Goal: Task Accomplishment & Management: Use online tool/utility

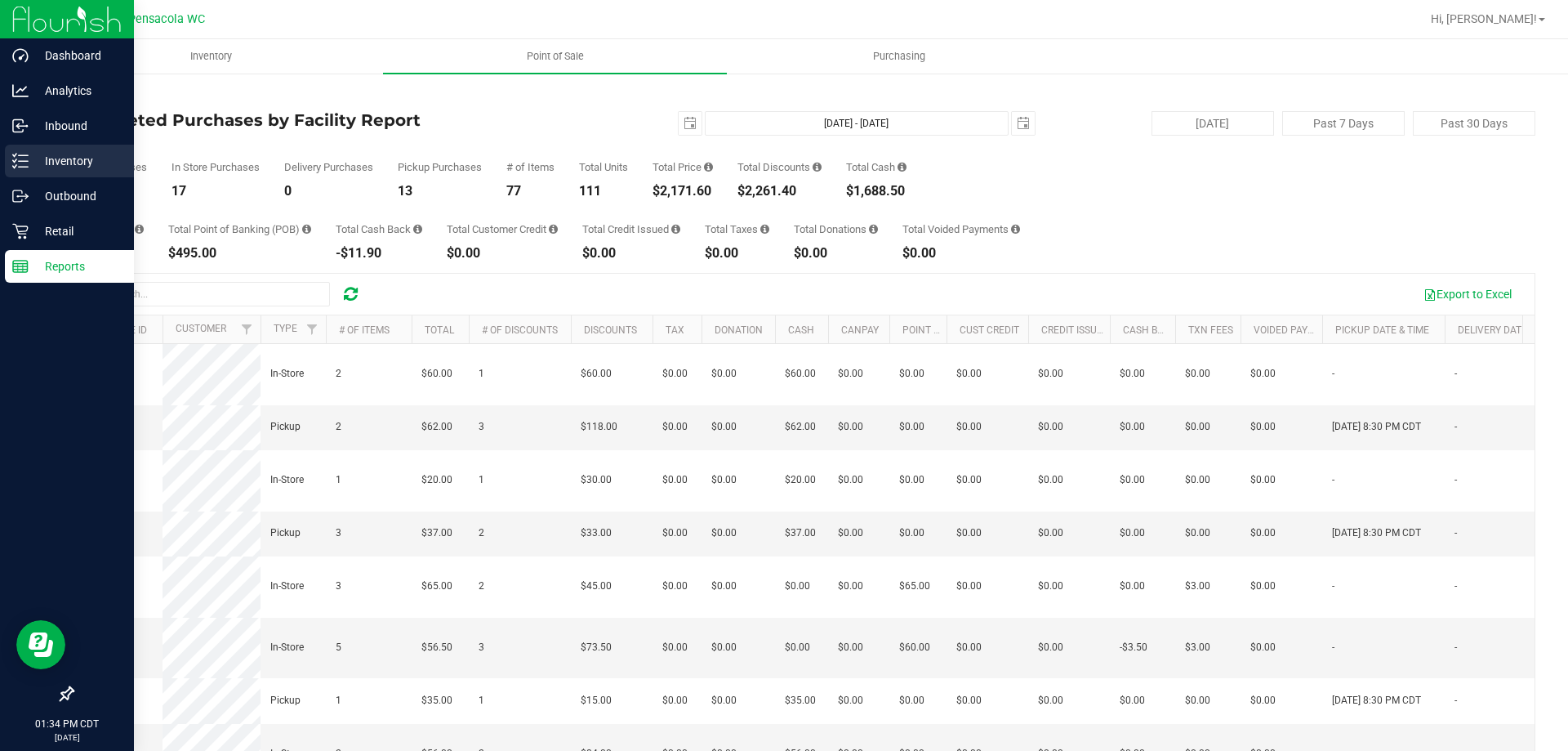
drag, startPoint x: 23, startPoint y: 173, endPoint x: 62, endPoint y: 160, distance: 41.1
click at [23, 173] on div "Inventory" at bounding box center [69, 161] width 129 height 33
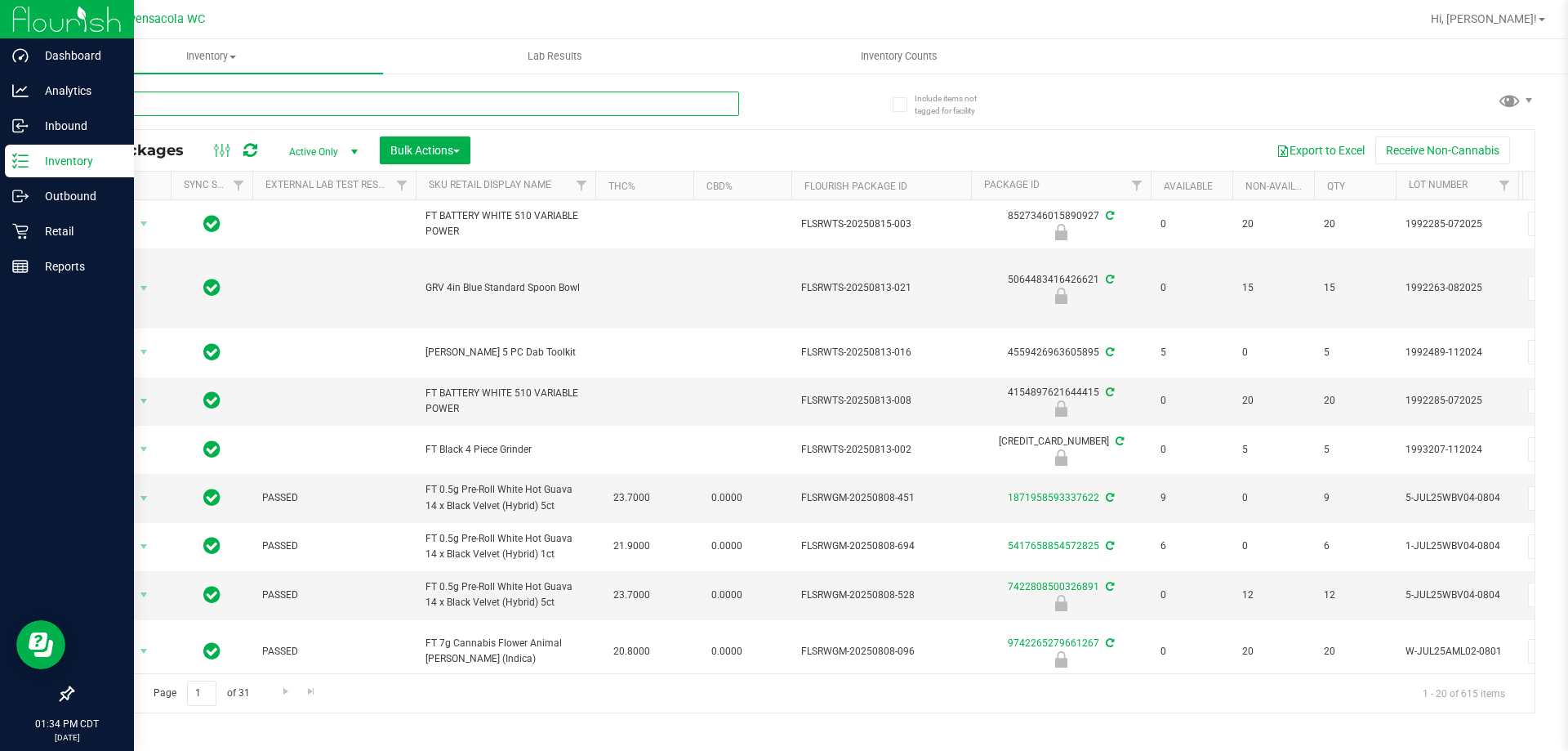
click at [187, 98] on input "text" at bounding box center [405, 103] width 667 height 25
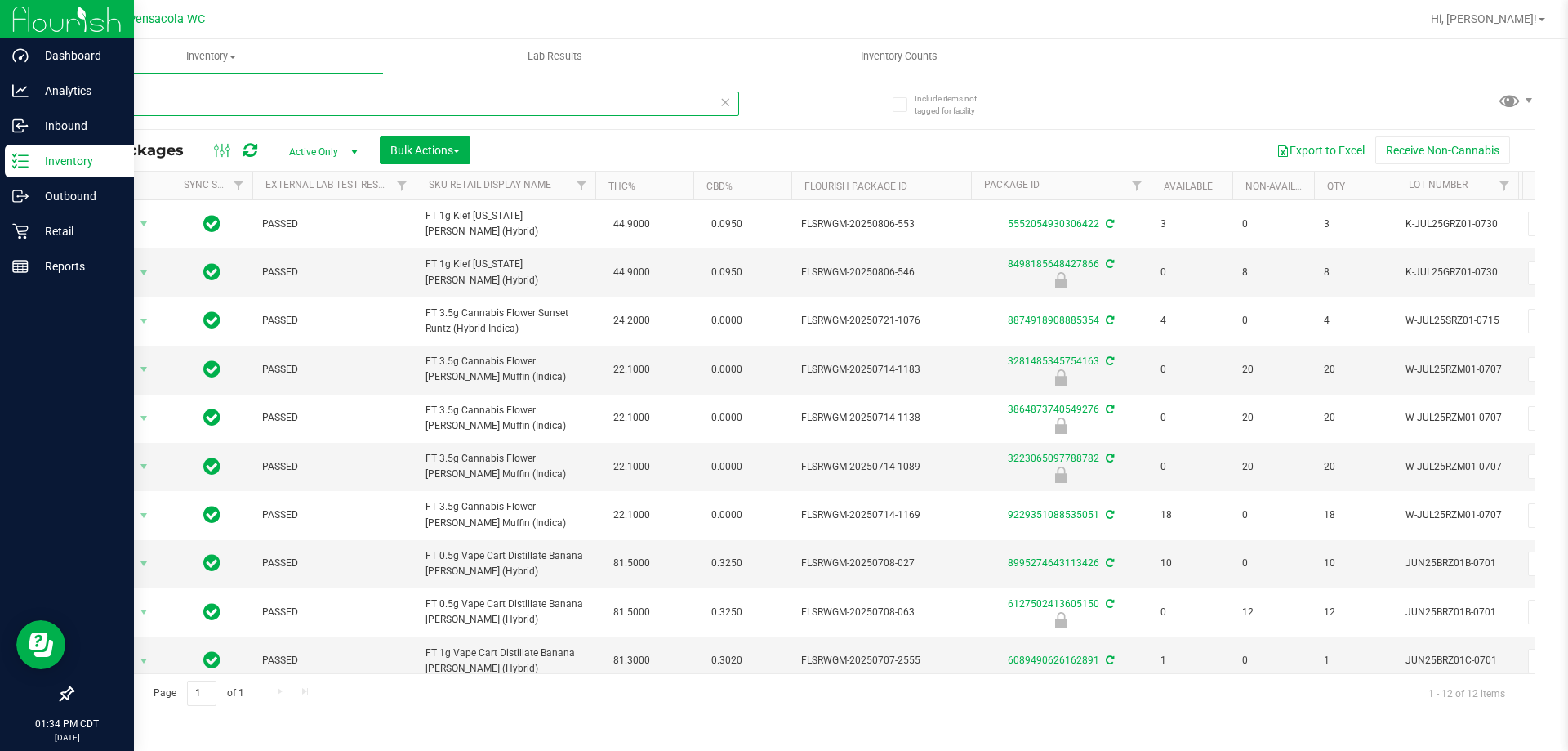
type input "r"
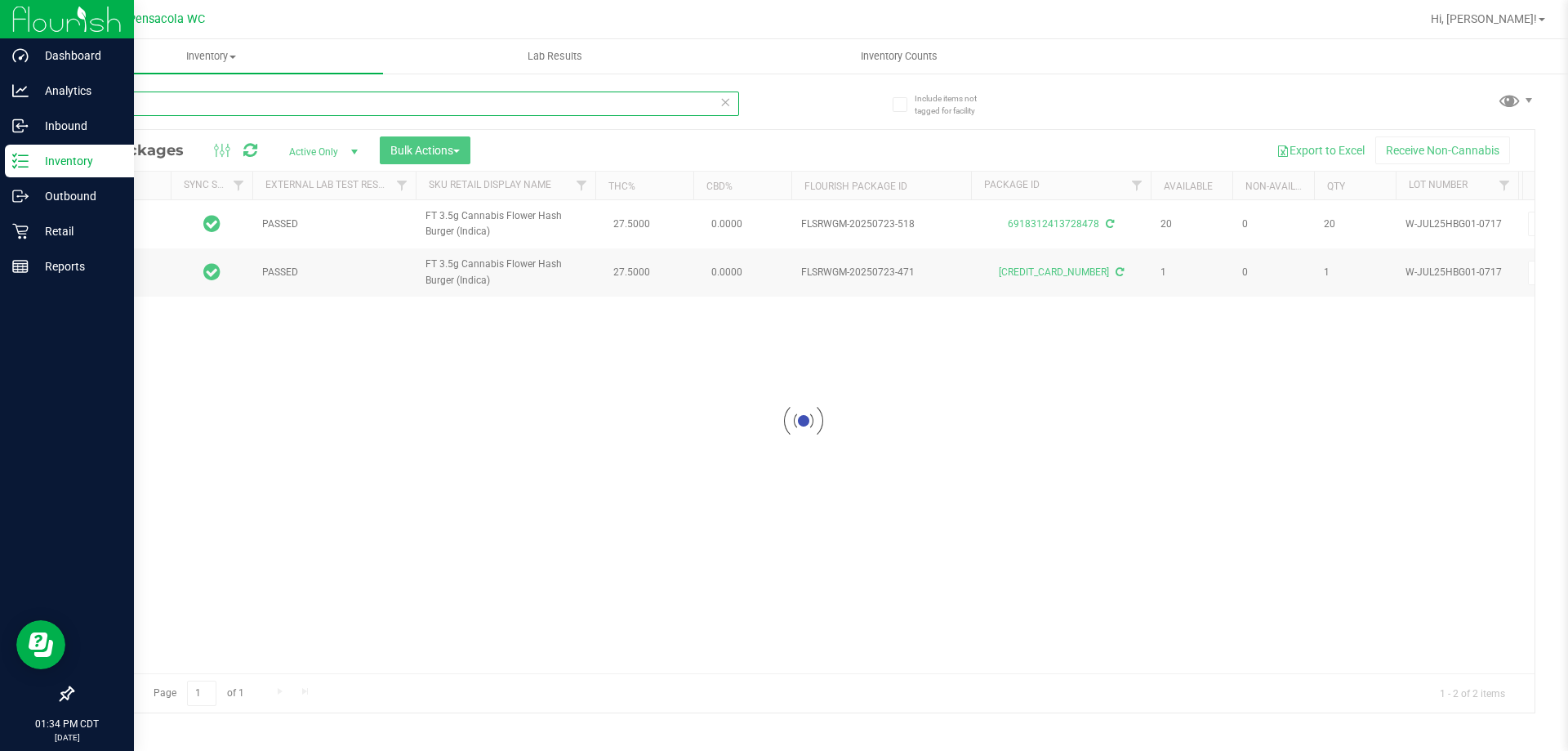
type input "hash b"
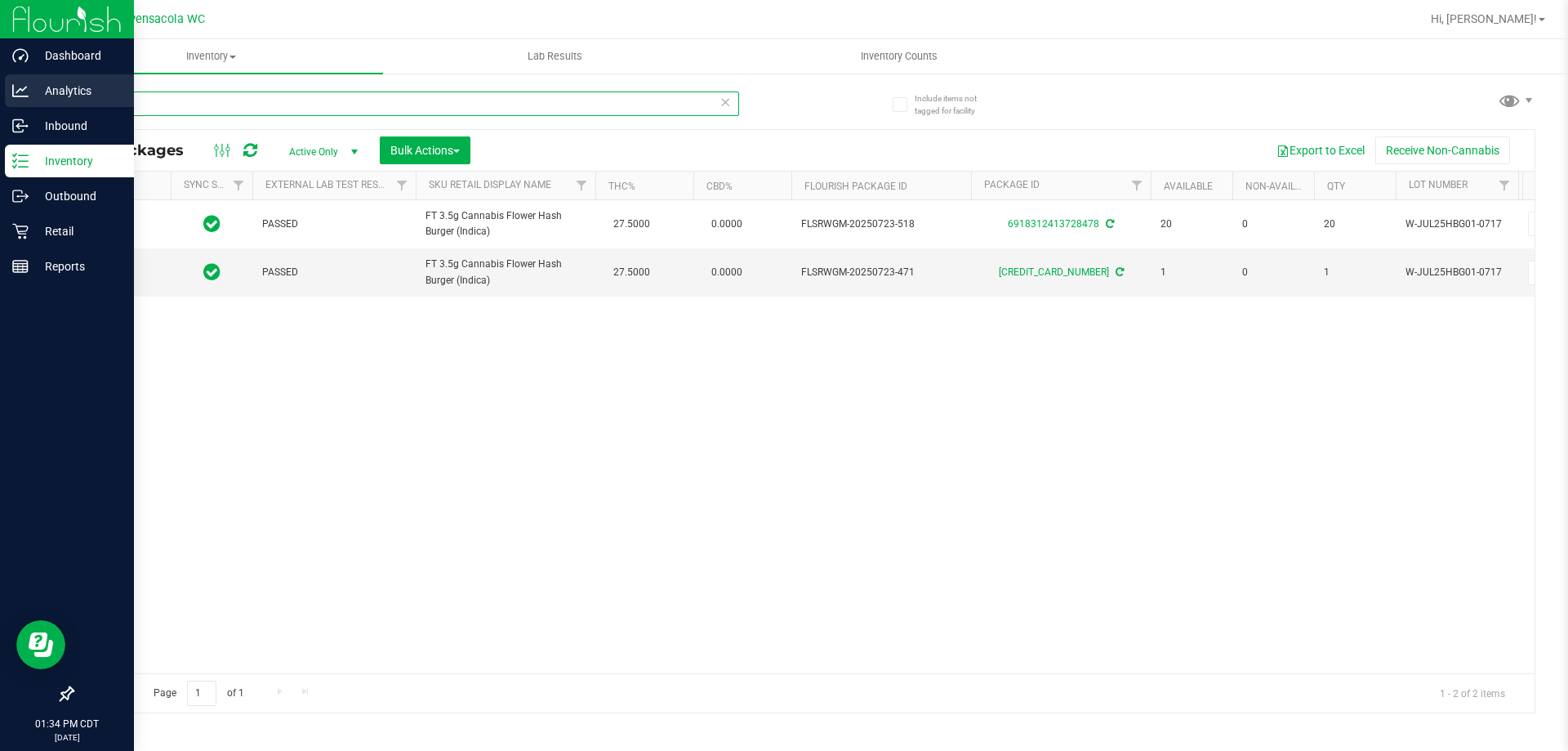
drag, startPoint x: 55, startPoint y: 88, endPoint x: 21, endPoint y: 78, distance: 35.4
click at [0, 79] on div "Dashboard Analytics Inbound Inventory Outbound Retail Reports 01:34 PM CDT [DAT…" at bounding box center [784, 376] width 1568 height 751
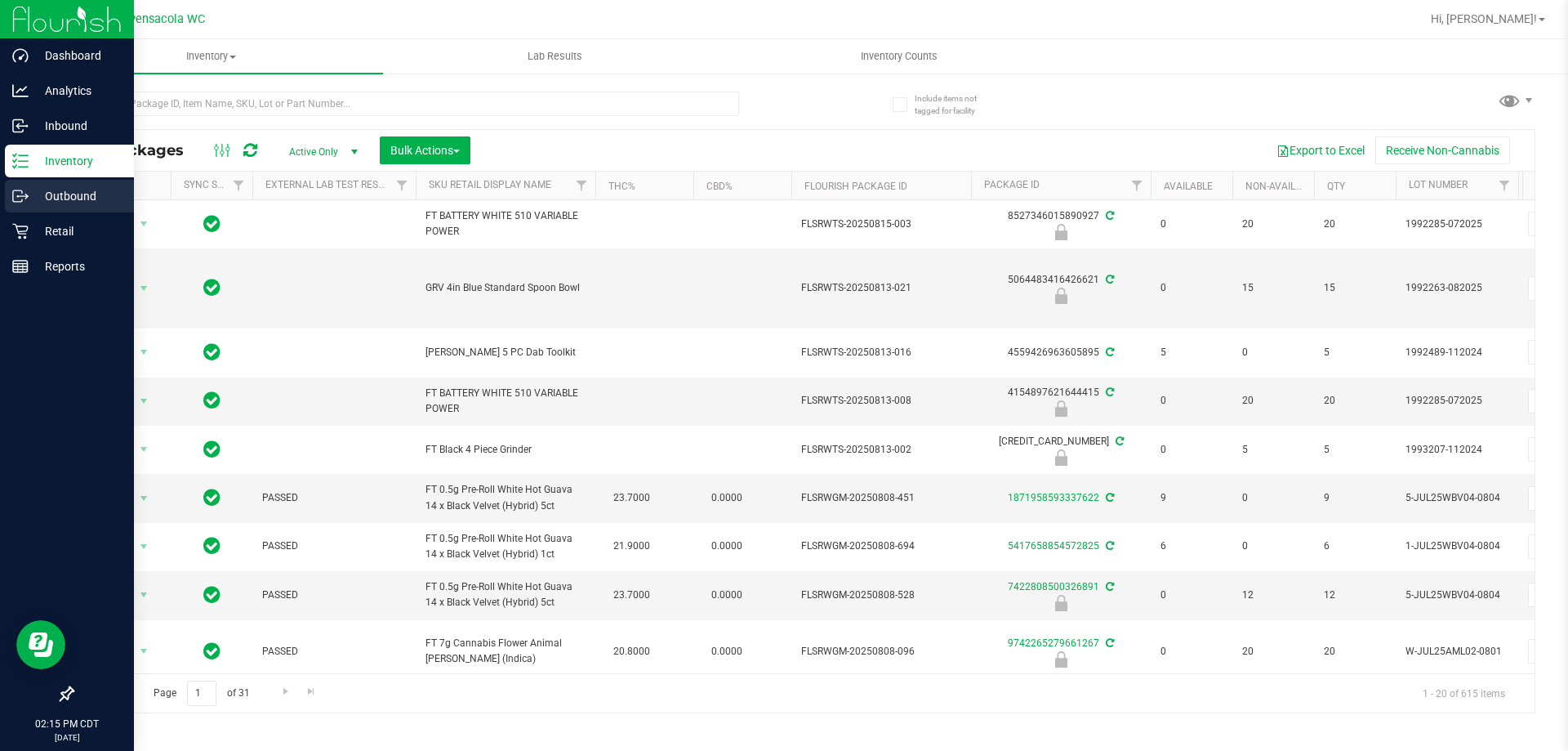
click at [53, 184] on div "Outbound" at bounding box center [69, 195] width 129 height 33
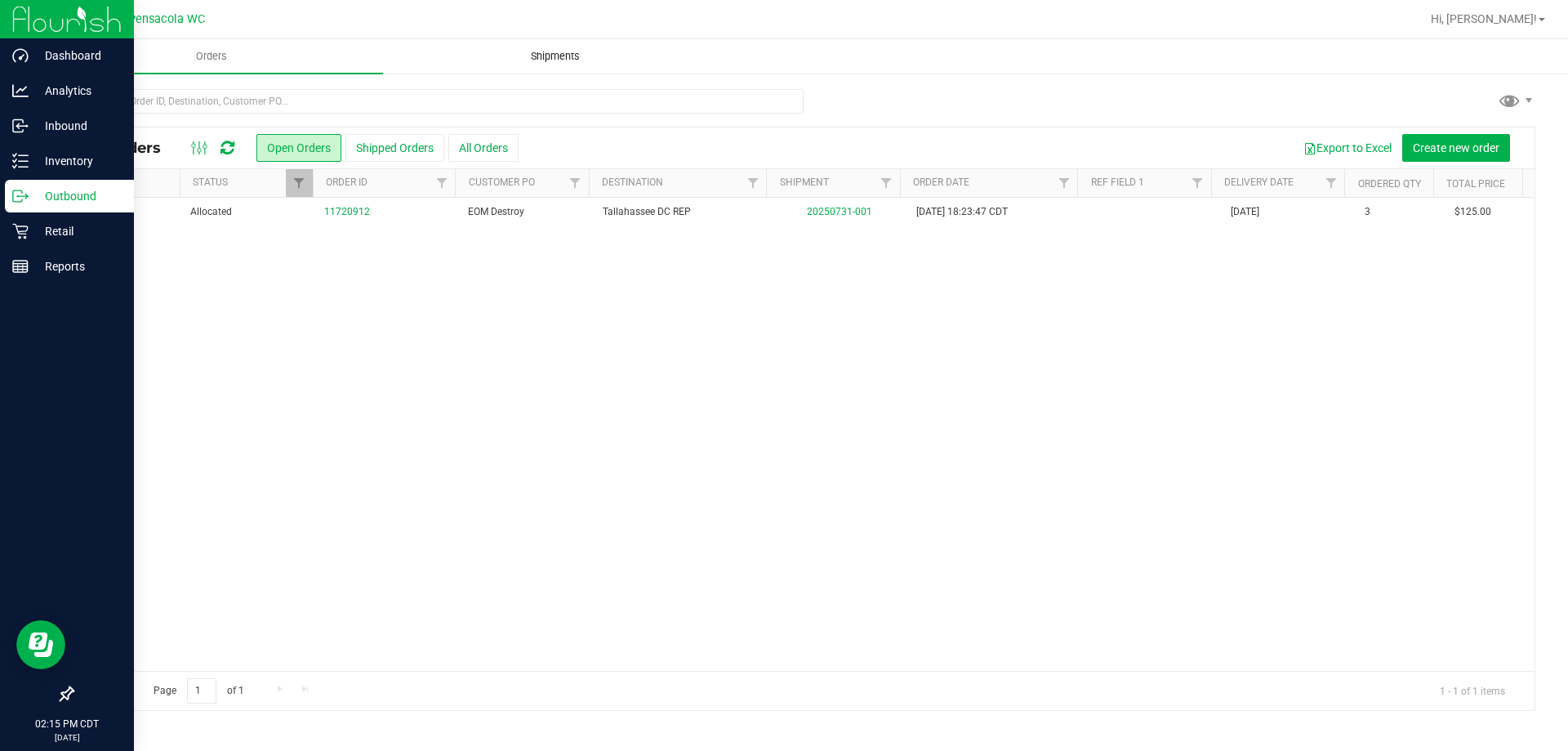
click at [534, 56] on span "Shipments" at bounding box center [555, 56] width 93 height 15
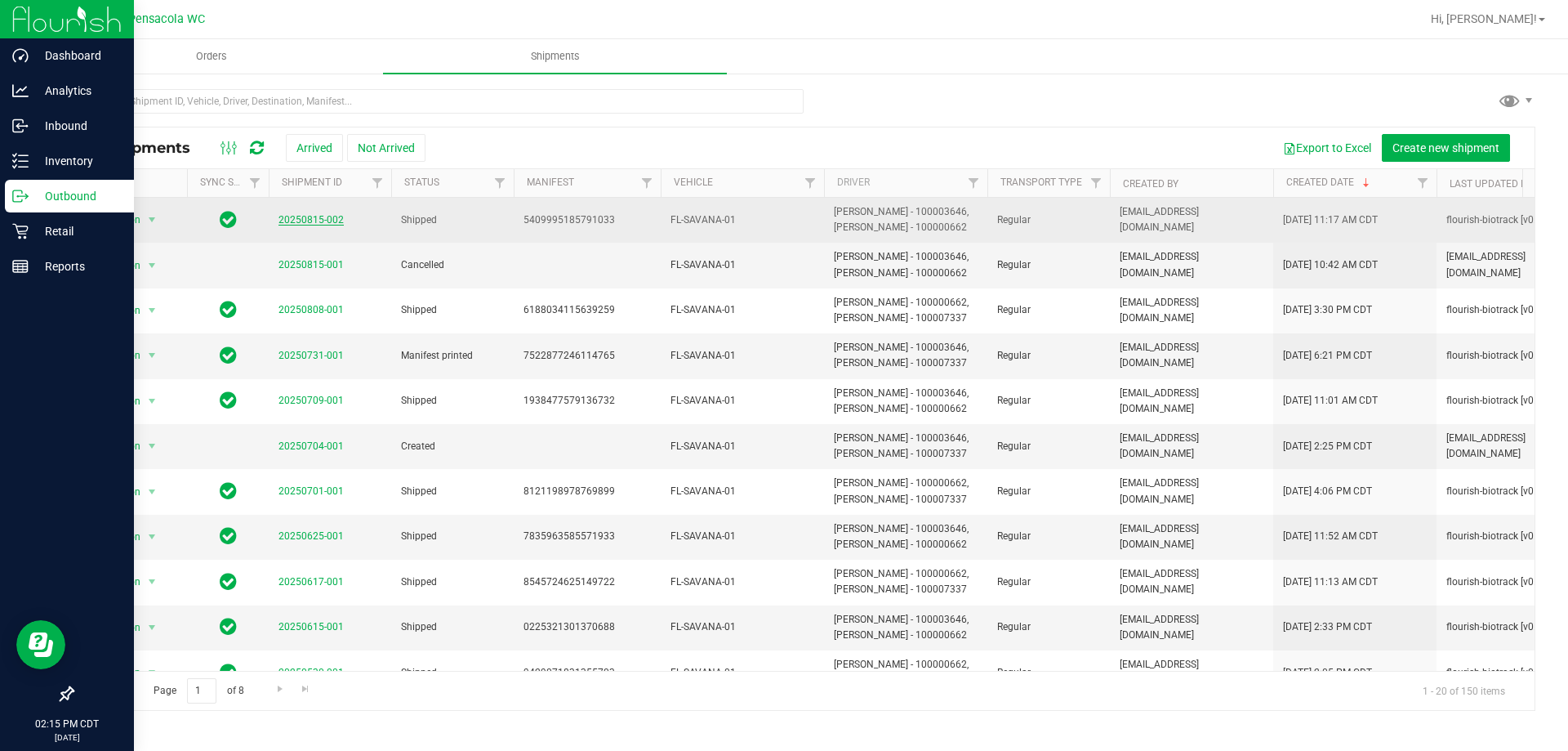
click at [320, 215] on link "20250815-002" at bounding box center [311, 220] width 65 height 12
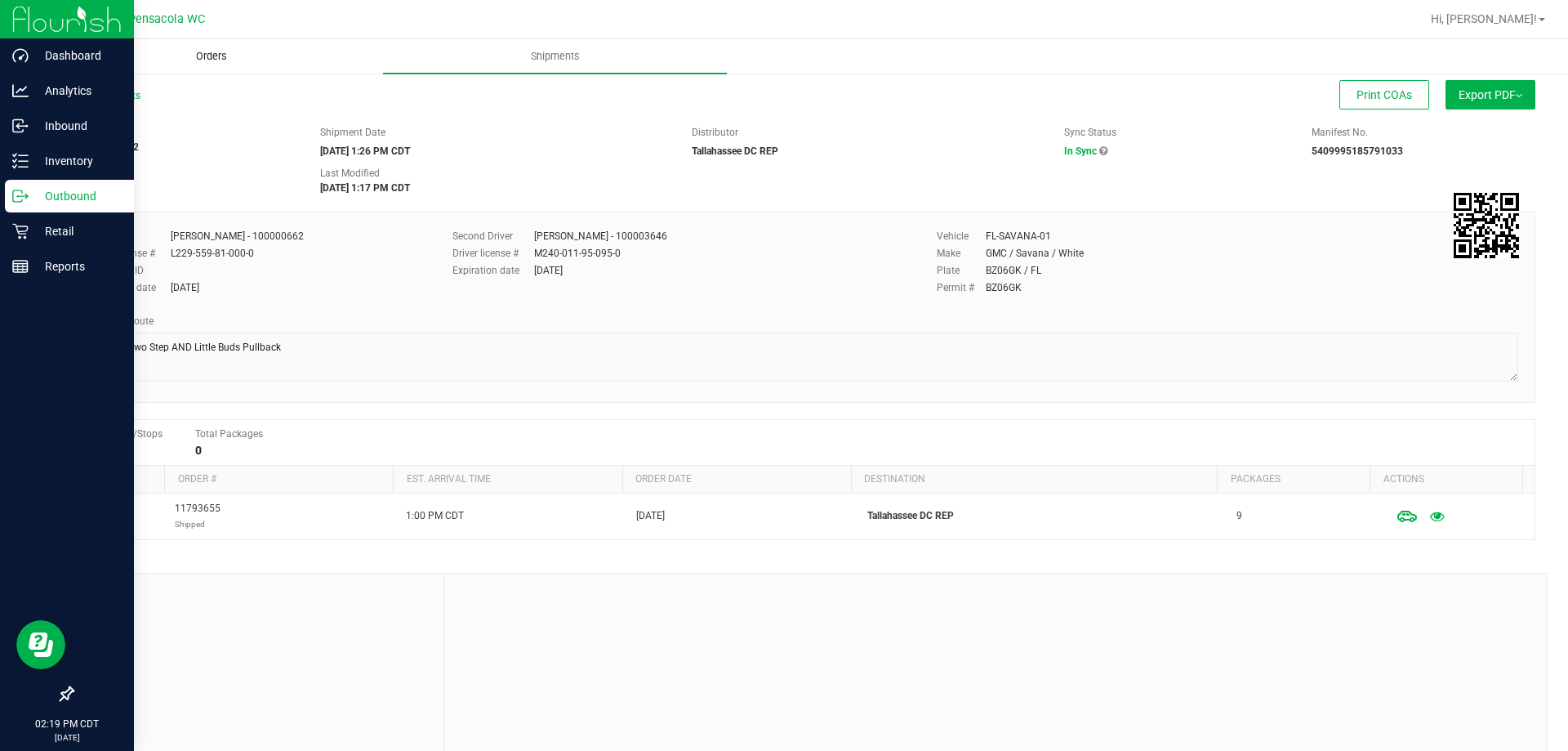
click at [223, 50] on span "Orders" at bounding box center [212, 56] width 75 height 15
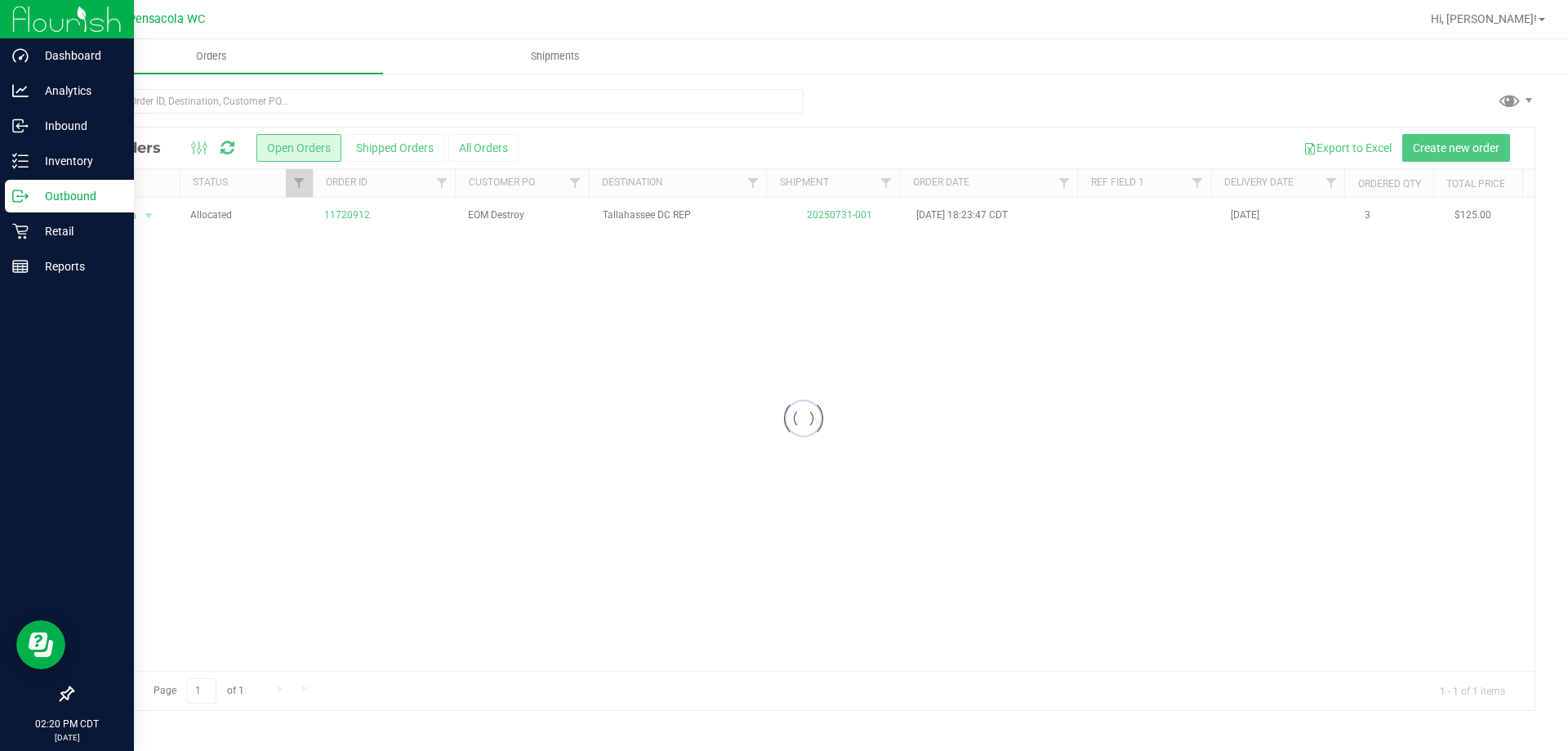
click at [351, 212] on div at bounding box center [804, 418] width 1463 height 582
click at [351, 212] on link "11720912" at bounding box center [347, 216] width 45 height 16
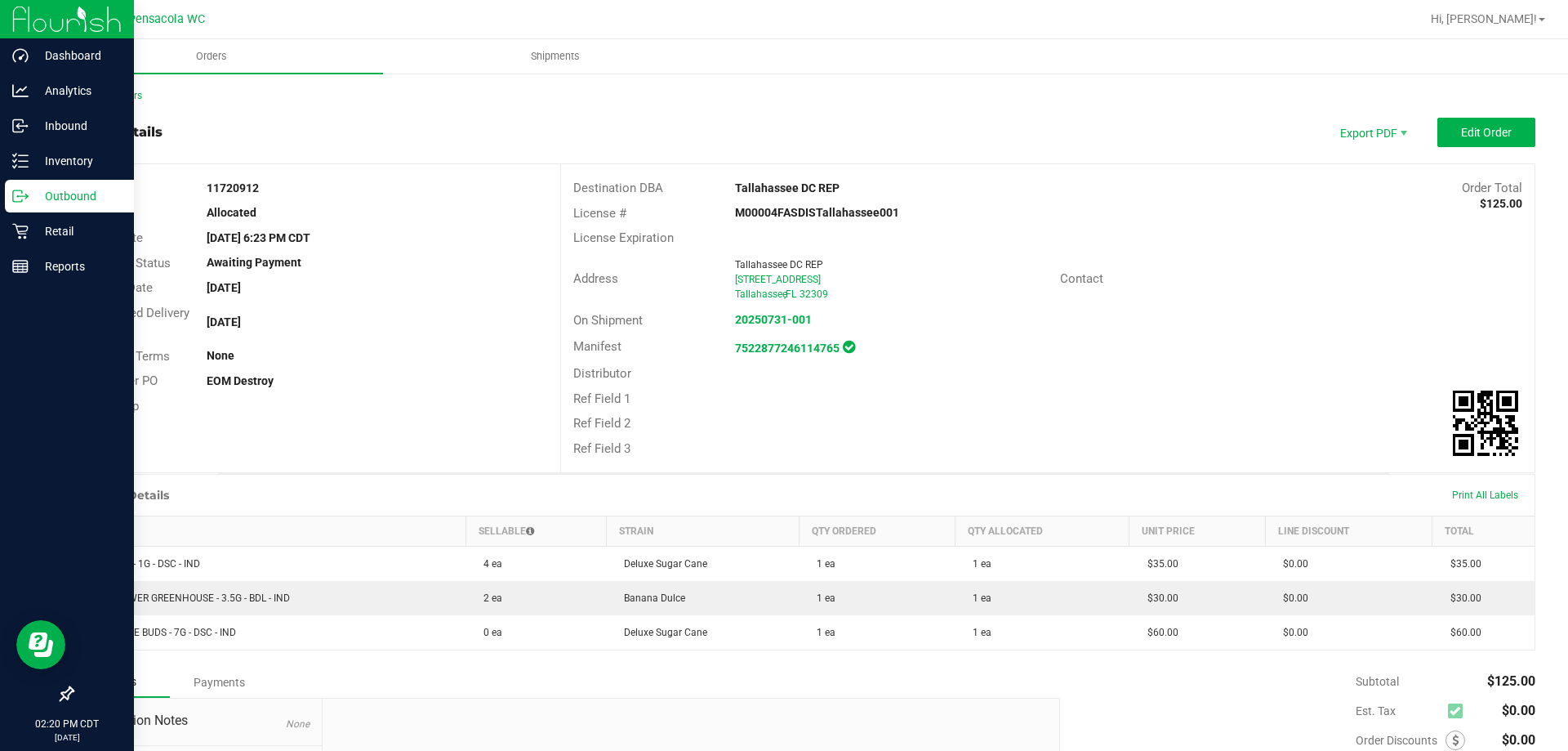
click at [386, 310] on div "Requested Delivery Date [DATE]" at bounding box center [316, 322] width 488 height 43
click at [385, 299] on div "Order # 11720912 Status Allocated Order Date [DATE] 6:23 PM CDT Payment Status …" at bounding box center [316, 297] width 488 height 265
click at [431, 254] on div "Awaiting Payment" at bounding box center [376, 262] width 365 height 17
click at [41, 153] on p "Inventory" at bounding box center [77, 161] width 98 height 20
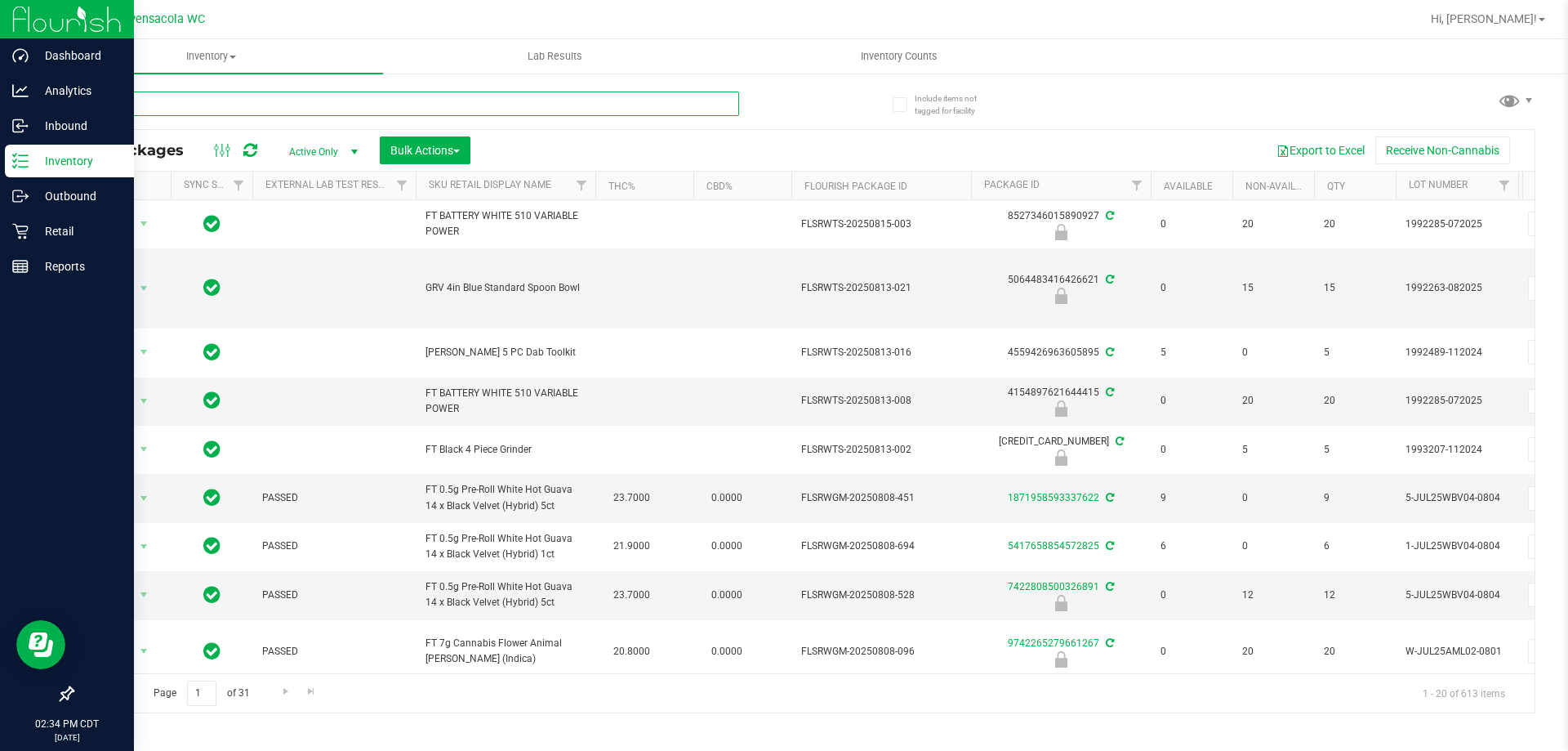
click at [174, 98] on input "text" at bounding box center [405, 103] width 667 height 25
type input "atomizer"
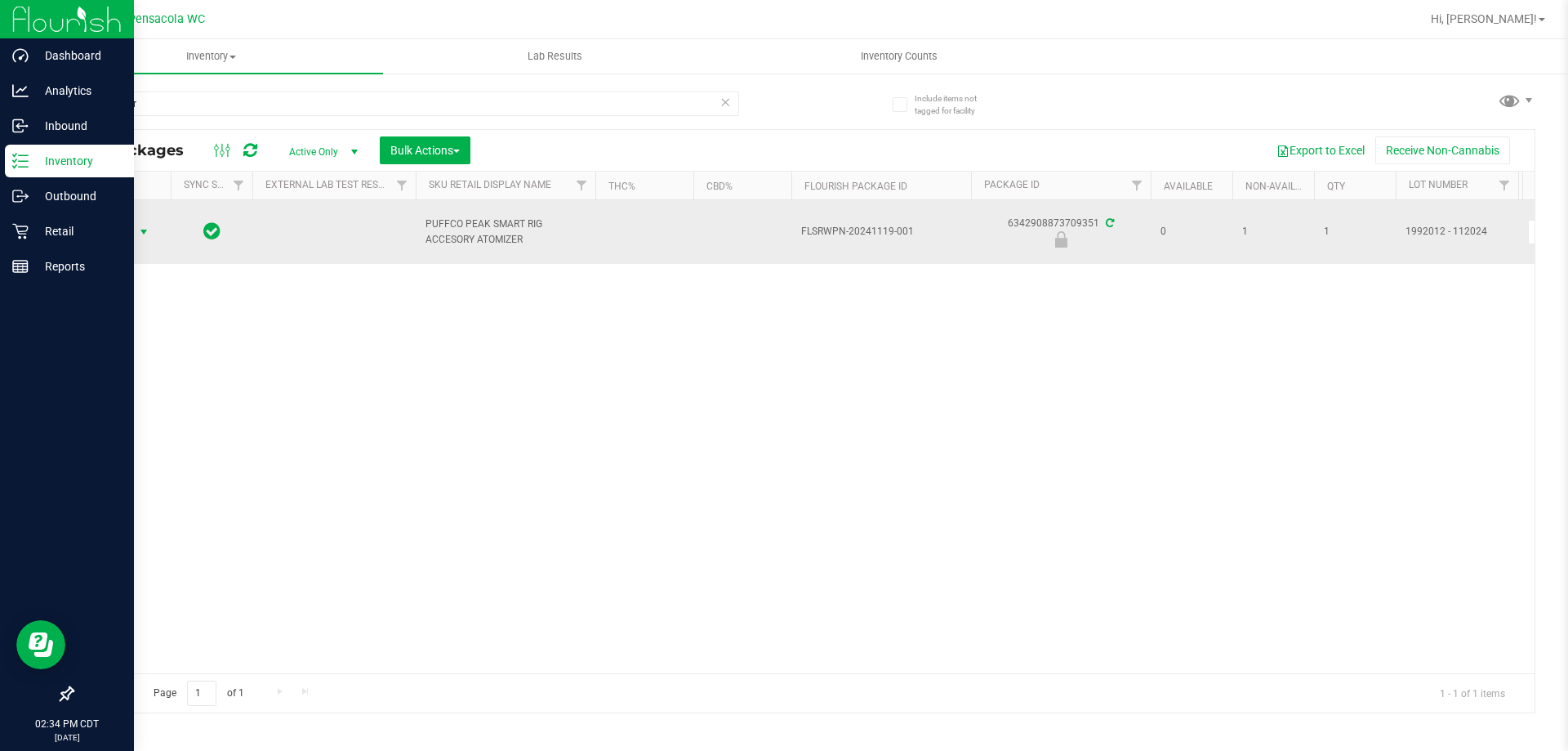
click at [136, 241] on span "select" at bounding box center [144, 232] width 21 height 23
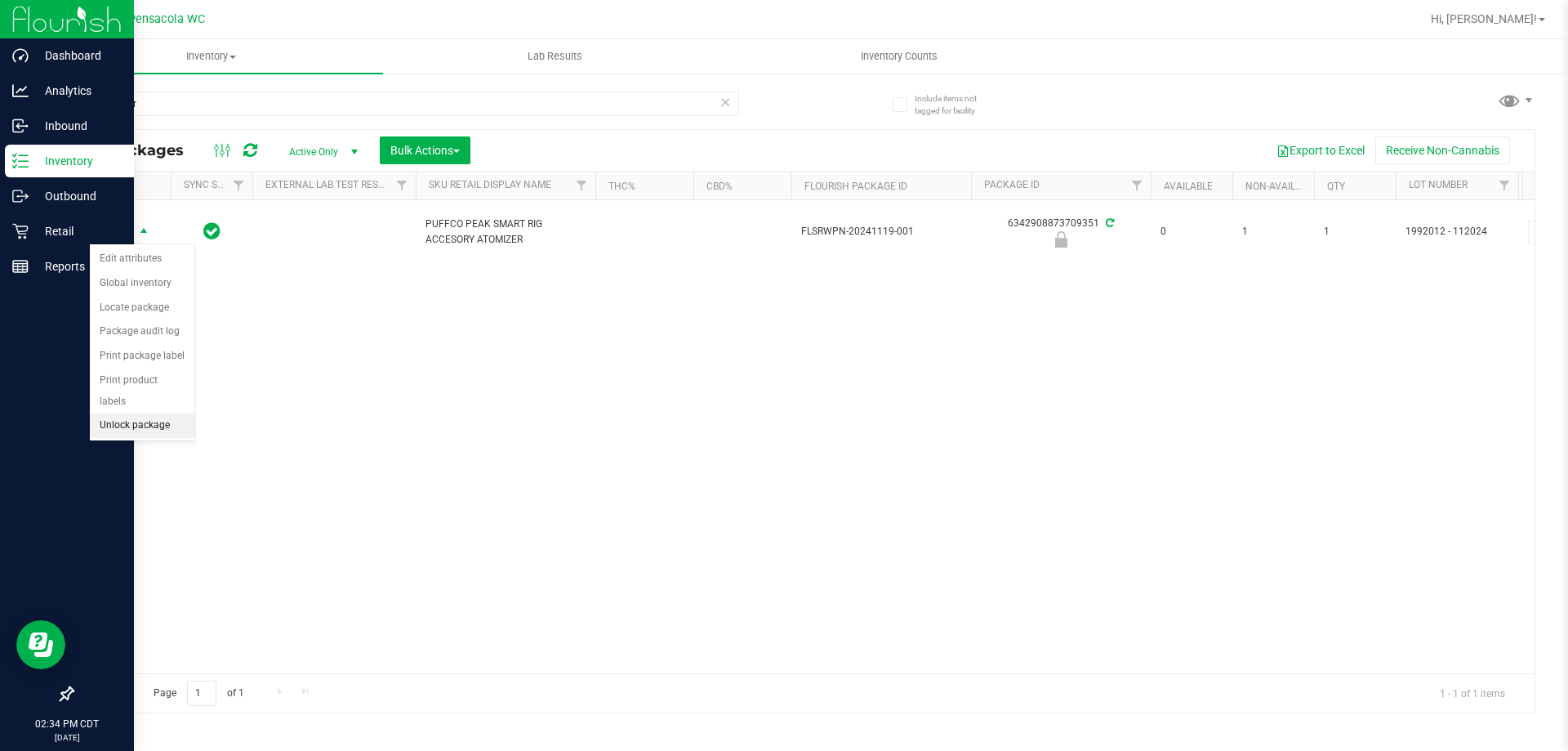
click at [174, 413] on li "Unlock package" at bounding box center [142, 425] width 104 height 25
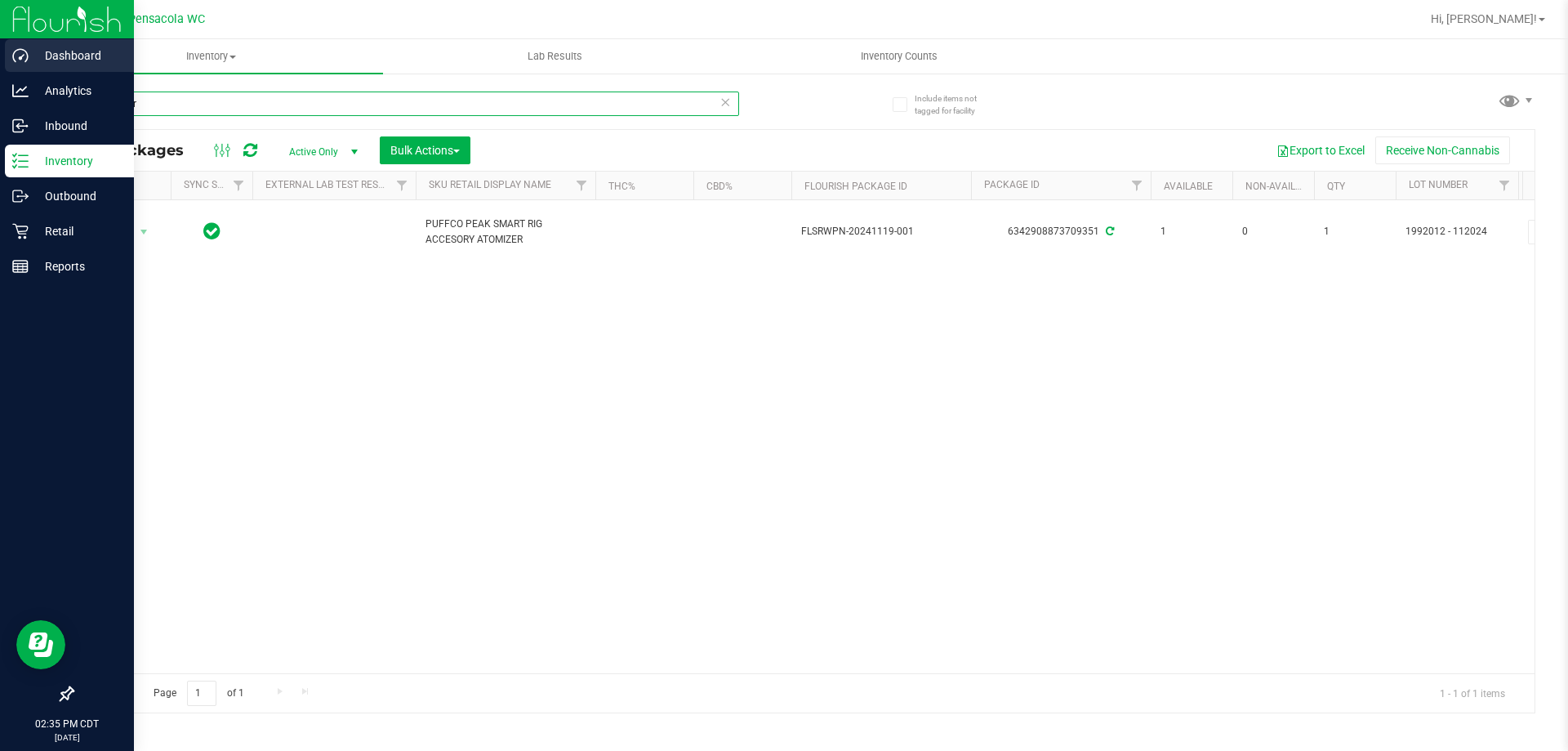
drag, startPoint x: 146, startPoint y: 102, endPoint x: 3, endPoint y: 55, distance: 150.5
click at [0, 57] on div "Dashboard Analytics Inbound Inventory Outbound Retail Reports 02:35 PM CDT [DAT…" at bounding box center [784, 376] width 1568 height 751
type input "dab"
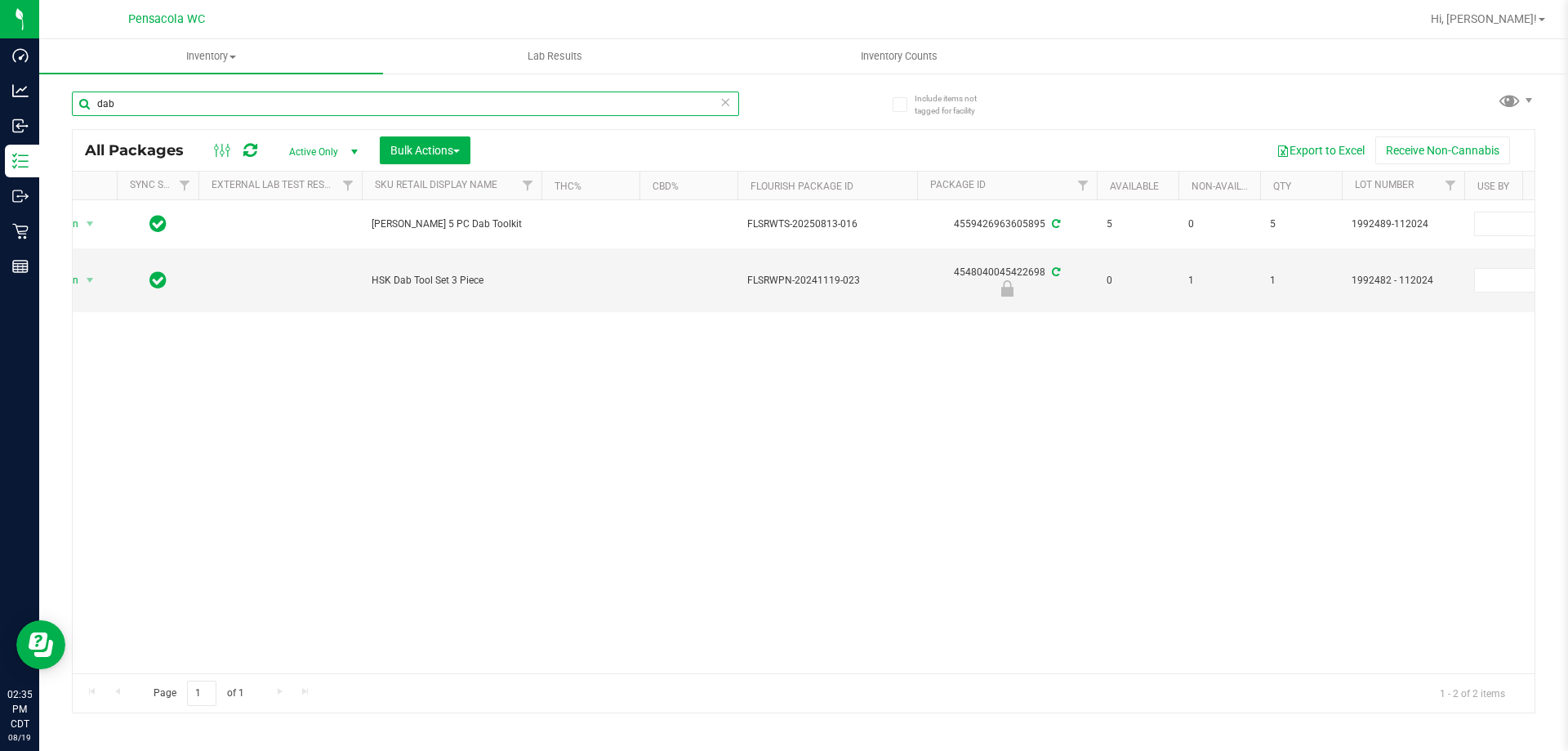
scroll to position [0, 56]
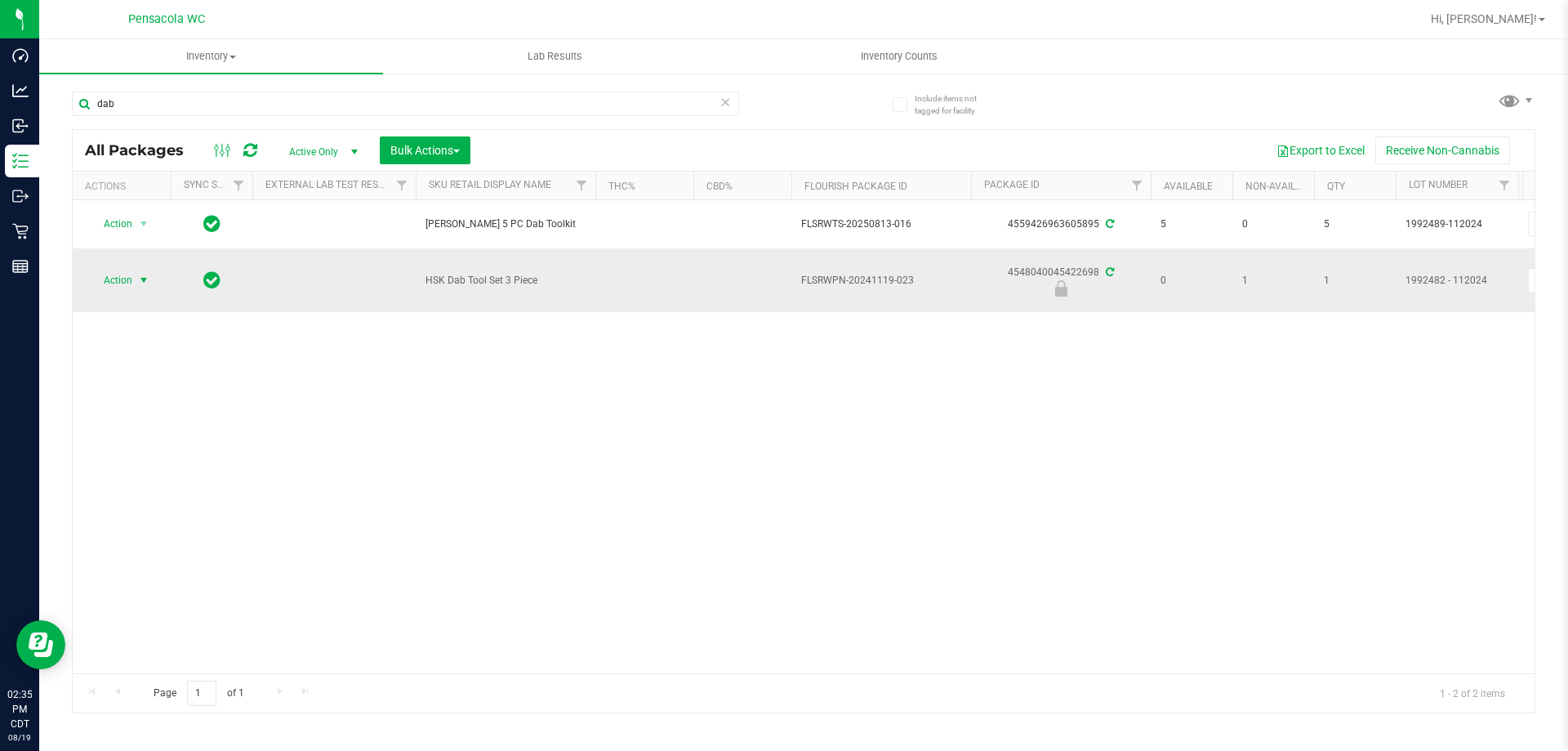
click at [115, 275] on span "Action" at bounding box center [110, 280] width 44 height 23
click at [156, 460] on li "Unlock package" at bounding box center [142, 472] width 104 height 25
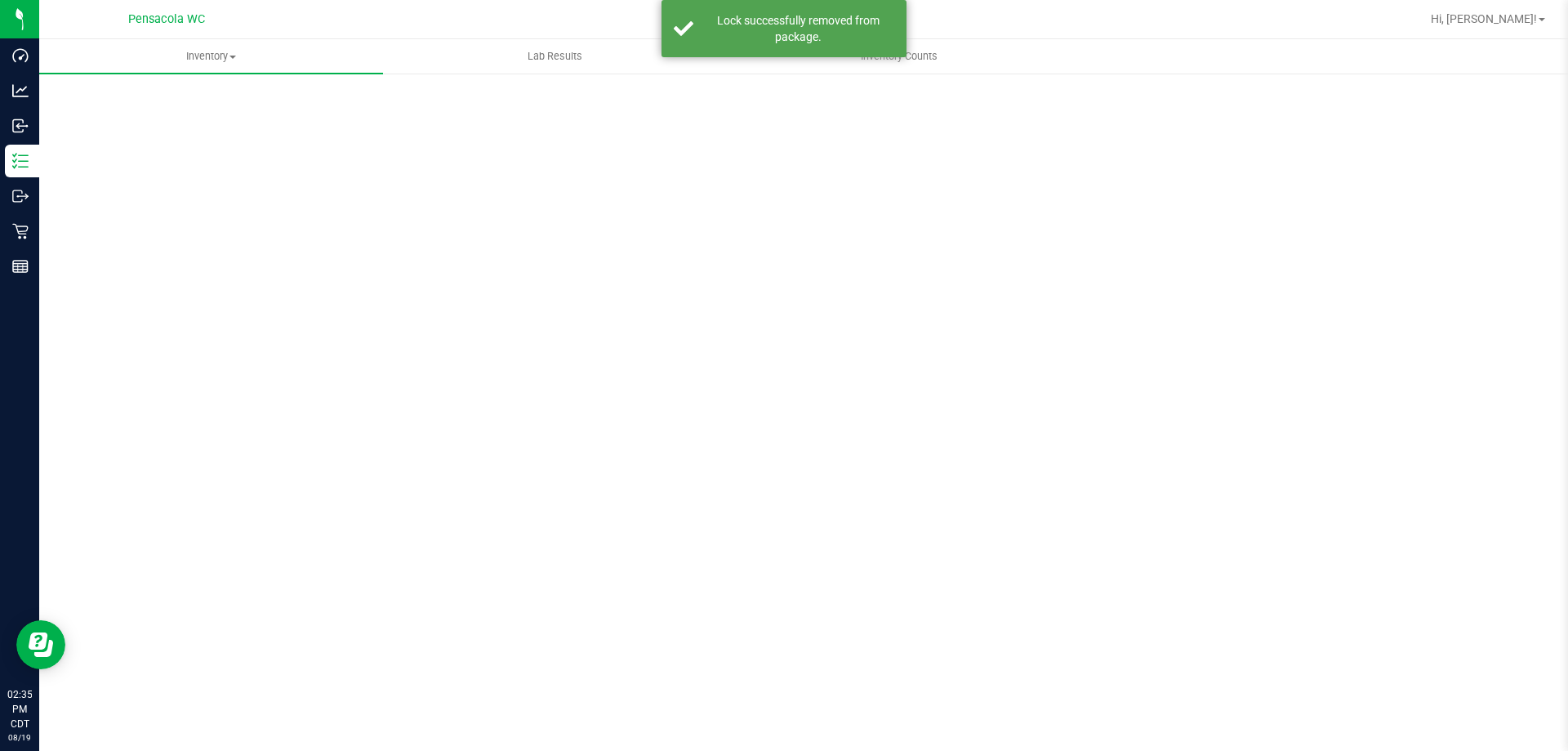
click at [327, 468] on div "Inventory All packages All inventory Waste log Create inventory Lab Results Inv…" at bounding box center [804, 395] width 1530 height 712
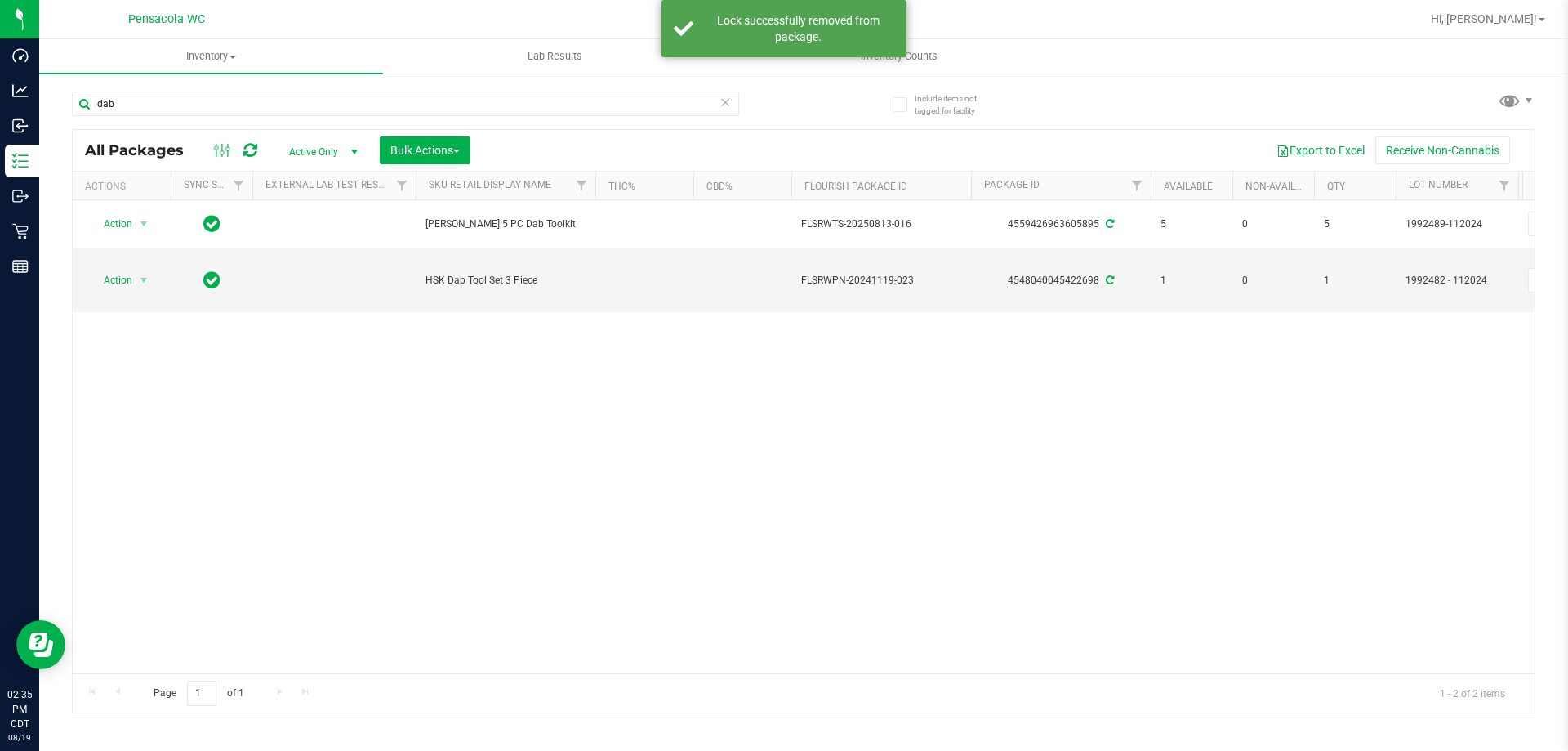
click at [304, 398] on div "Action Action Adjust qty Create package Edit attributes Global inventory Locate…" at bounding box center [804, 437] width 1463 height 473
click at [299, 434] on div "Action Action Adjust qty Create package Edit attributes Global inventory Locate…" at bounding box center [804, 437] width 1463 height 473
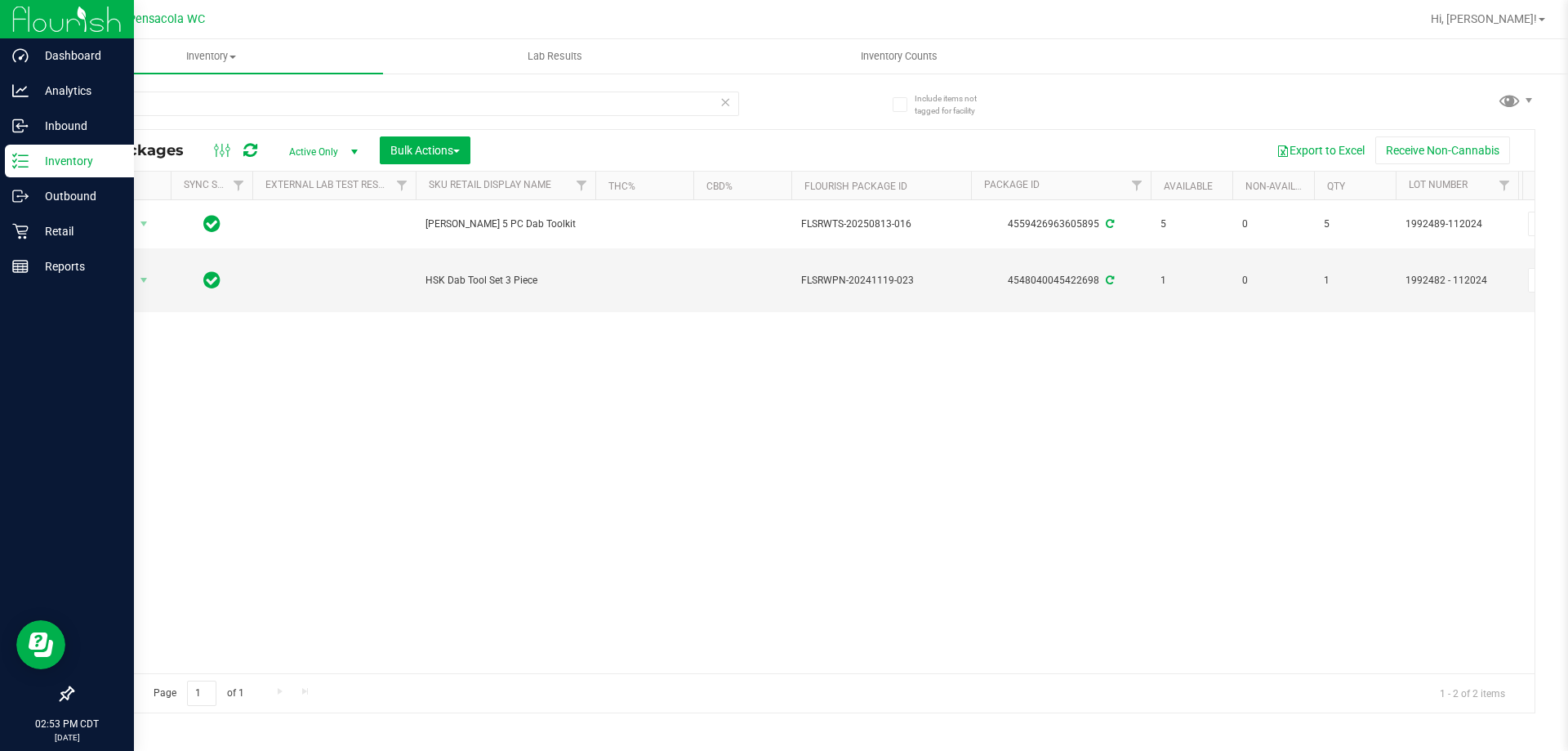
click at [29, 154] on p "Inventory" at bounding box center [77, 161] width 98 height 20
click at [46, 263] on p "Reports" at bounding box center [77, 266] width 98 height 20
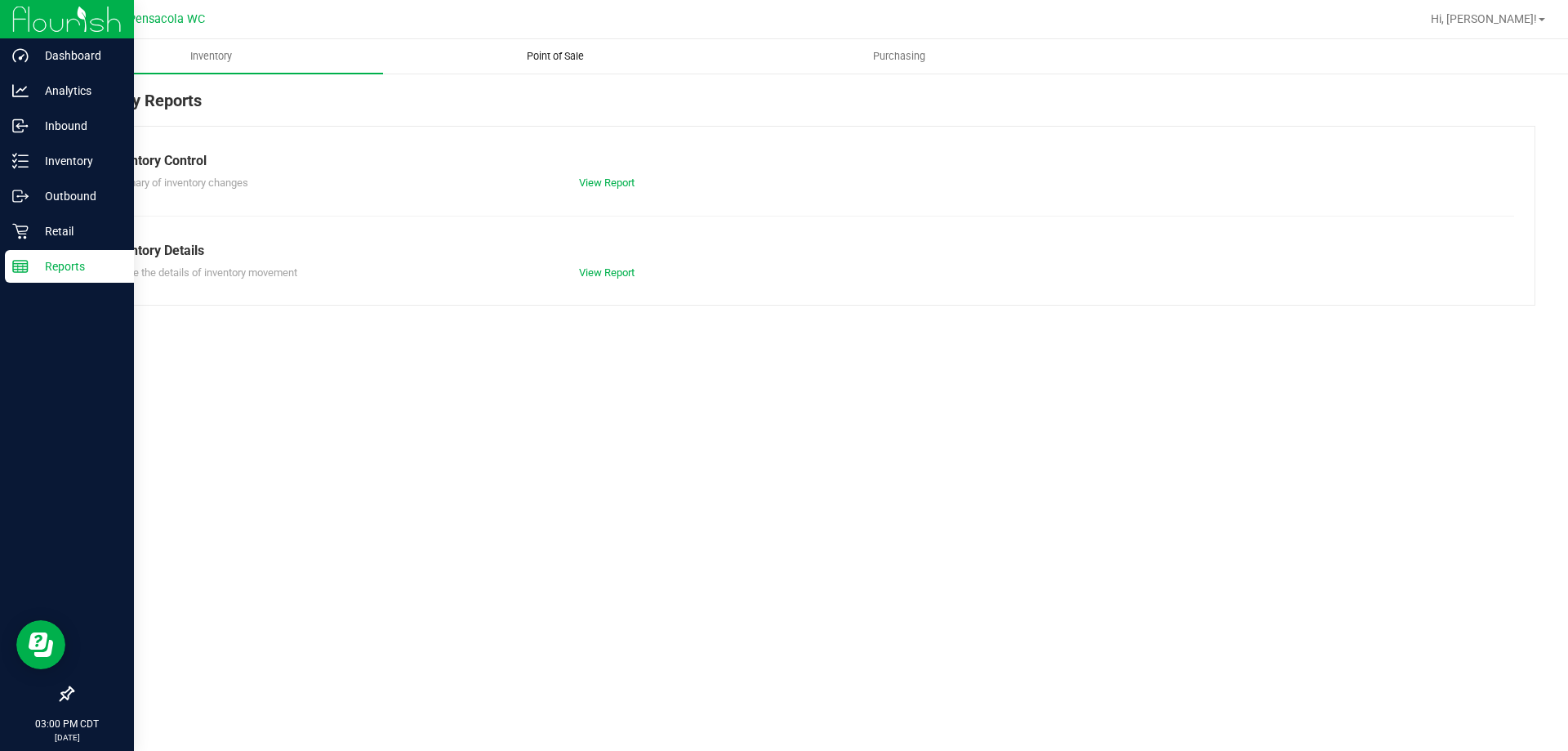
drag, startPoint x: 544, startPoint y: 35, endPoint x: 546, endPoint y: 45, distance: 10.2
click at [546, 35] on nav "Pensacola WC Hi, [PERSON_NAME]!" at bounding box center [804, 20] width 1530 height 39
click at [546, 55] on span "Point of Sale" at bounding box center [555, 56] width 102 height 15
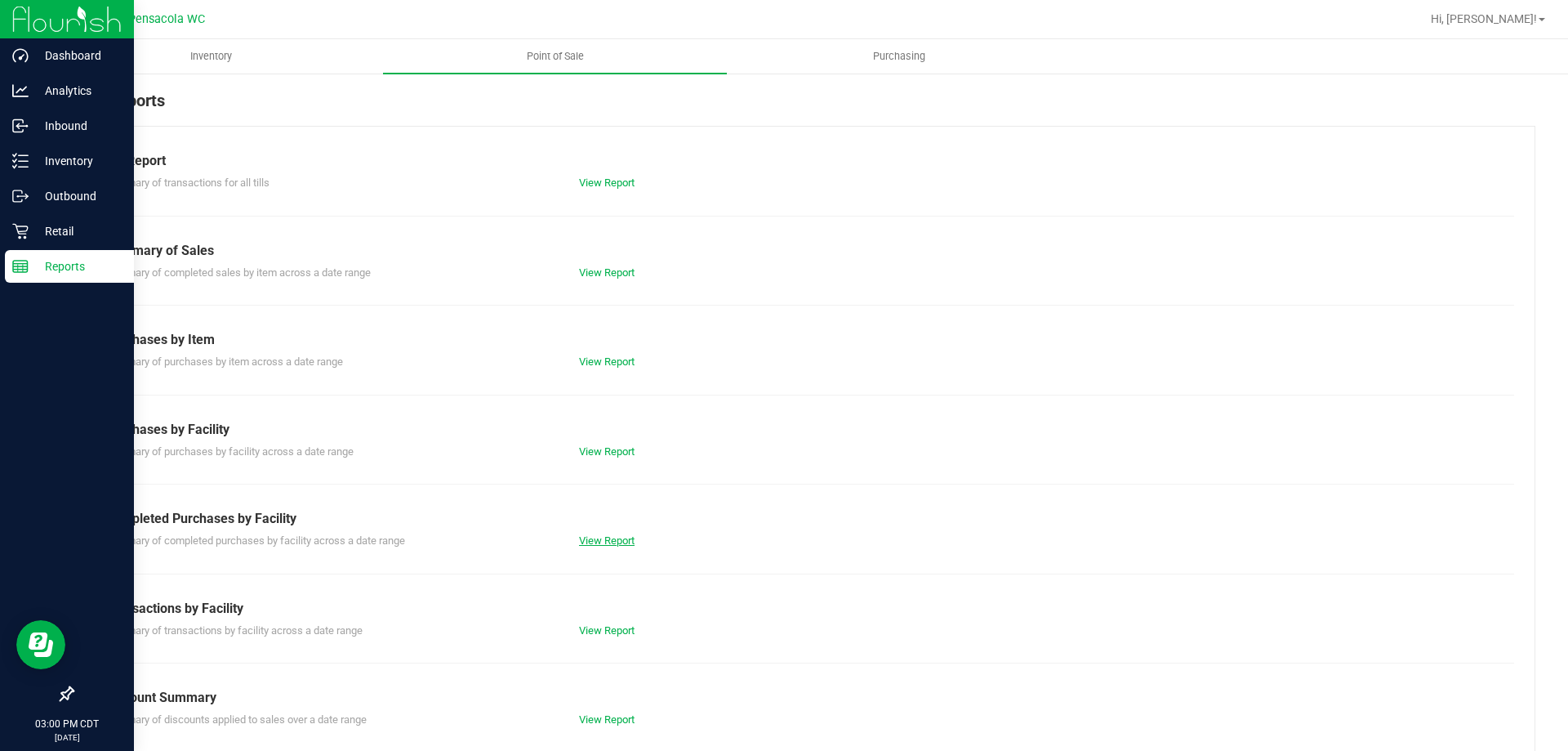
click at [588, 540] on link "View Report" at bounding box center [607, 540] width 55 height 12
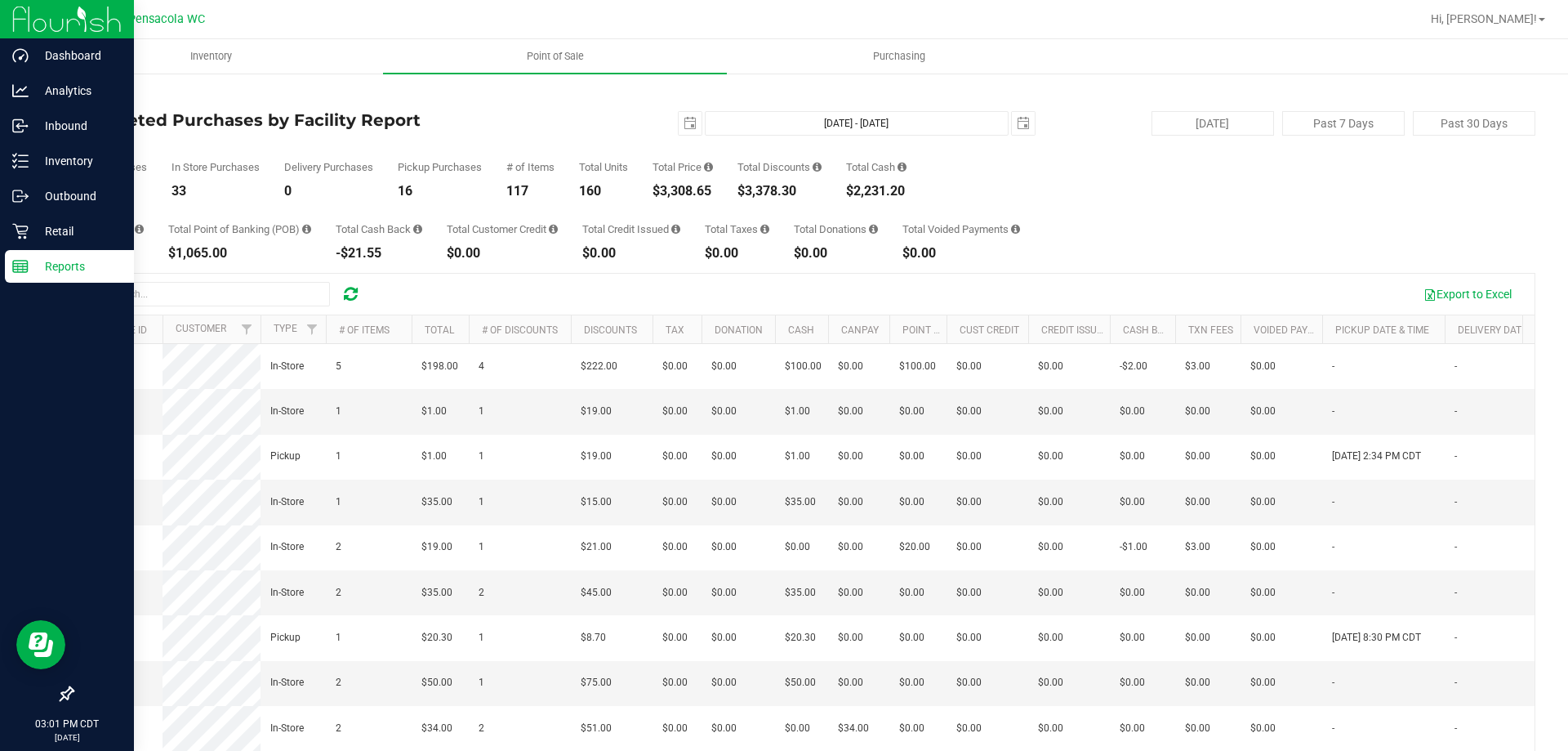
click at [678, 284] on div "Export to Excel" at bounding box center [949, 294] width 1147 height 28
click at [32, 171] on div "Inventory" at bounding box center [69, 161] width 129 height 33
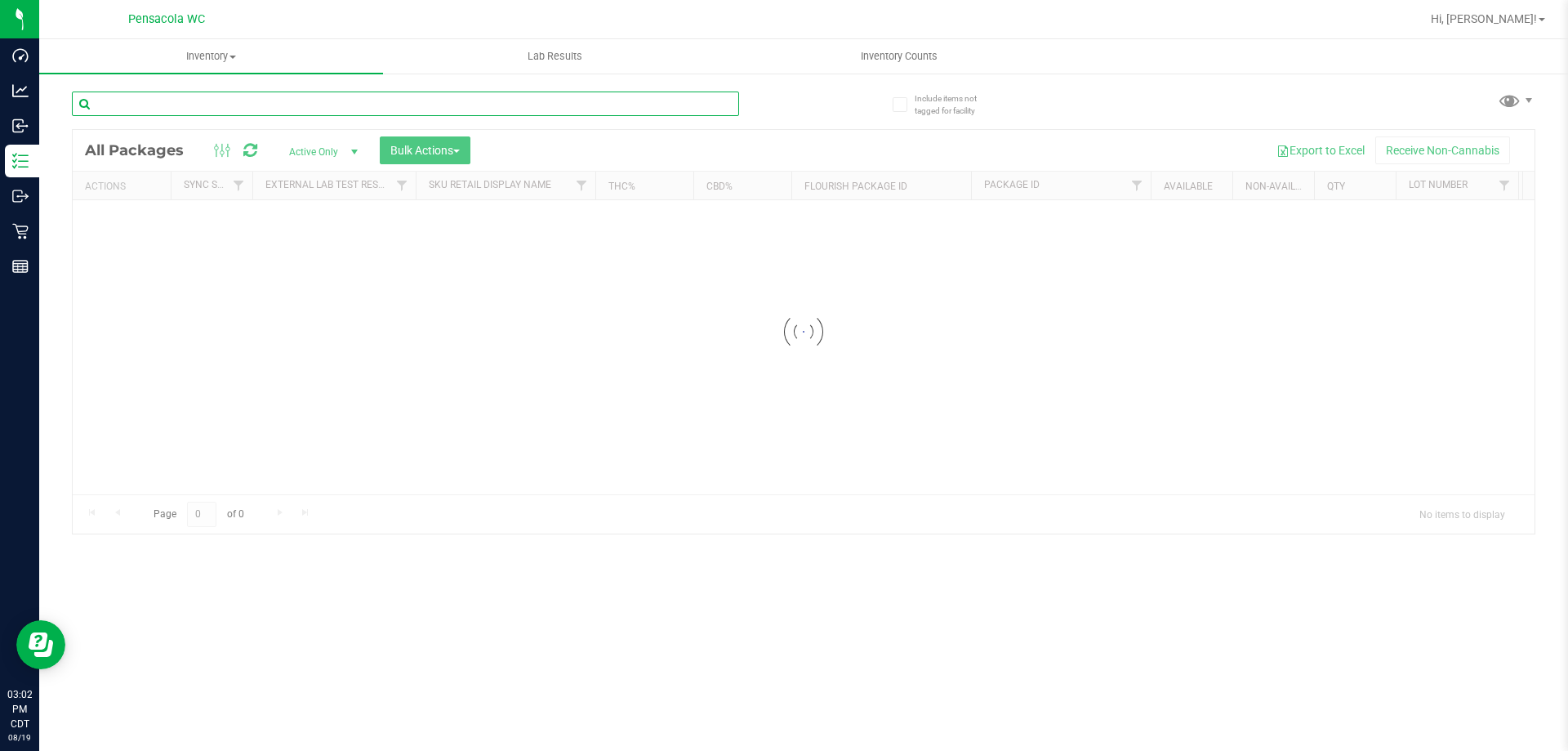
click at [193, 104] on div "Inventory All packages All inventory Waste log Create inventory Lab Results Inv…" at bounding box center [804, 395] width 1530 height 712
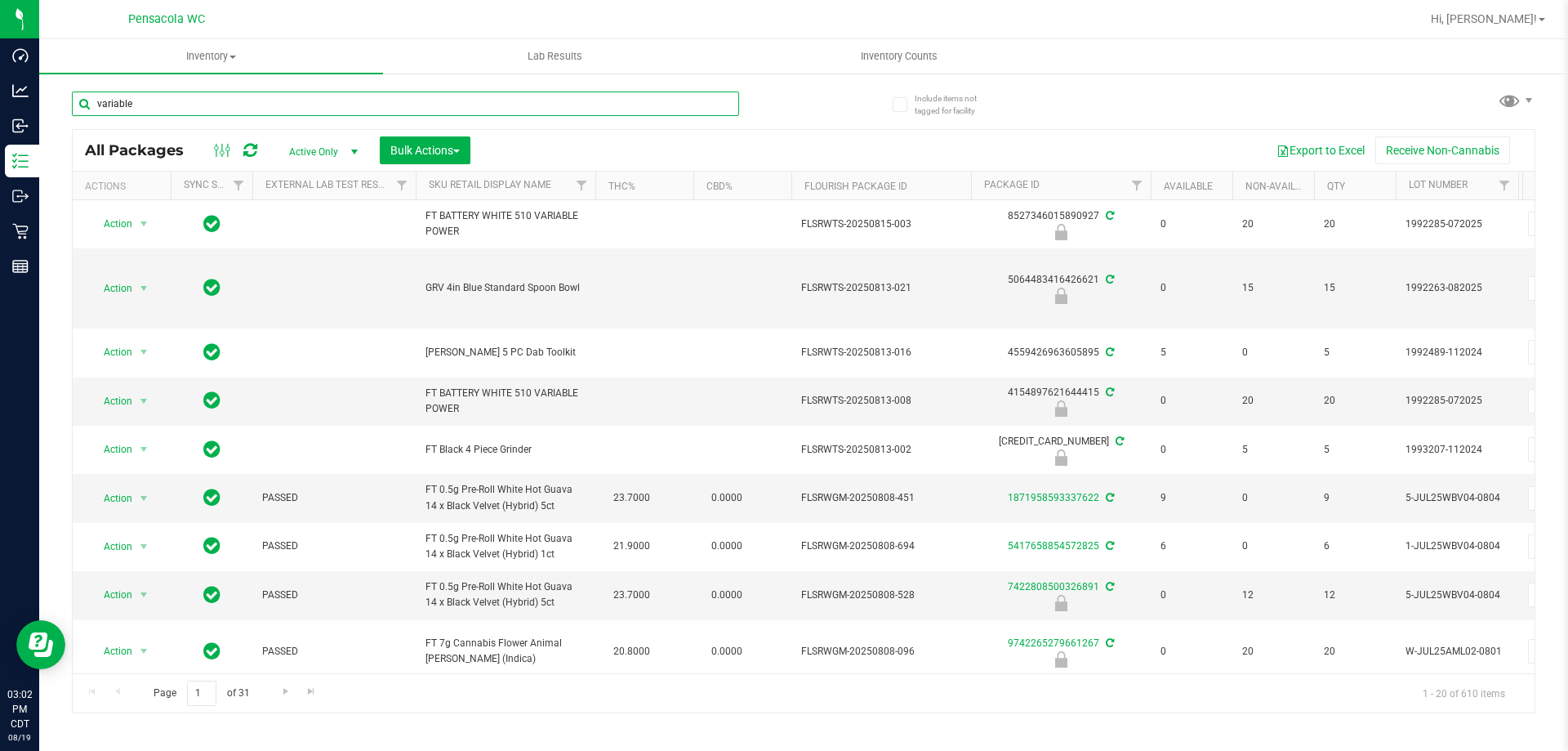
type input "variable"
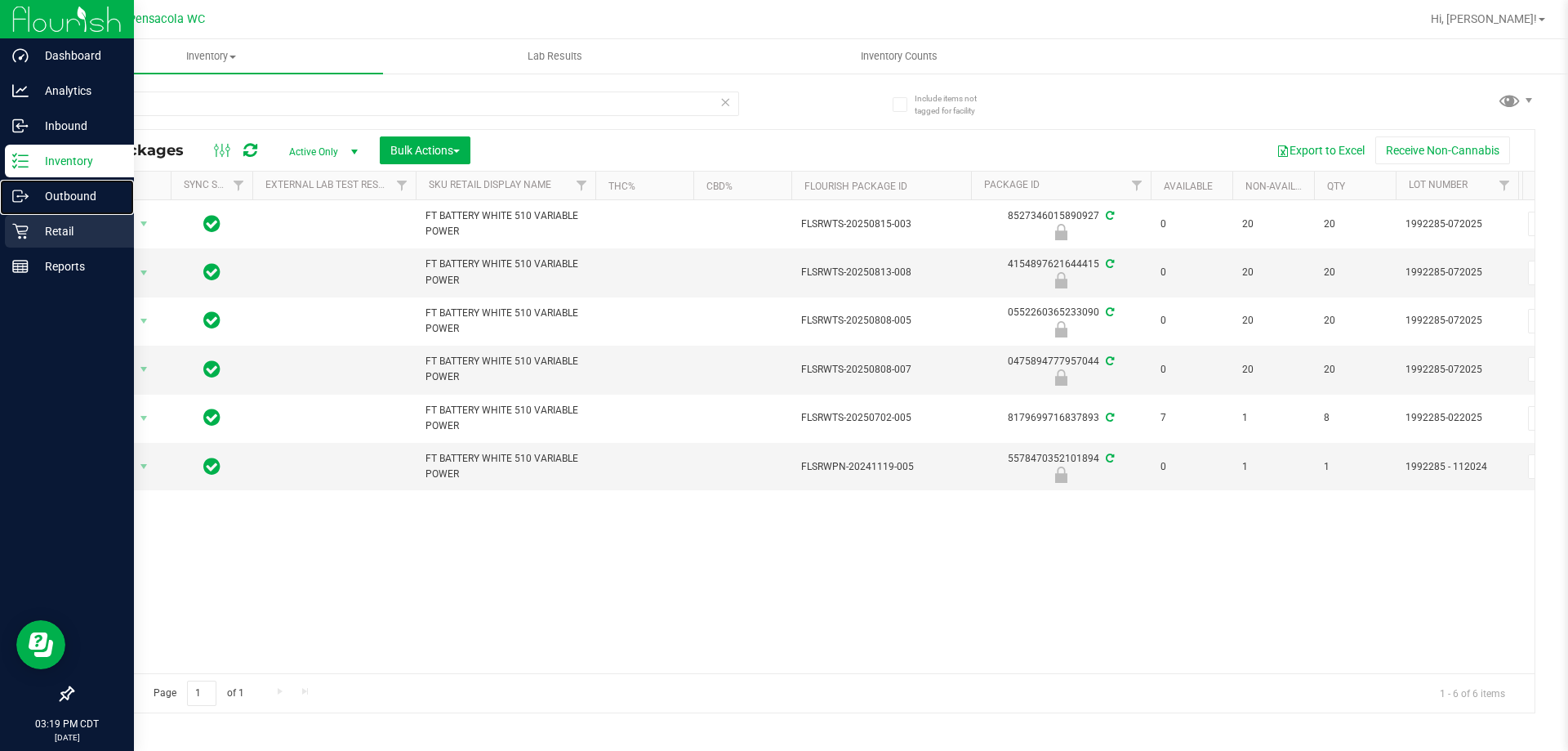
drag, startPoint x: 11, startPoint y: 210, endPoint x: 17, endPoint y: 219, distance: 10.8
click at [11, 211] on div "Outbound" at bounding box center [69, 195] width 129 height 33
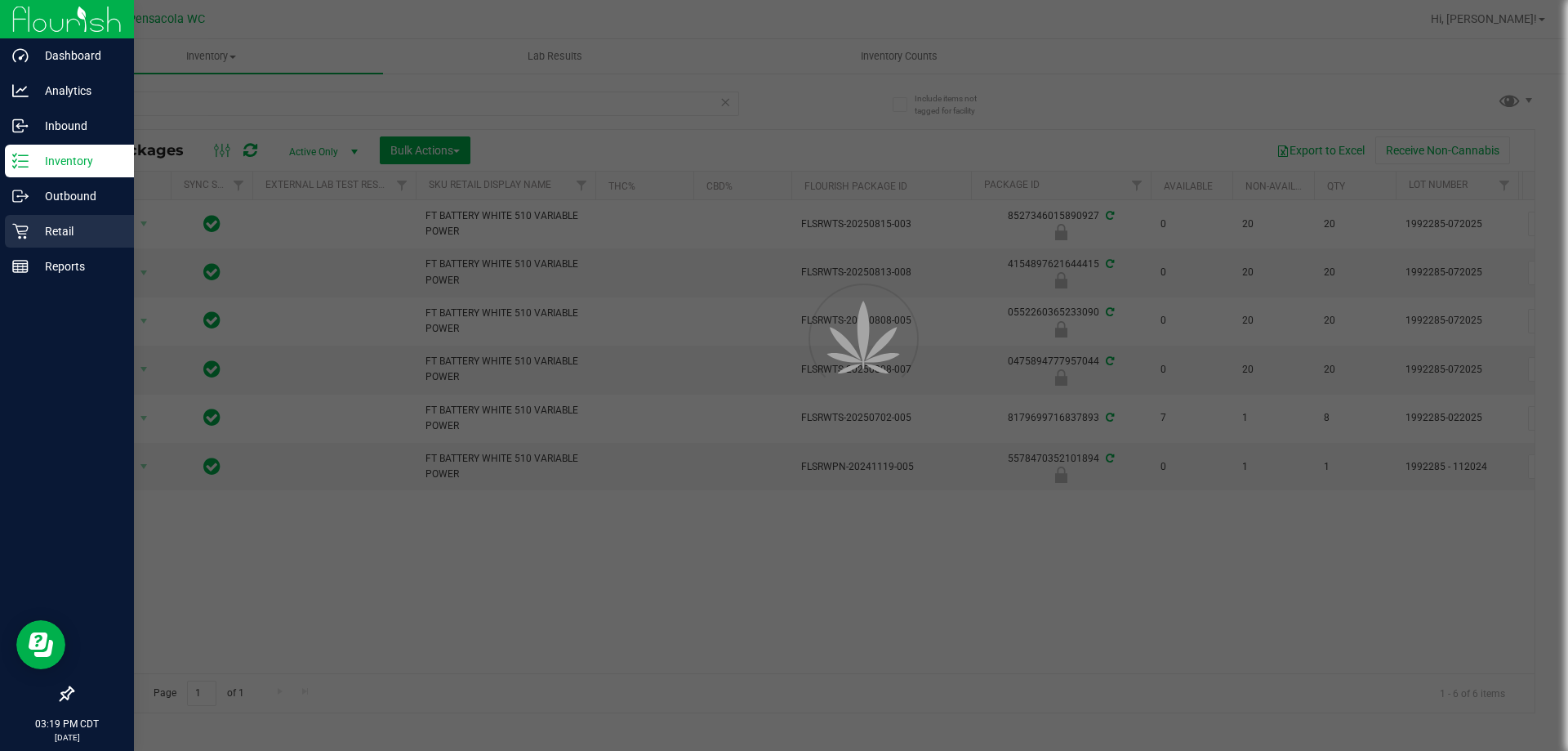
click at [19, 222] on div "Retail" at bounding box center [69, 231] width 129 height 33
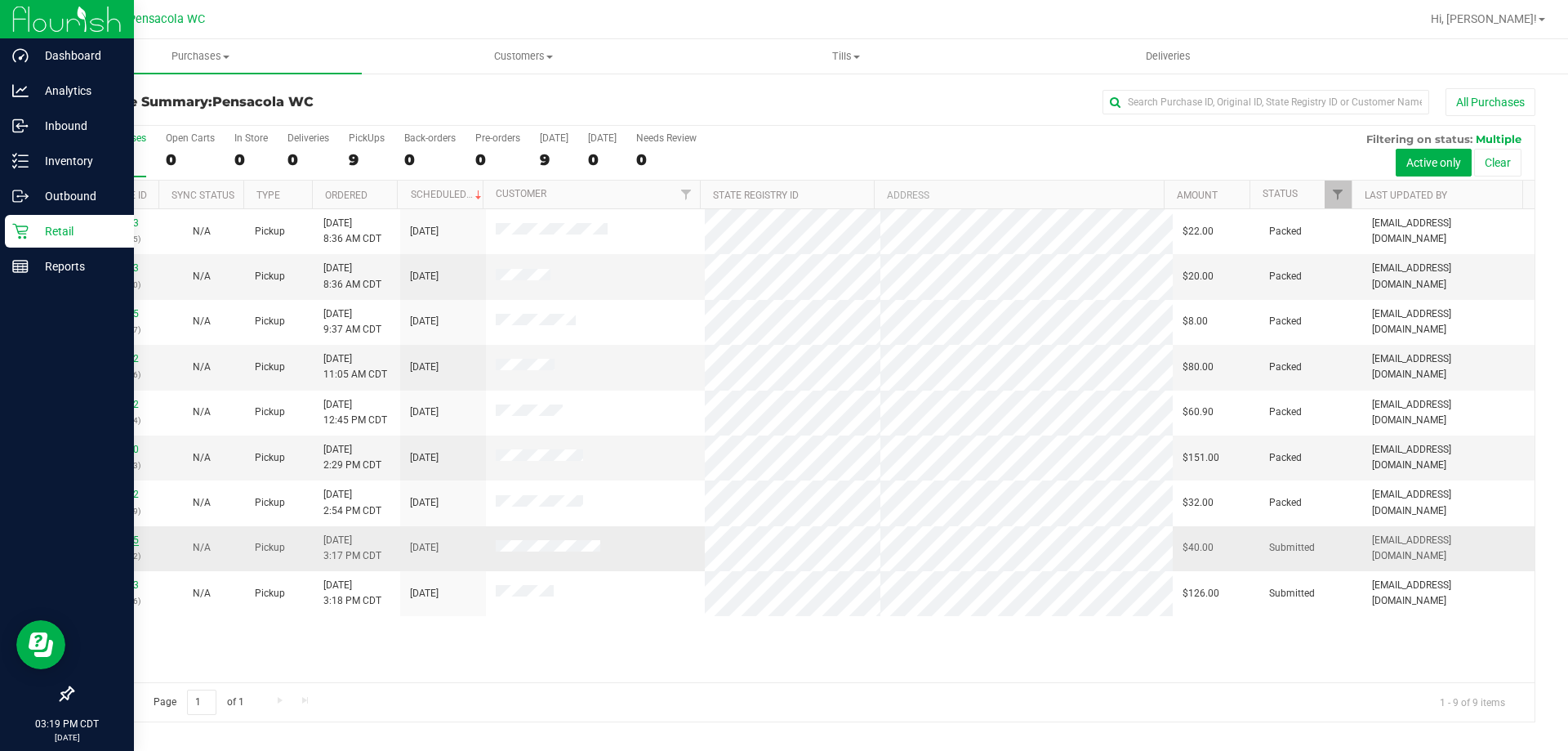
click at [128, 542] on link "11814475" at bounding box center [115, 540] width 45 height 12
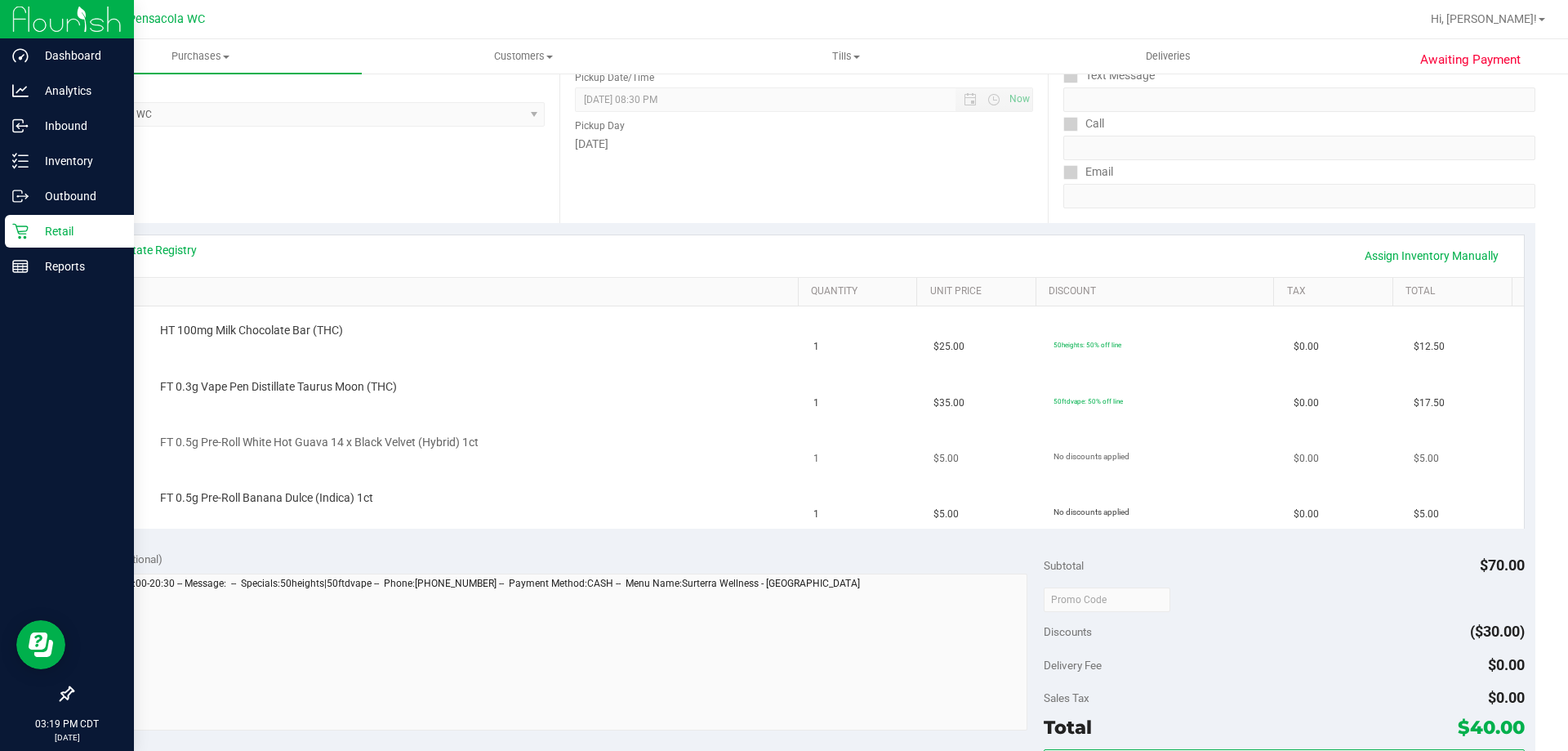
scroll to position [245, 0]
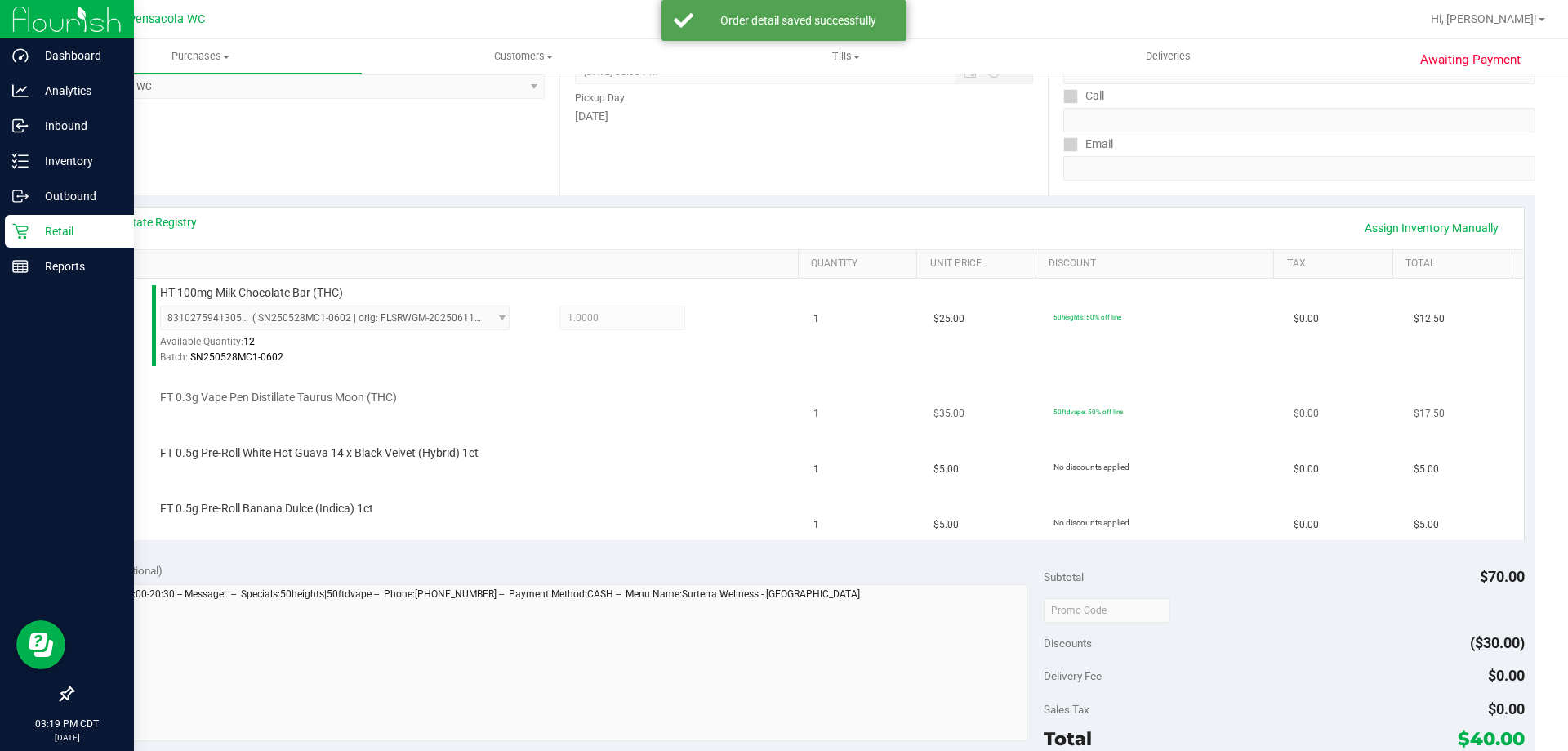
click at [497, 385] on td "FT 0.3g Vape Pen Distillate Taurus Moon (THC)" at bounding box center [443, 401] width 720 height 55
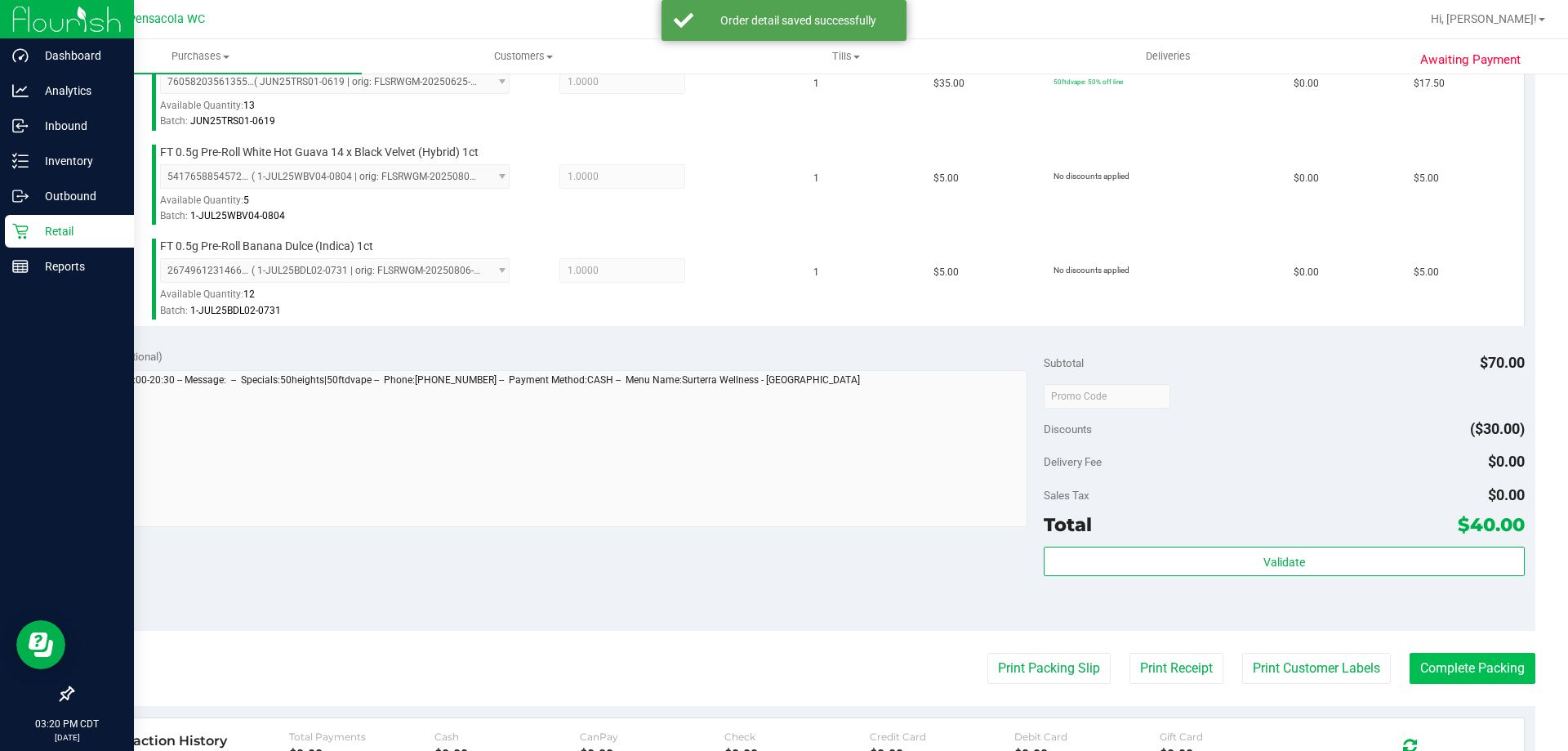
scroll to position [653, 0]
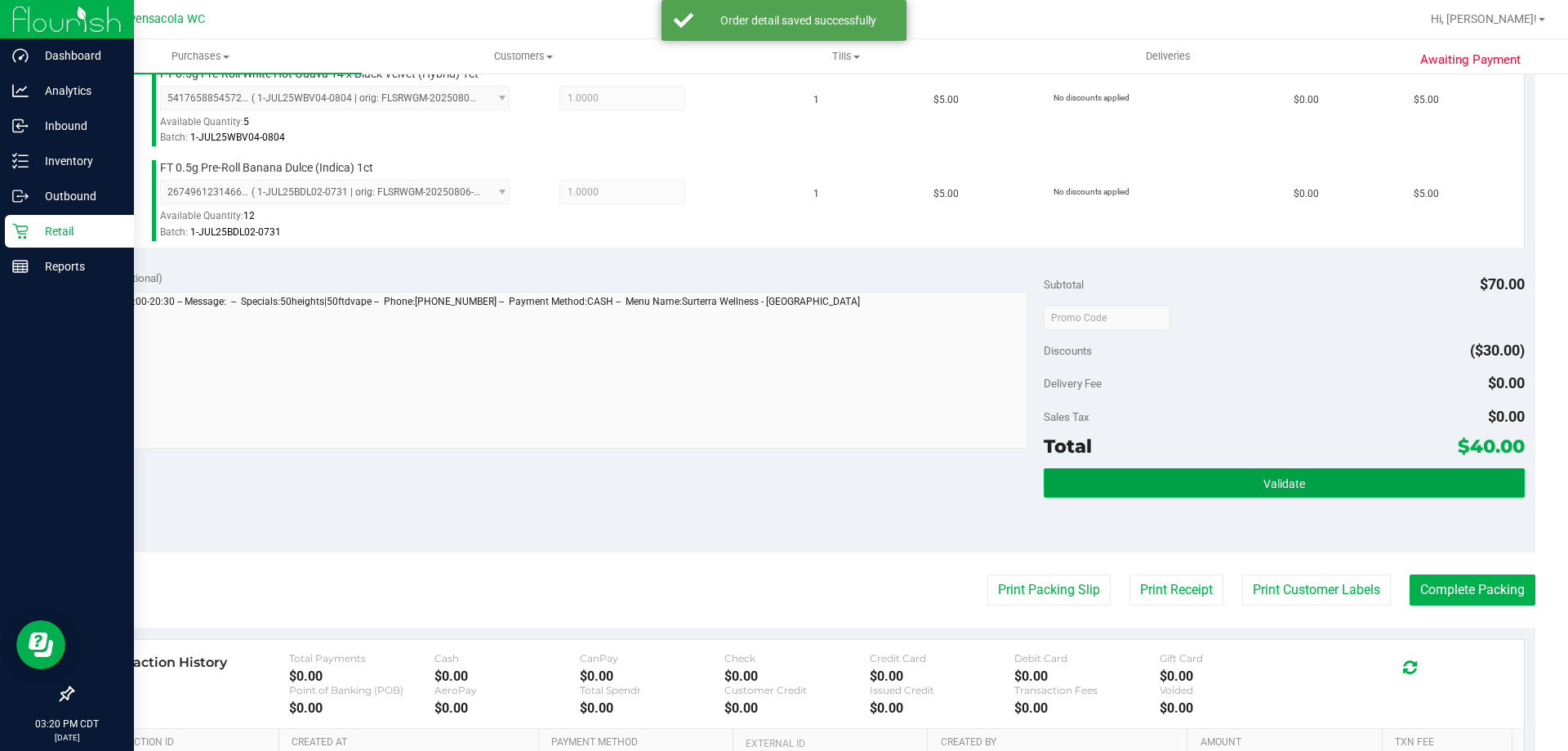
click at [1453, 480] on button "Validate" at bounding box center [1283, 483] width 480 height 30
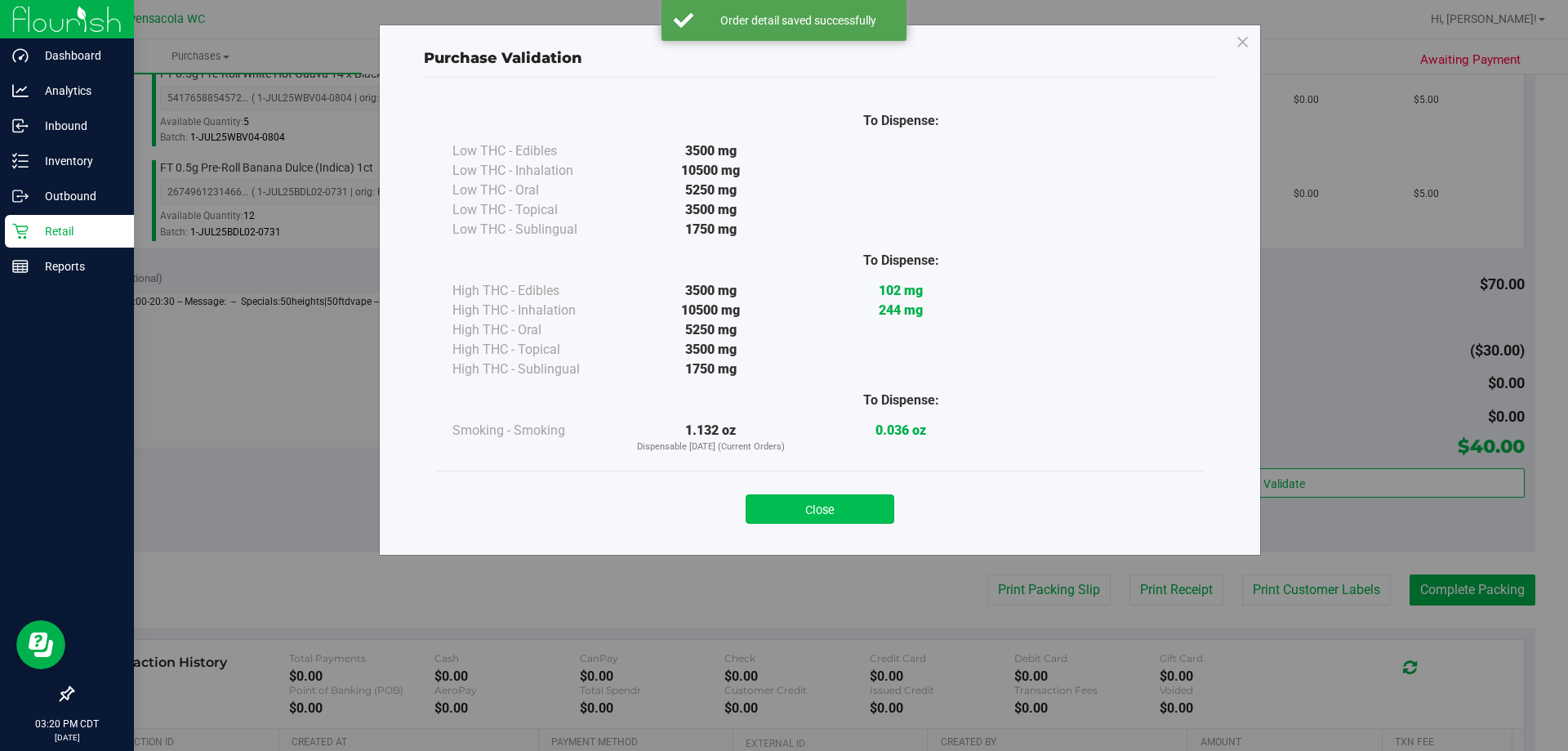
click at [858, 499] on button "Close" at bounding box center [820, 509] width 149 height 30
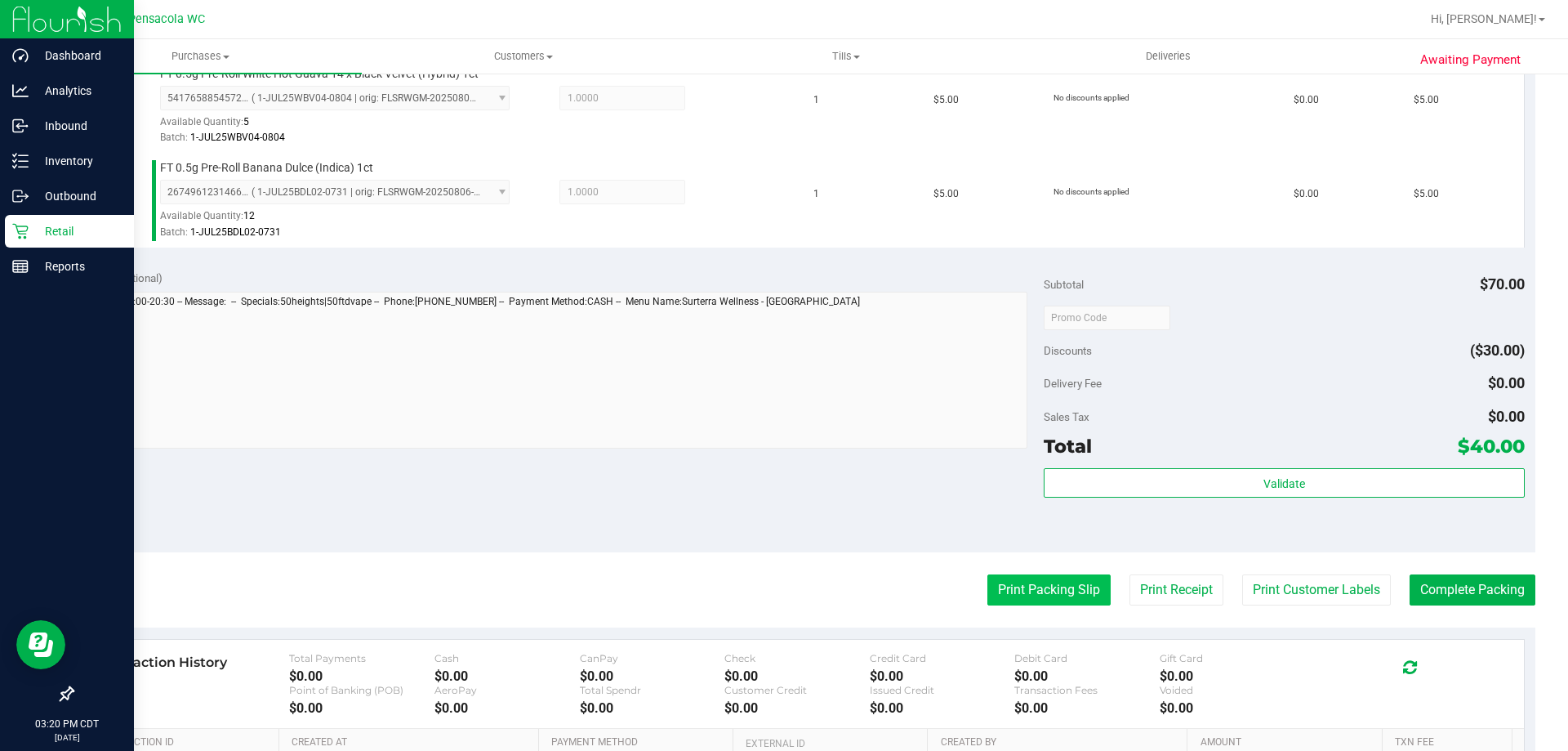
click at [1081, 592] on button "Print Packing Slip" at bounding box center [1049, 589] width 123 height 31
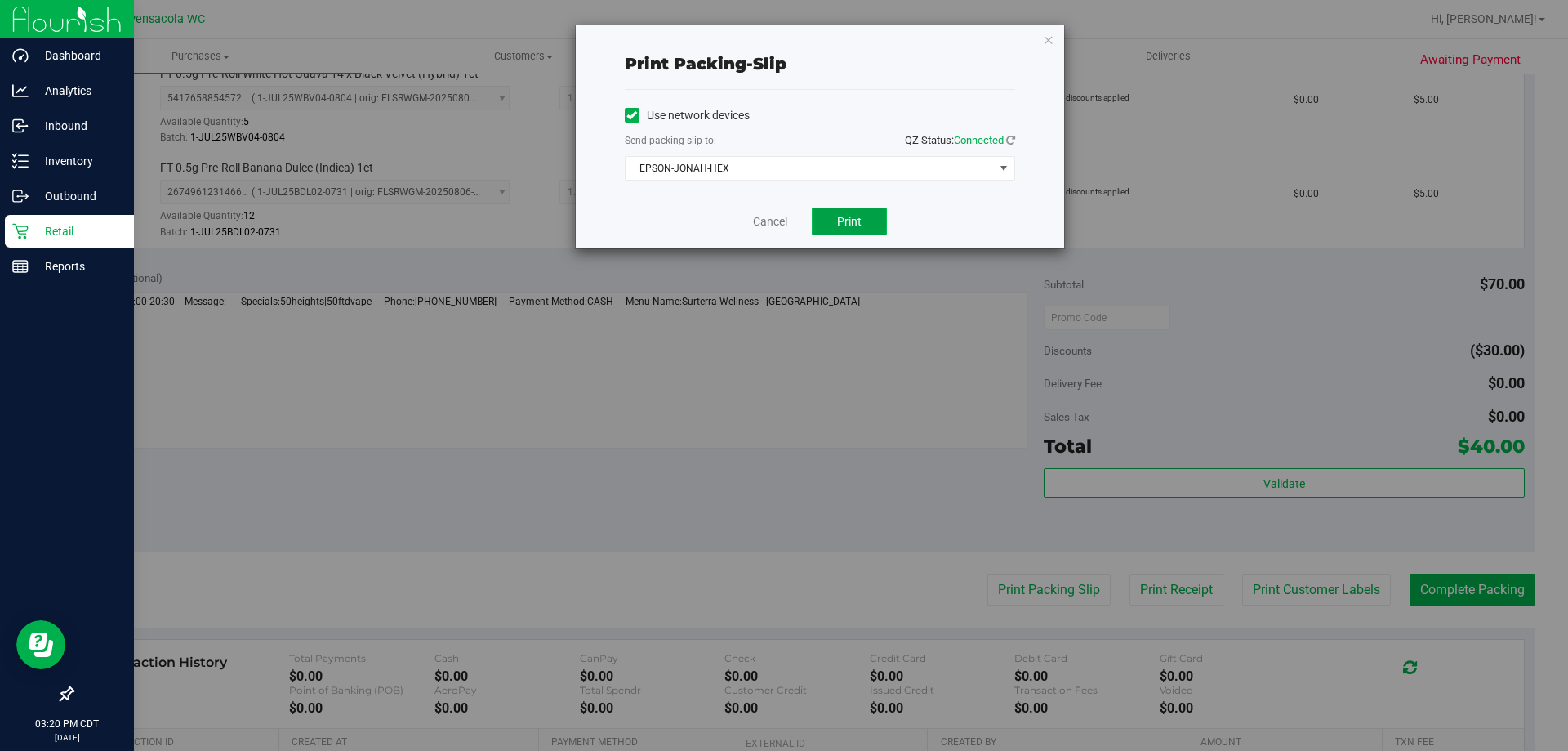
click at [848, 217] on span "Print" at bounding box center [850, 221] width 25 height 13
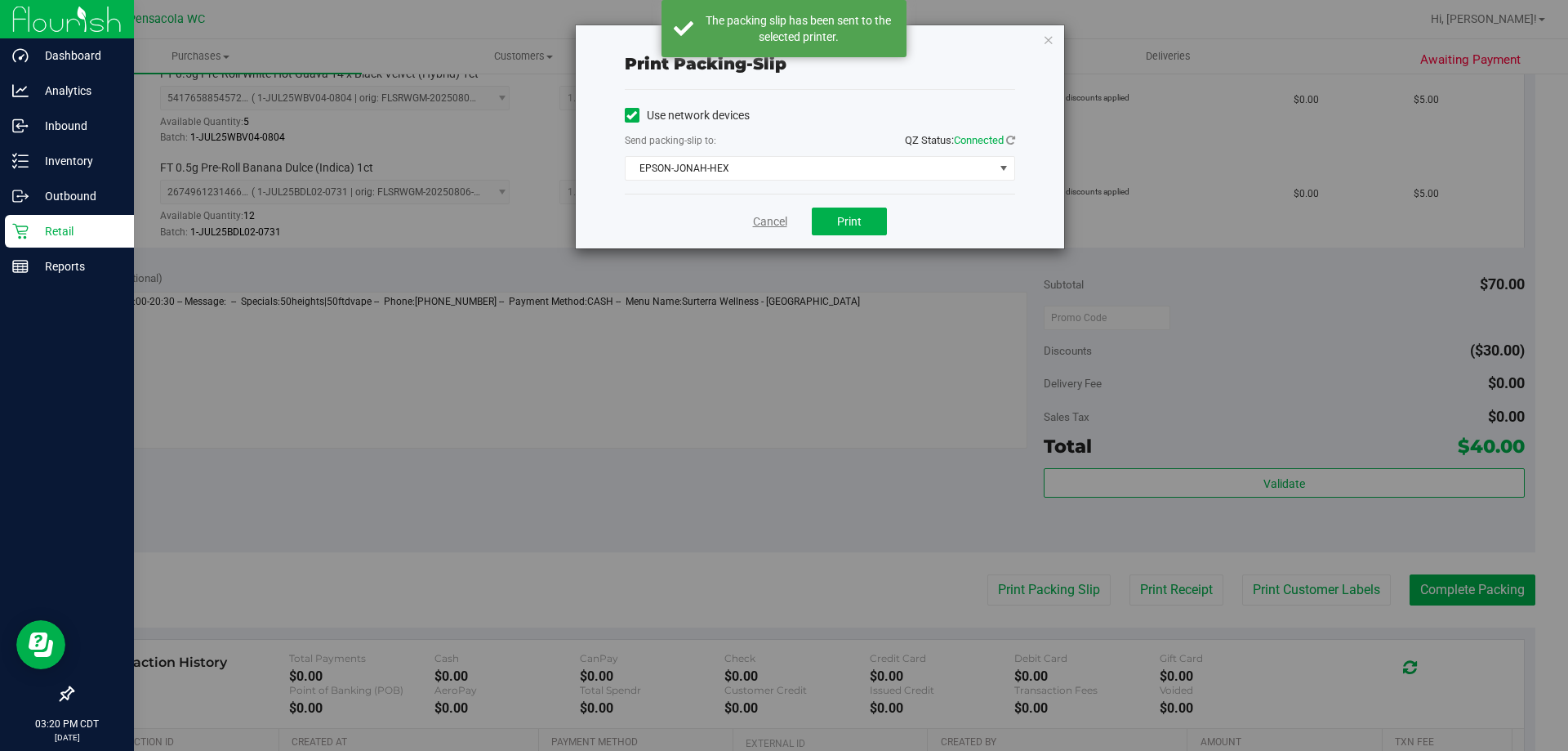
click at [776, 220] on link "Cancel" at bounding box center [770, 221] width 34 height 17
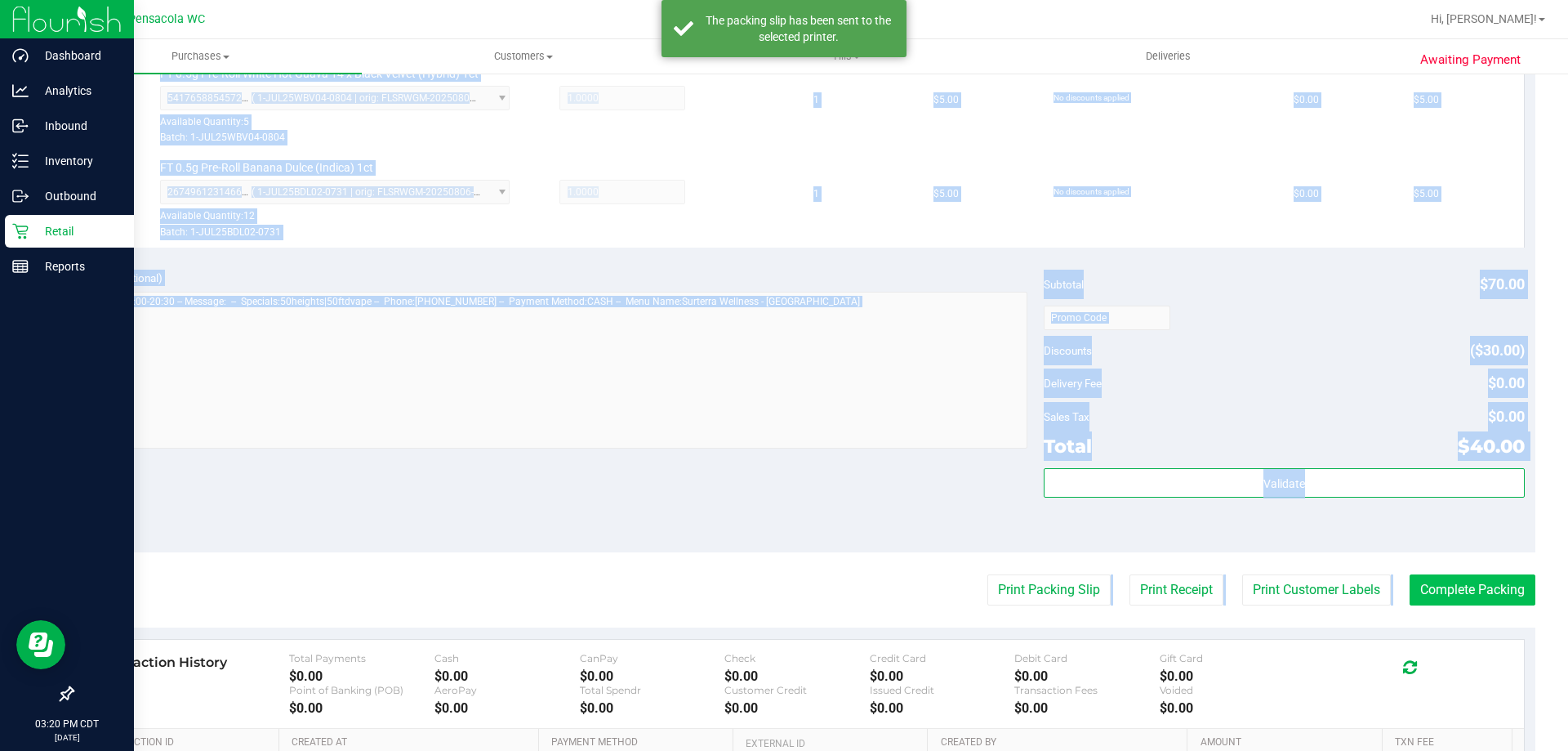
drag, startPoint x: 1486, startPoint y: 570, endPoint x: 1487, endPoint y: 578, distance: 8.1
click at [1487, 578] on purchase-details "Back Edit Purchase Cancel Purchase View Profile # 11814475 BioTrack ID: - Submi…" at bounding box center [803, 183] width 1464 height 1498
click at [1487, 578] on button "Complete Packing" at bounding box center [1473, 589] width 126 height 31
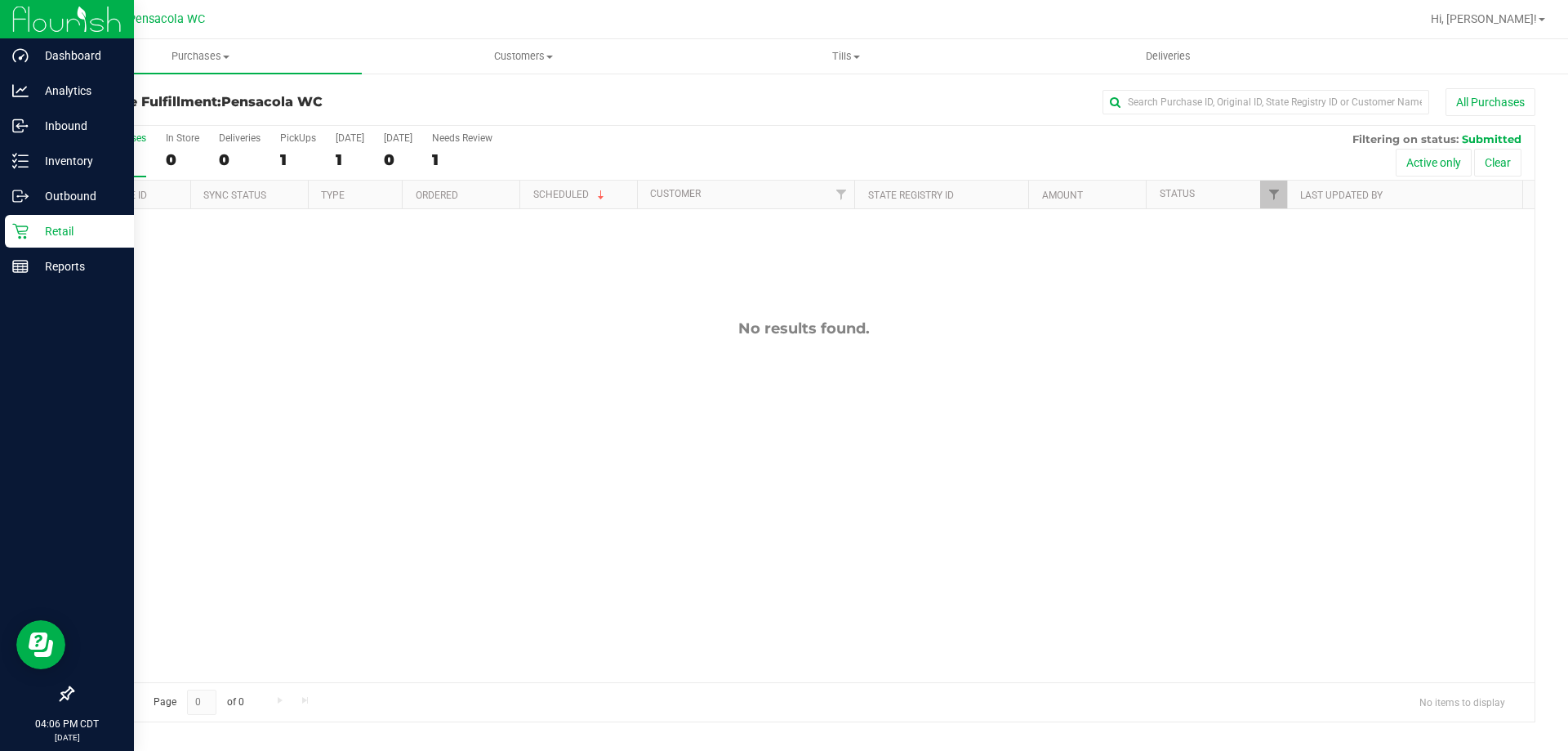
click at [27, 239] on div "Retail" at bounding box center [69, 231] width 129 height 33
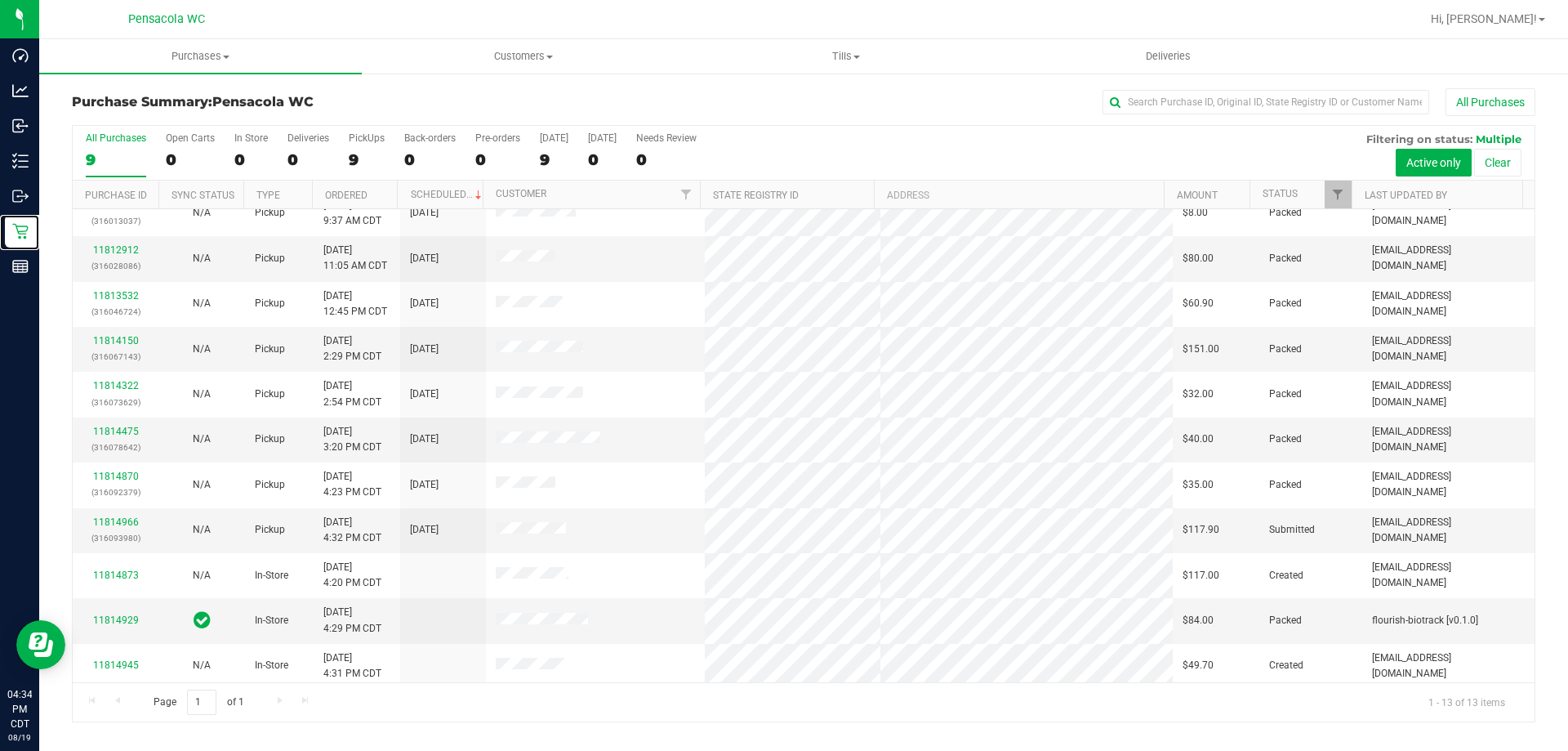
scroll to position [107, 0]
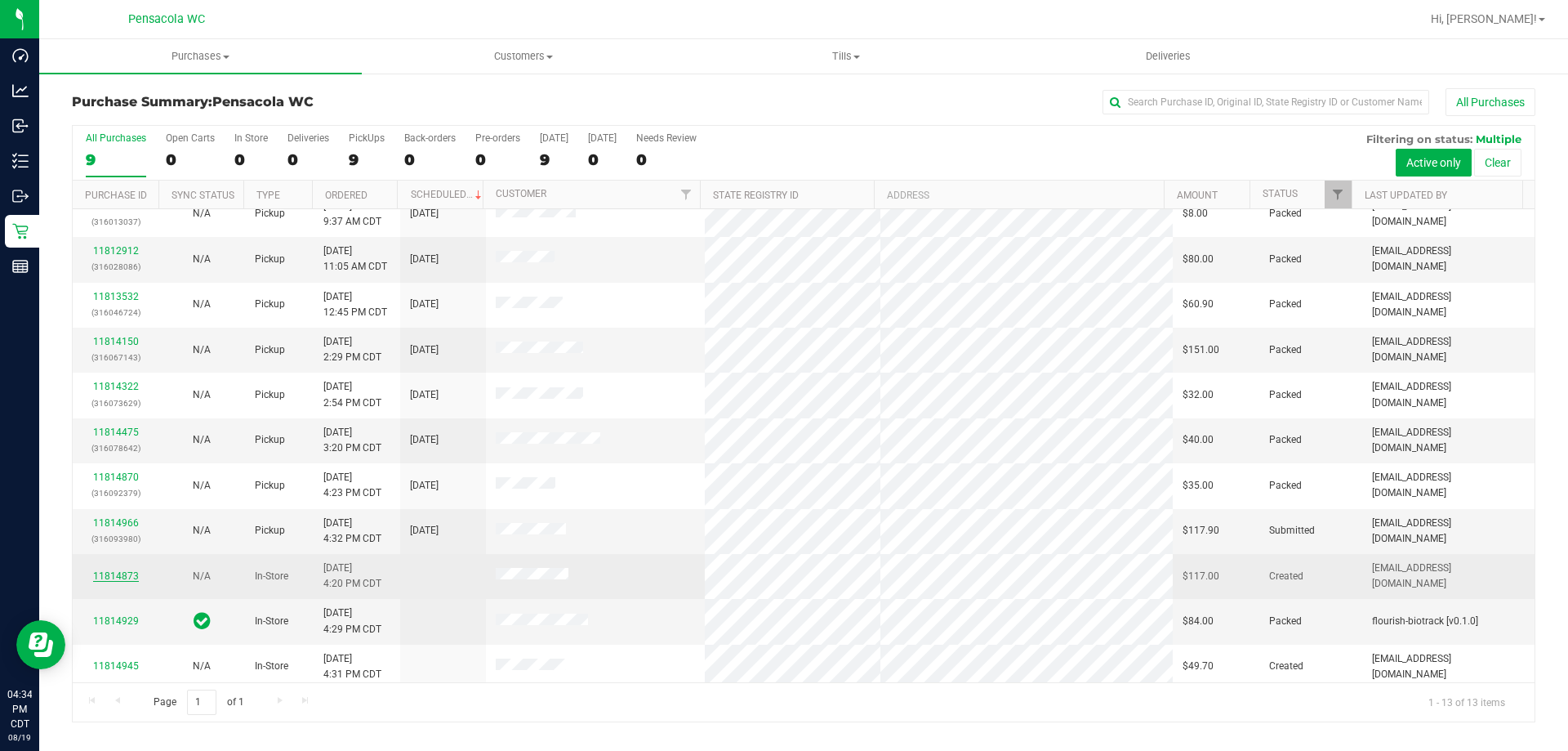
click at [124, 576] on link "11814873" at bounding box center [115, 577] width 45 height 12
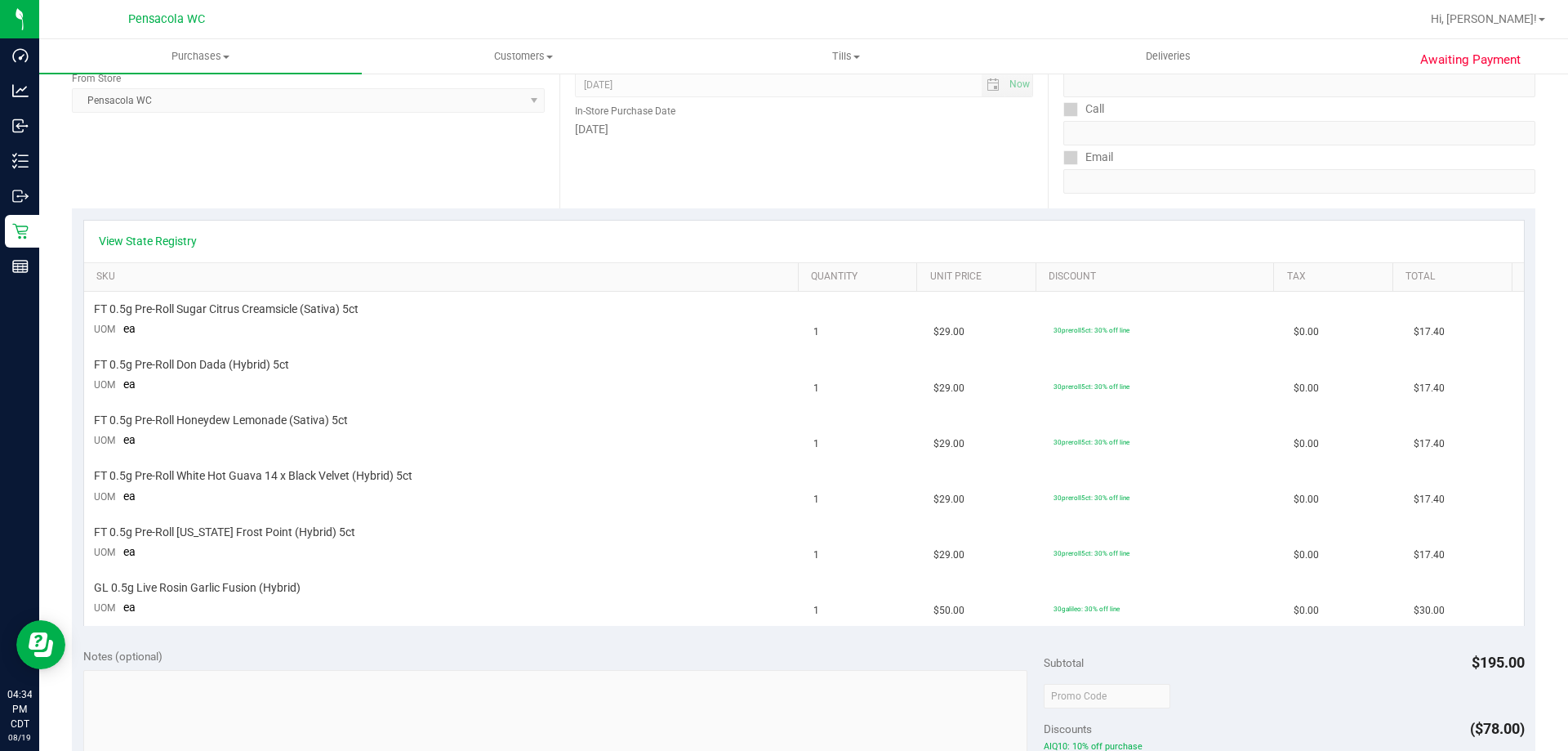
scroll to position [275, 0]
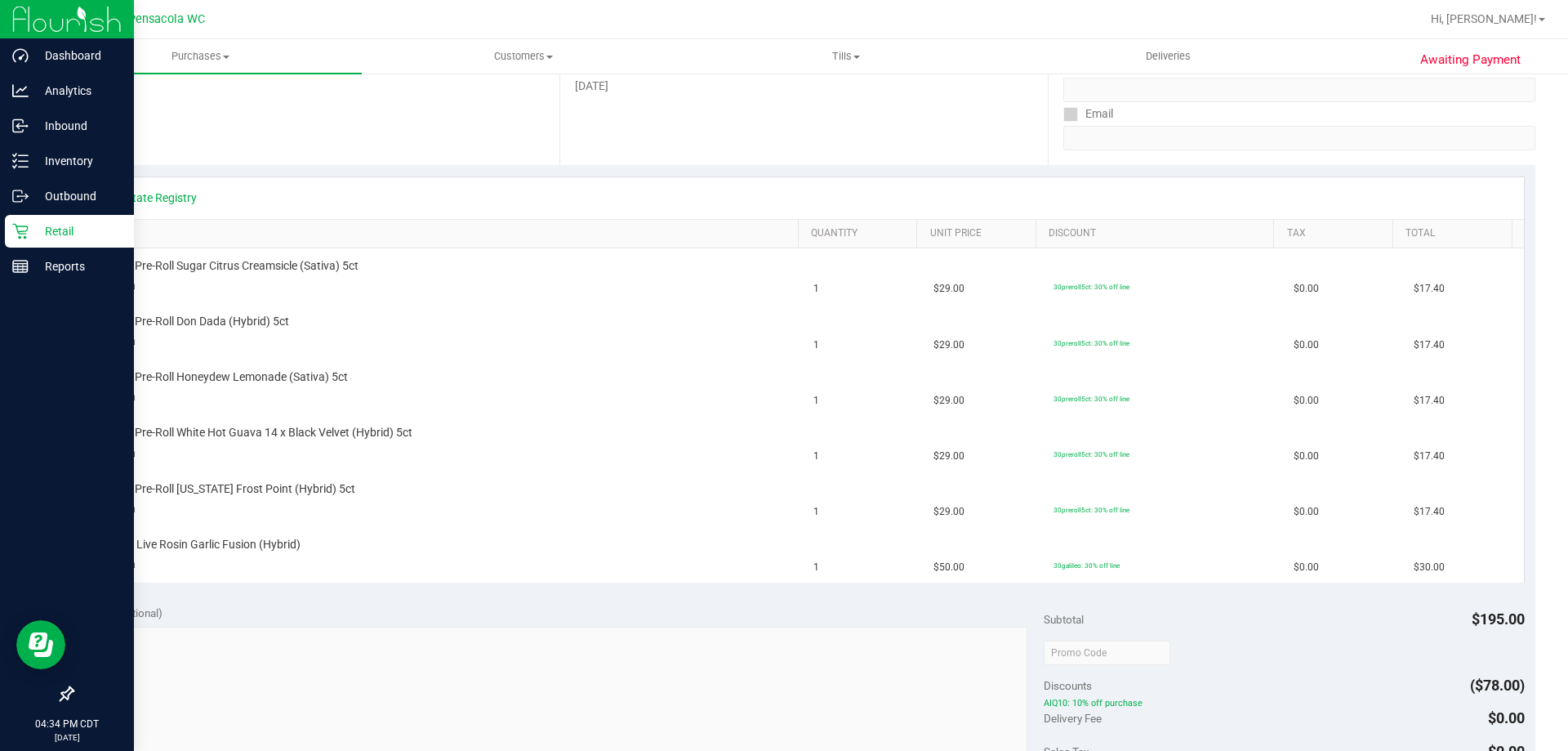
click at [6, 243] on div "Retail" at bounding box center [69, 231] width 129 height 33
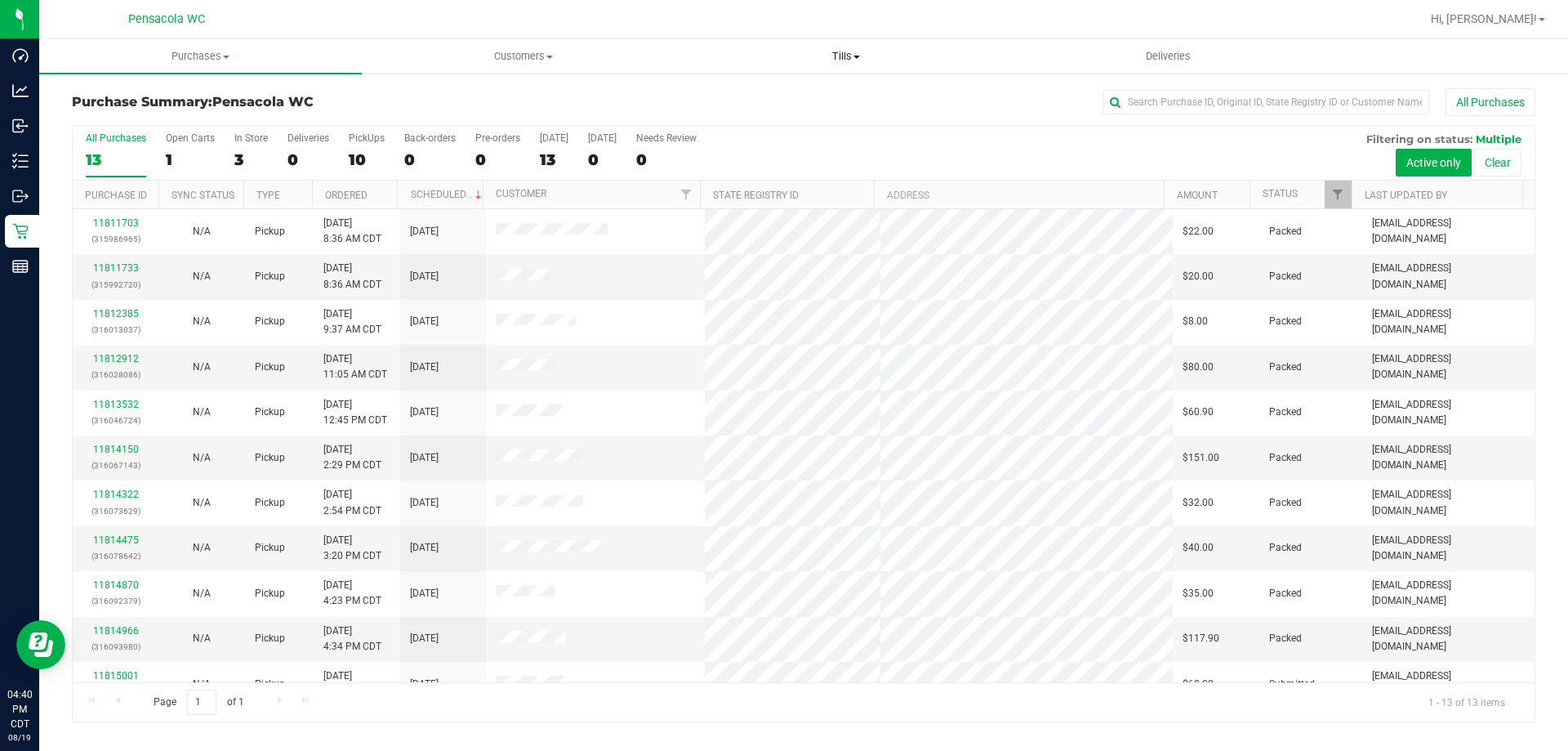
click at [852, 55] on span "Tills" at bounding box center [846, 56] width 321 height 15
click at [743, 93] on span "Manage tills" at bounding box center [740, 99] width 110 height 14
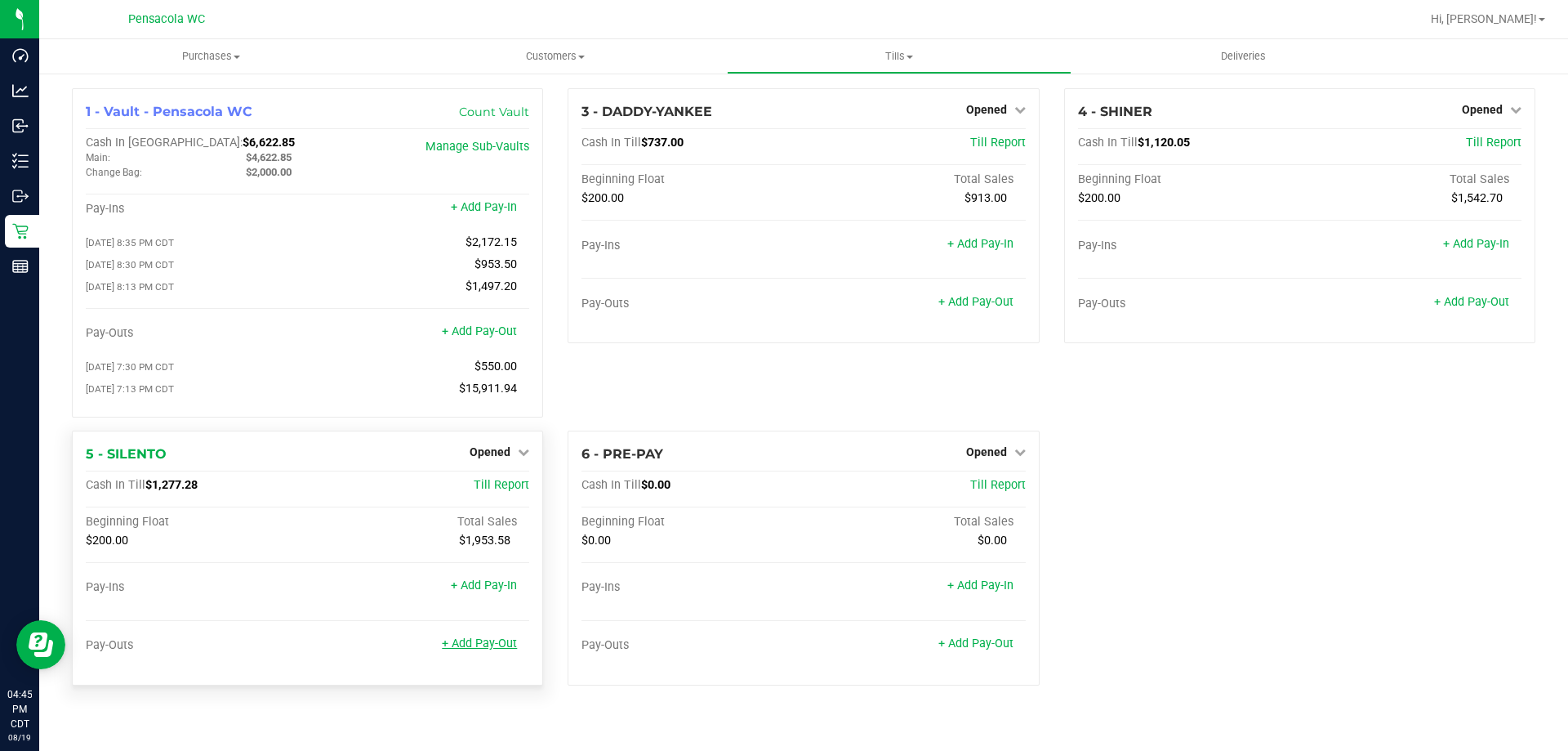
click at [506, 650] on link "+ Add Pay-Out" at bounding box center [479, 644] width 75 height 14
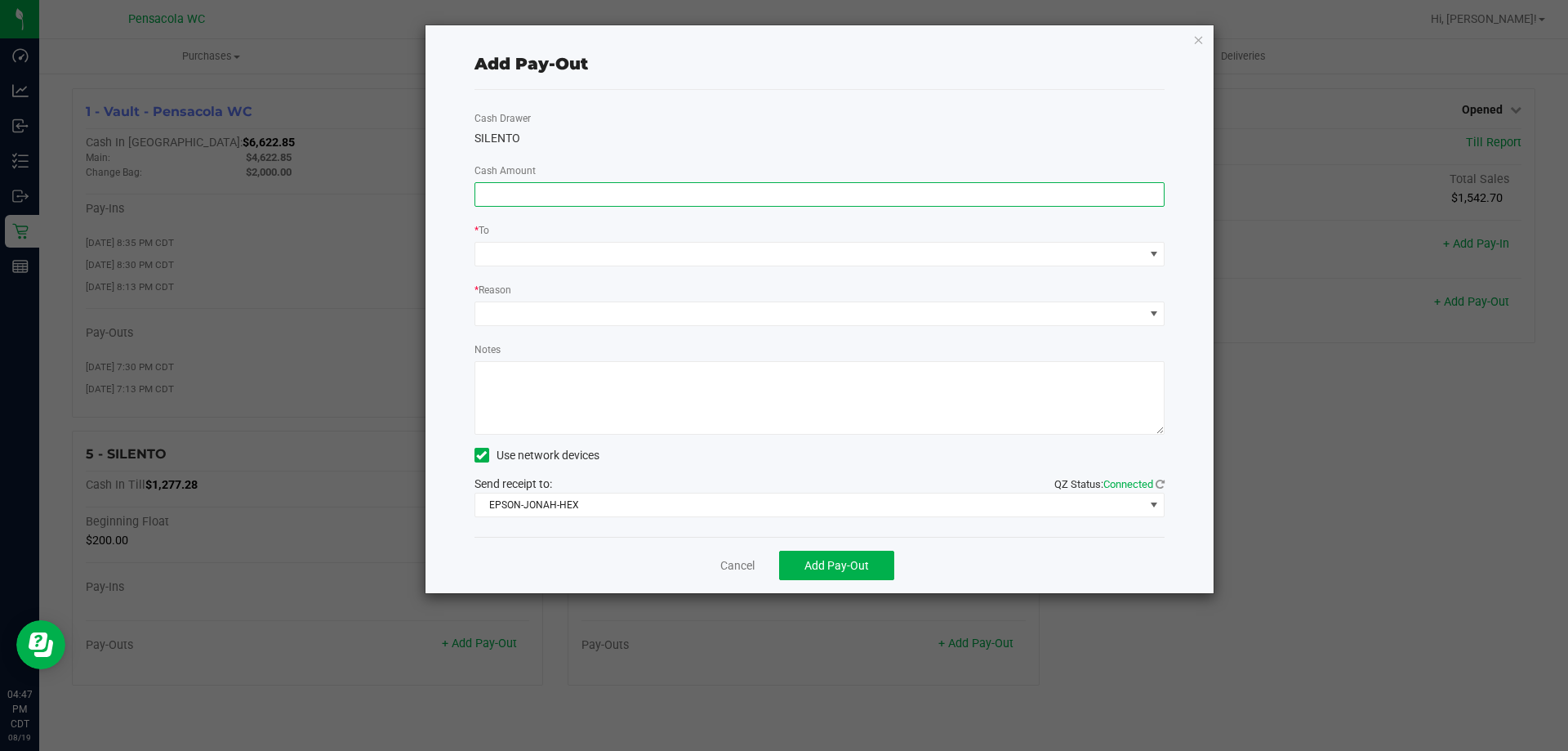
click at [561, 189] on input at bounding box center [820, 194] width 690 height 23
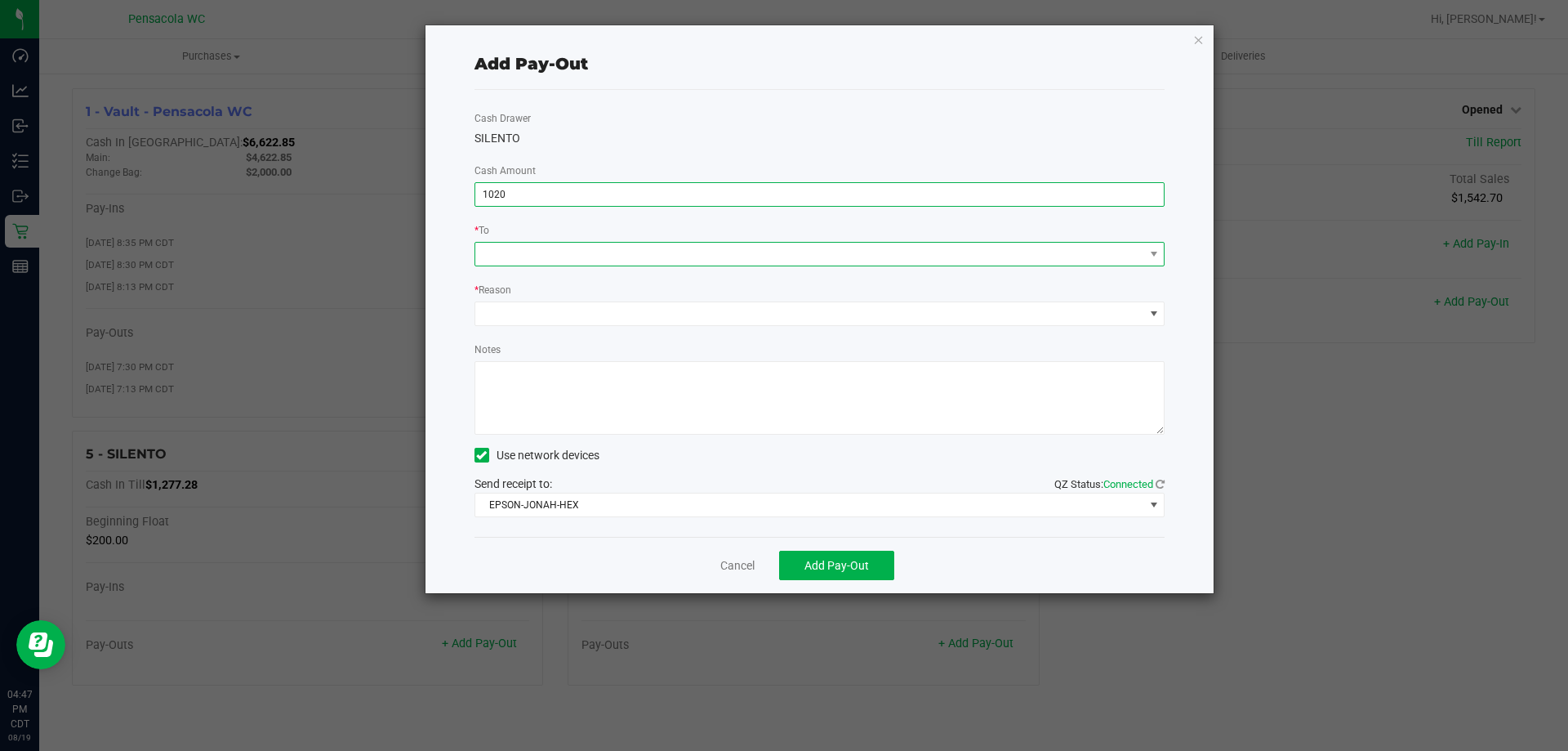
type input "$1,020.00"
click at [568, 256] on span at bounding box center [809, 253] width 669 height 23
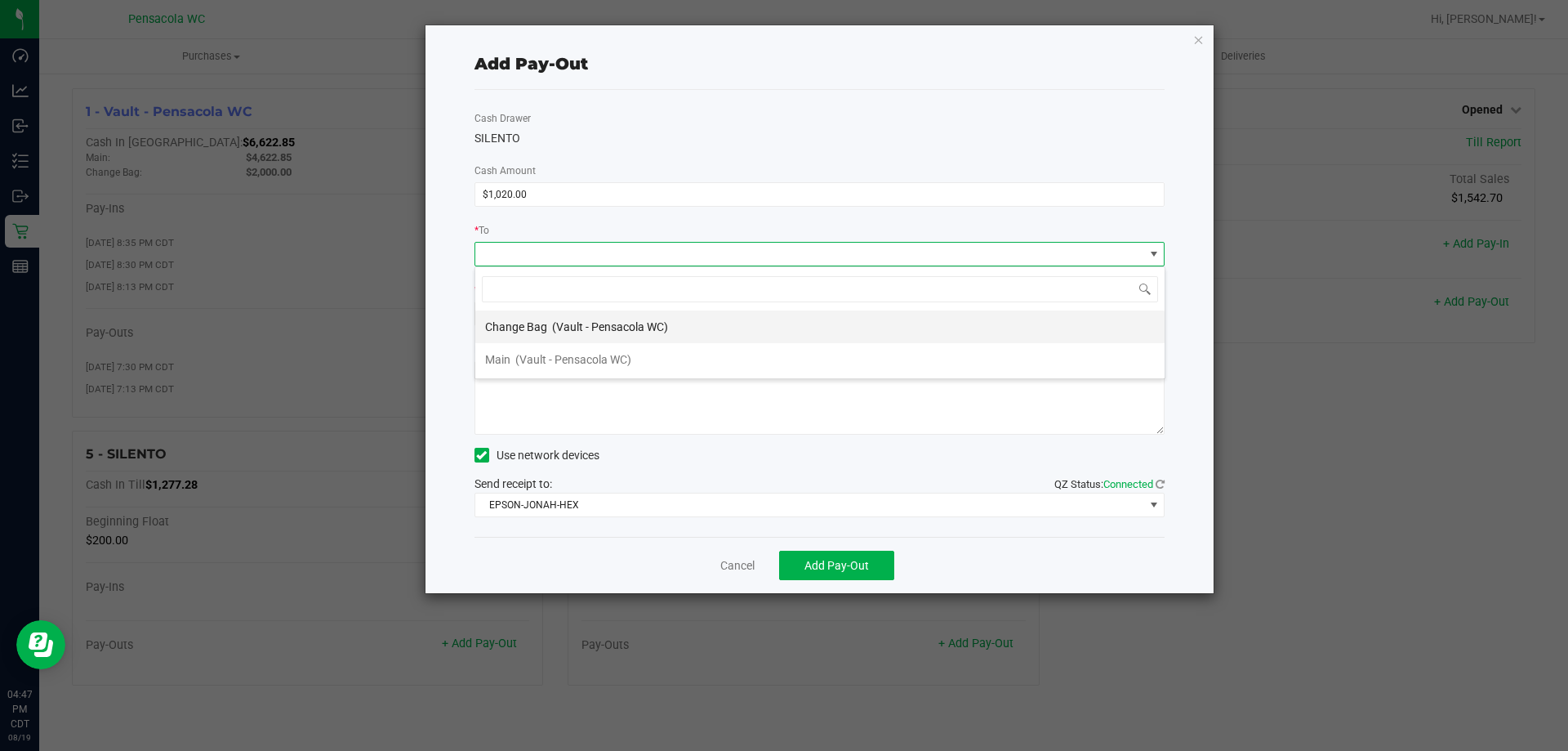
scroll to position [25, 690]
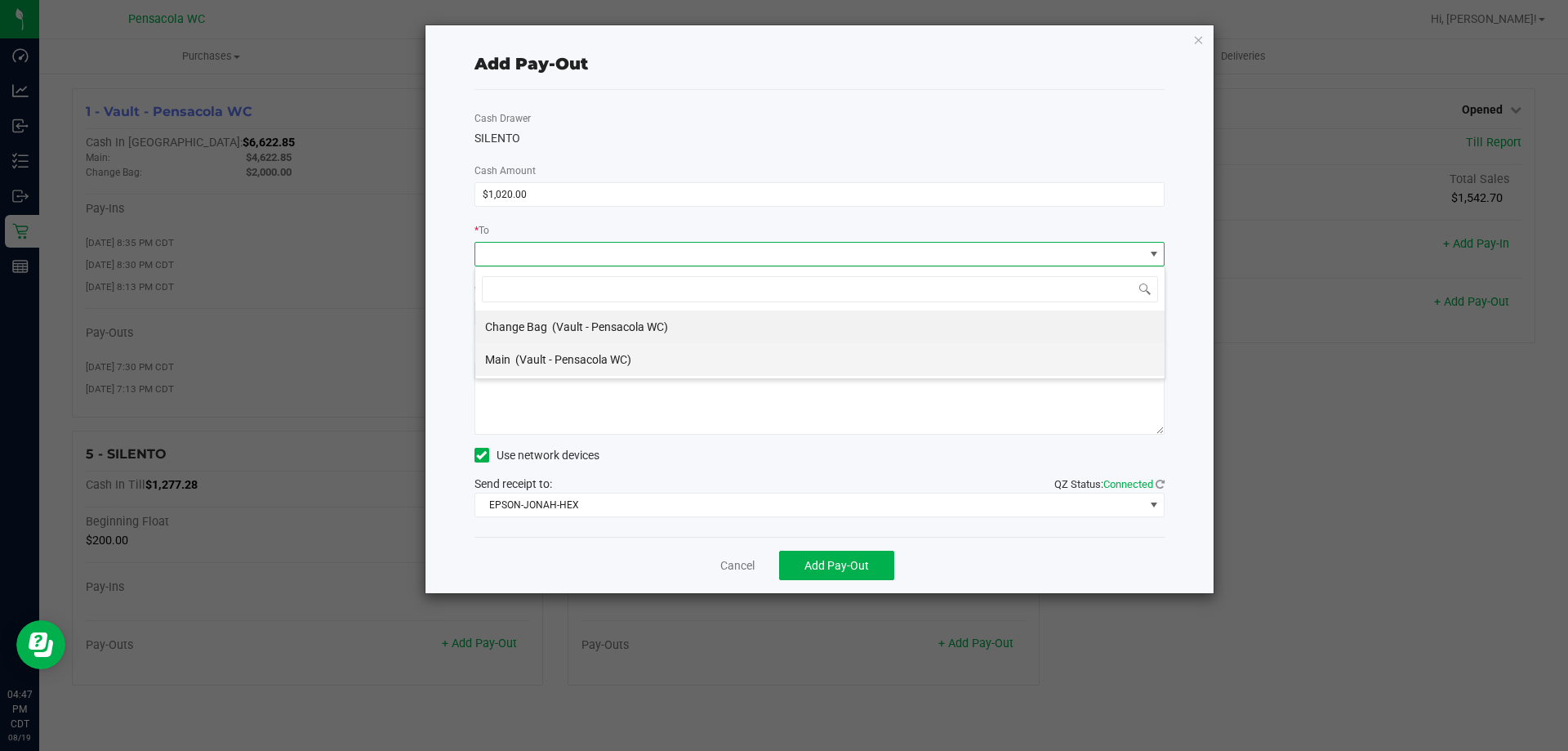
click at [560, 353] on span "(Vault - Pensacola WC)" at bounding box center [574, 359] width 116 height 13
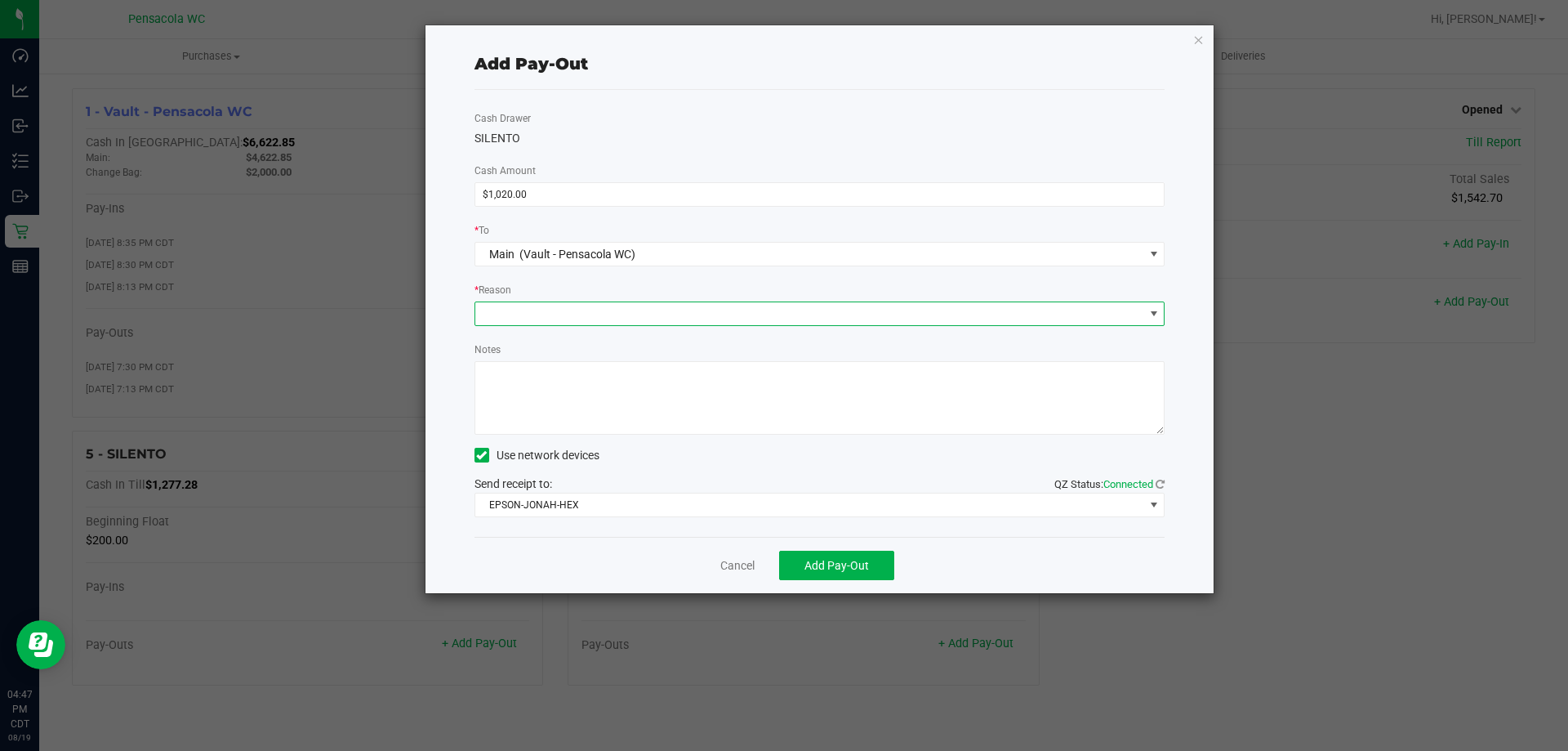
click at [543, 307] on span at bounding box center [809, 313] width 669 height 23
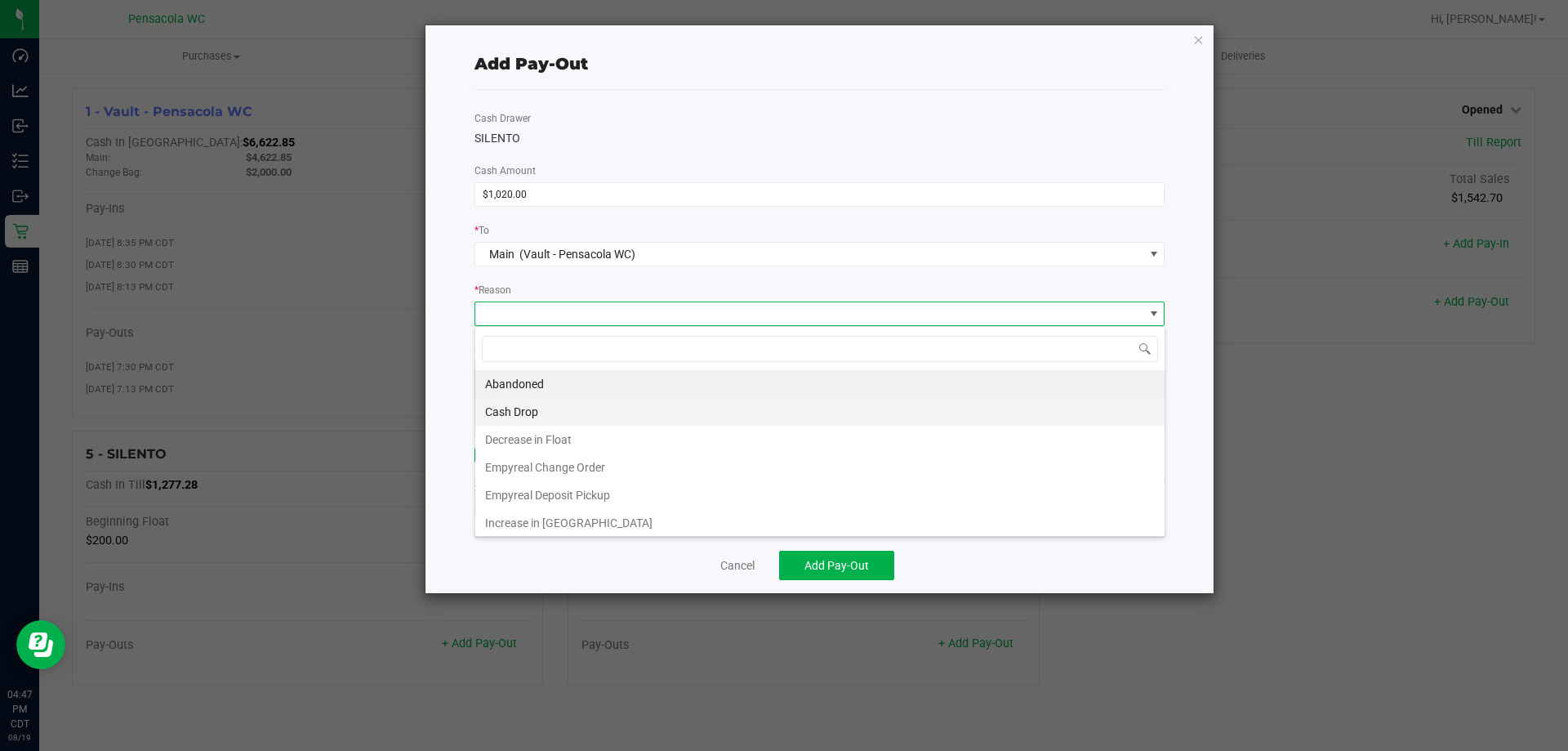
click at [564, 416] on li "Cash Drop" at bounding box center [820, 412] width 690 height 28
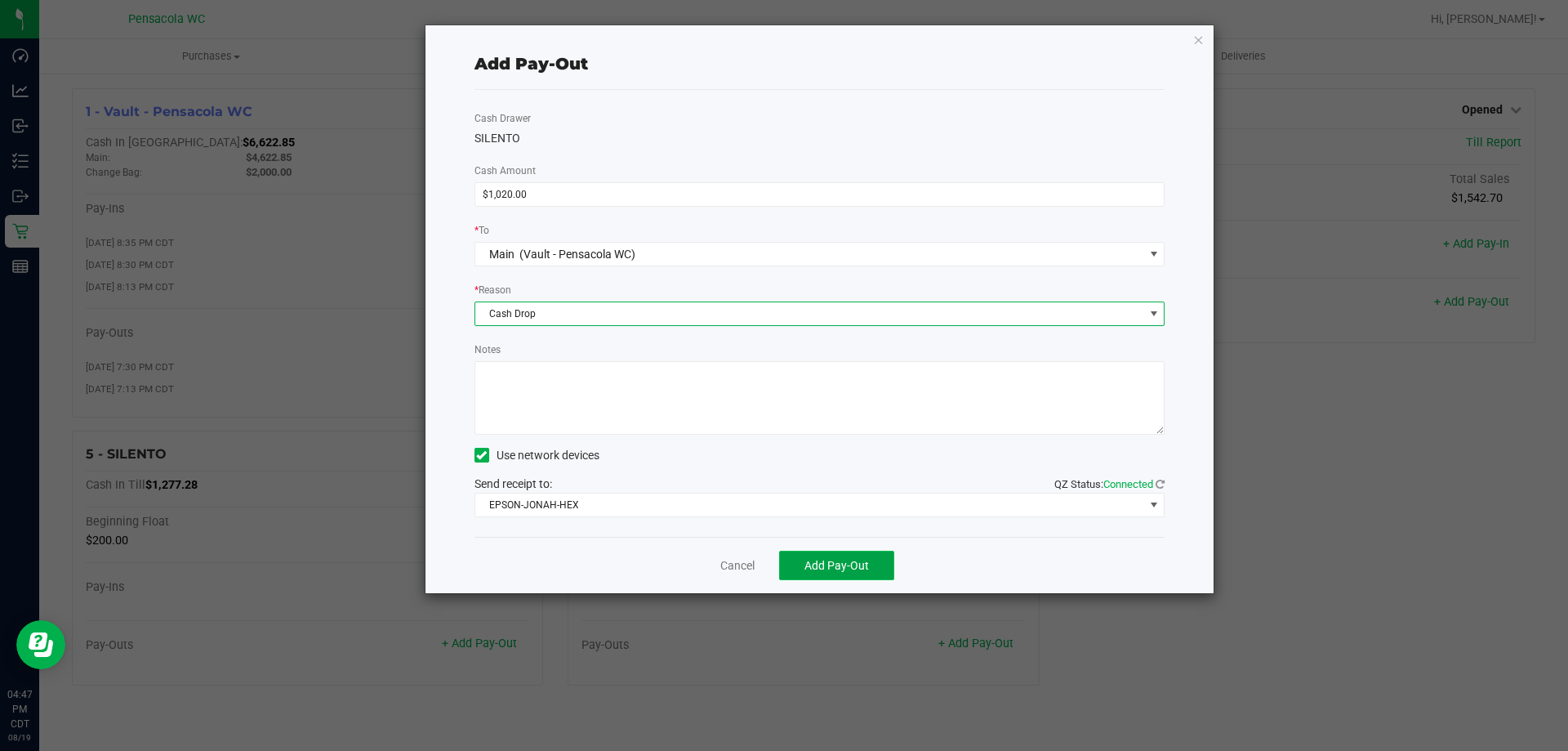
click at [852, 565] on span "Add Pay-Out" at bounding box center [836, 565] width 64 height 13
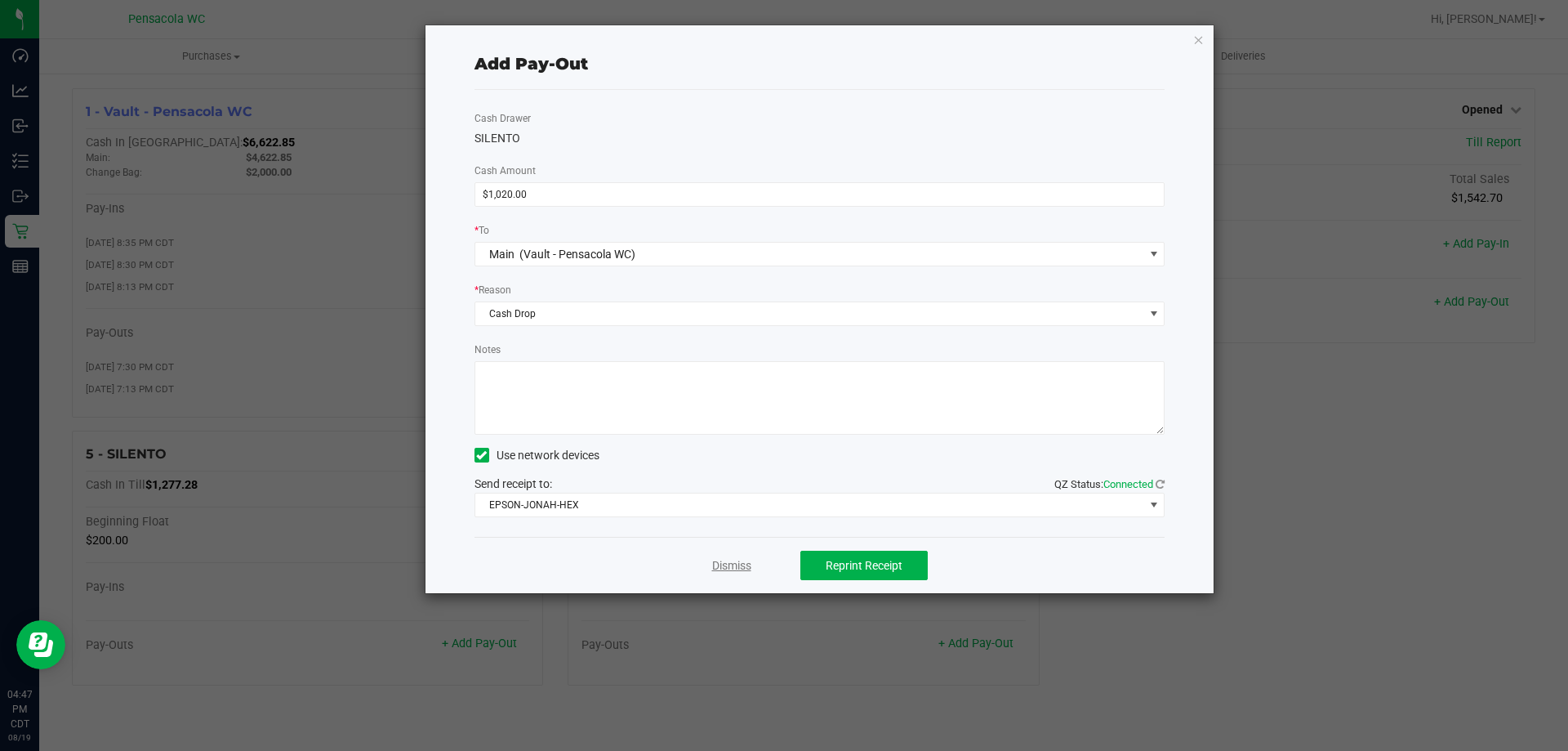
click at [745, 564] on link "Dismiss" at bounding box center [732, 565] width 39 height 17
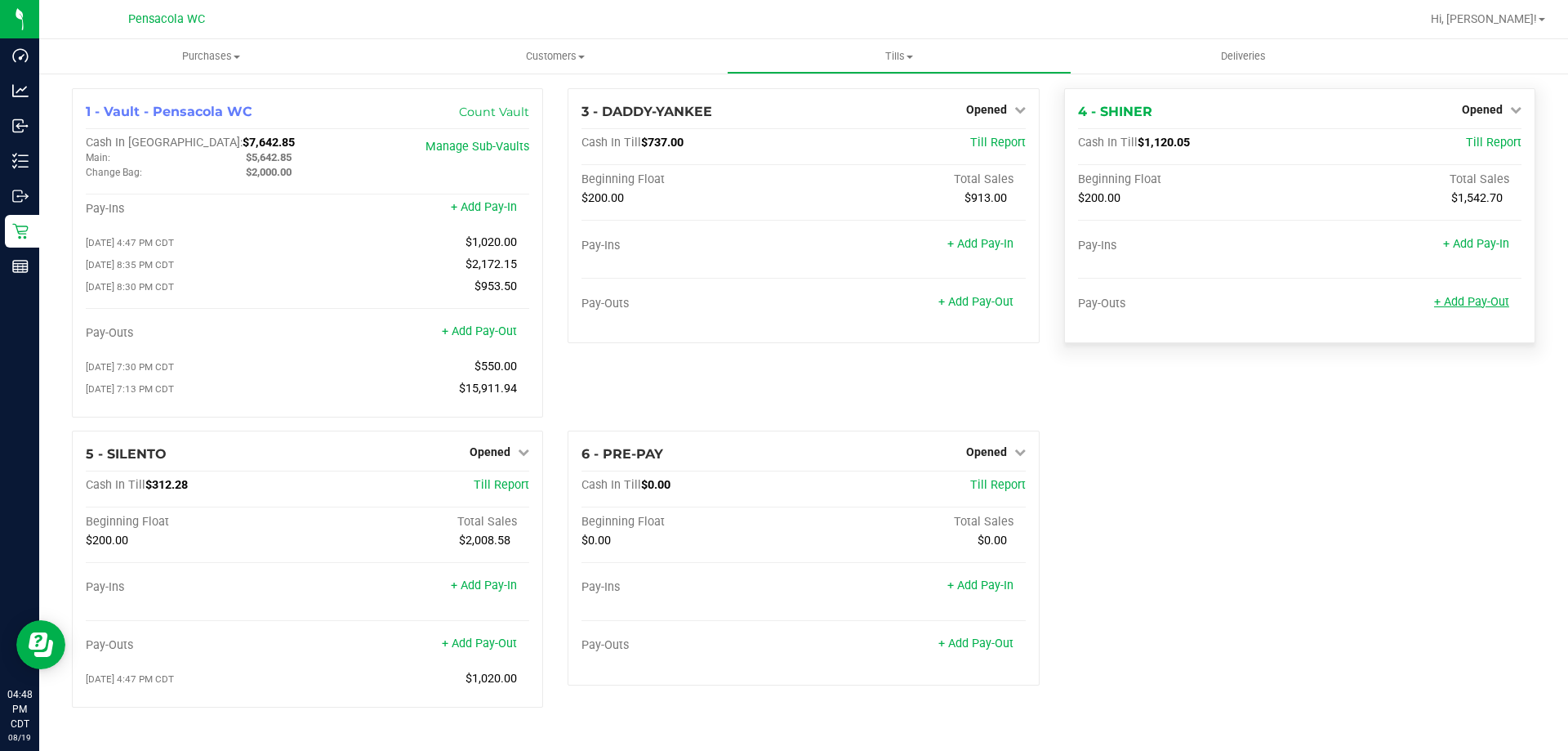
click at [1482, 299] on link "+ Add Pay-Out" at bounding box center [1471, 302] width 75 height 14
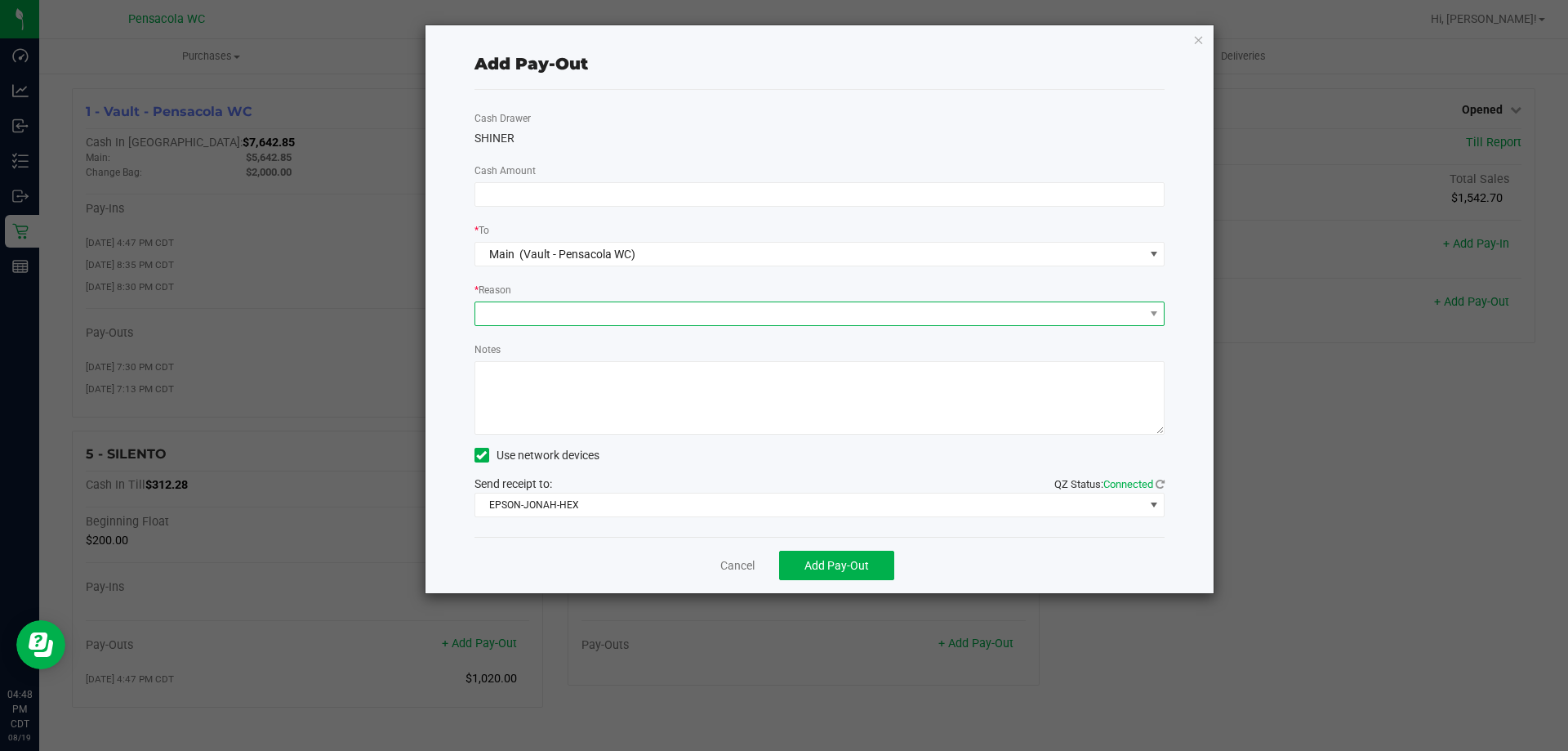
click at [592, 307] on span at bounding box center [809, 313] width 669 height 23
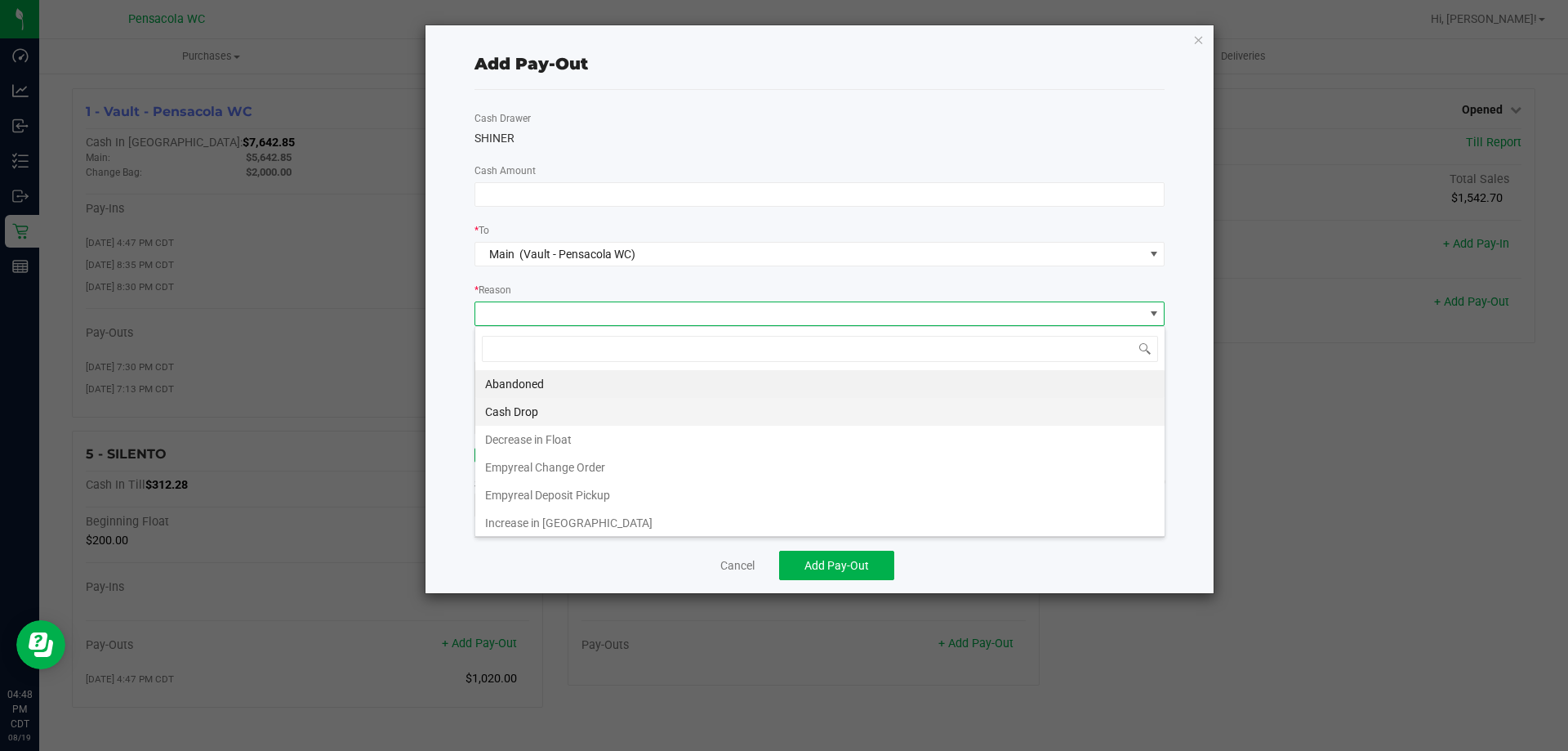
click at [512, 409] on li "Cash Drop" at bounding box center [820, 412] width 690 height 28
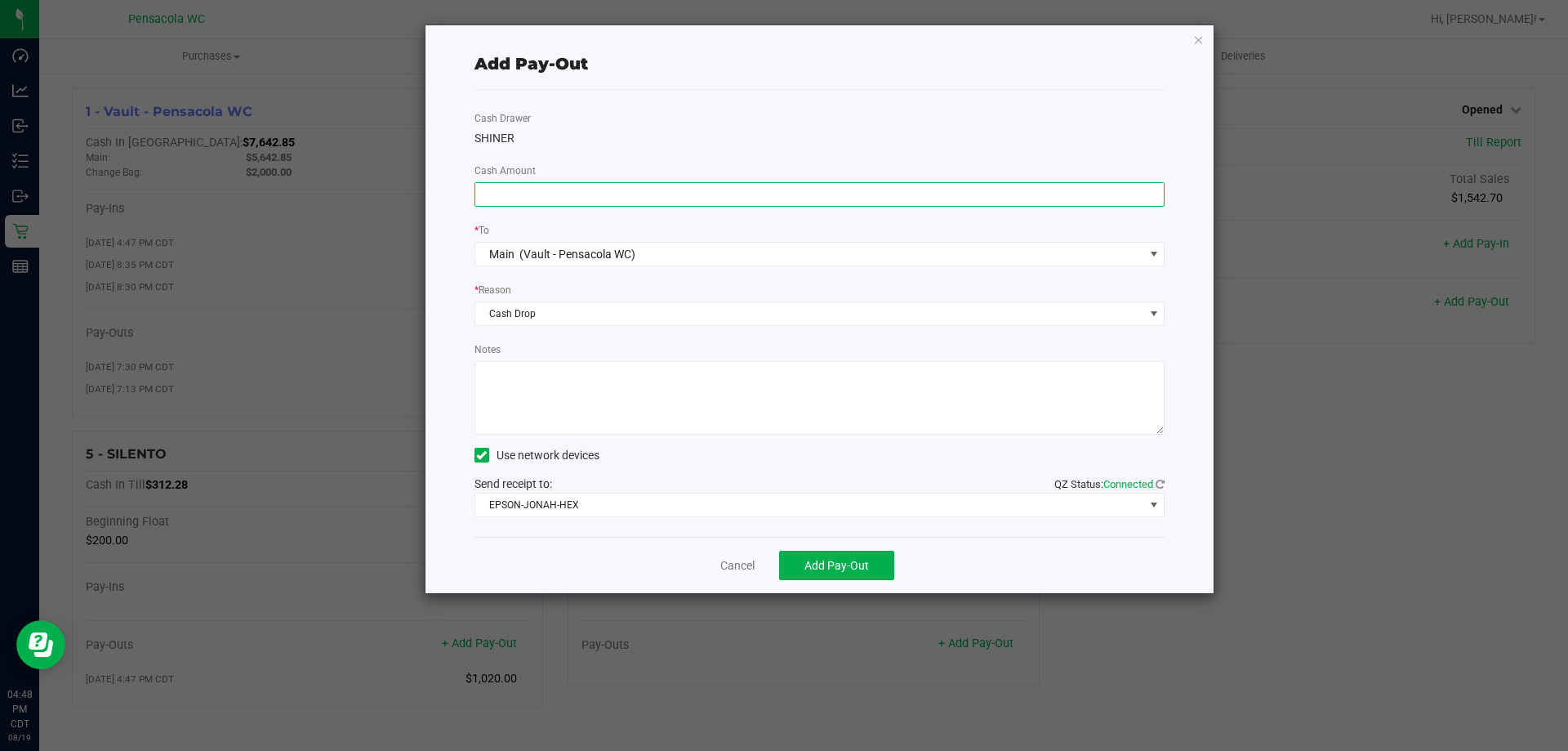
click at [602, 198] on input at bounding box center [820, 194] width 690 height 23
type input "$800.00"
click at [822, 565] on span "Add Pay-Out" at bounding box center [836, 565] width 64 height 13
click at [744, 569] on link "Dismiss" at bounding box center [732, 565] width 39 height 17
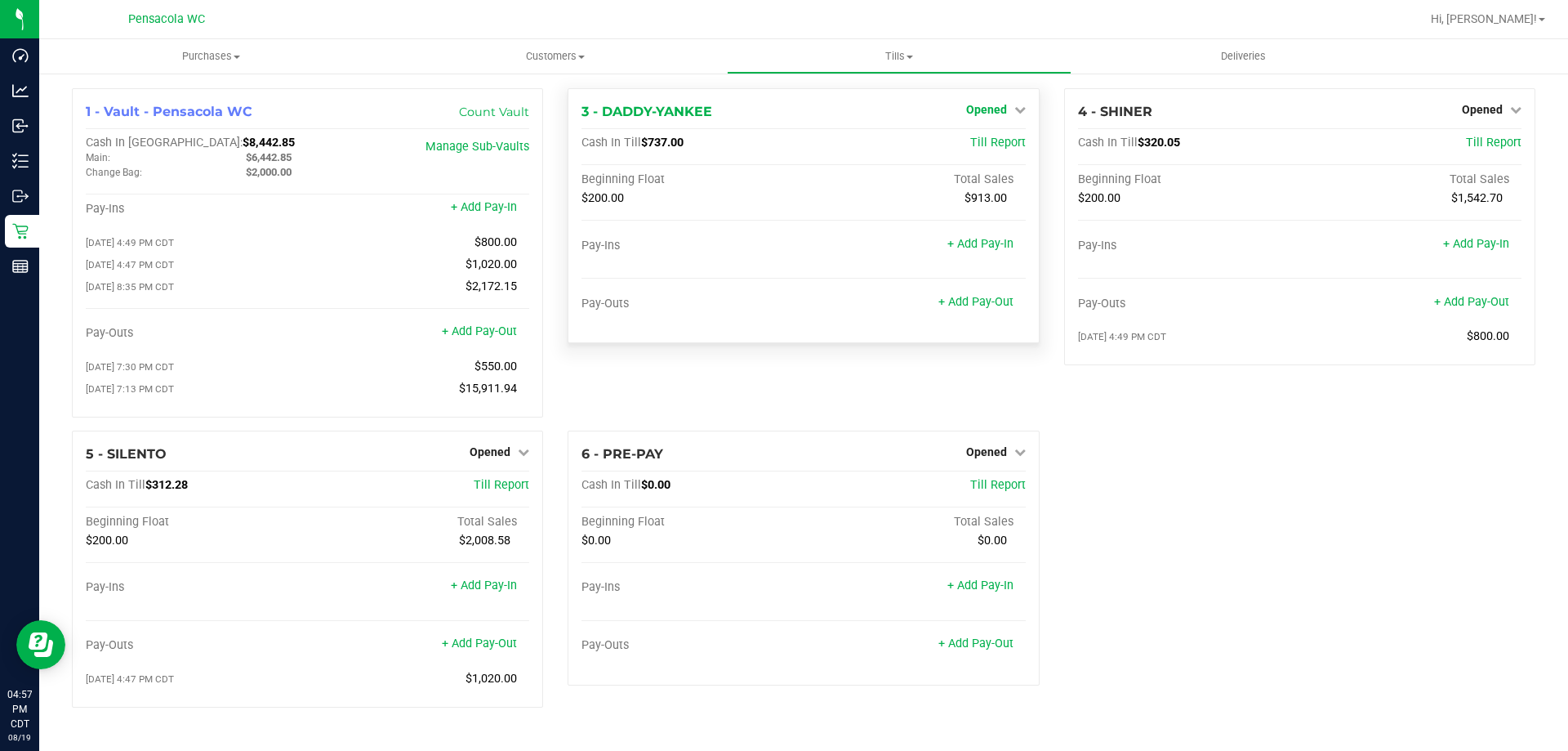
click at [981, 108] on span "Opened" at bounding box center [987, 108] width 40 height 13
click at [992, 147] on link "Close Till" at bounding box center [989, 143] width 44 height 13
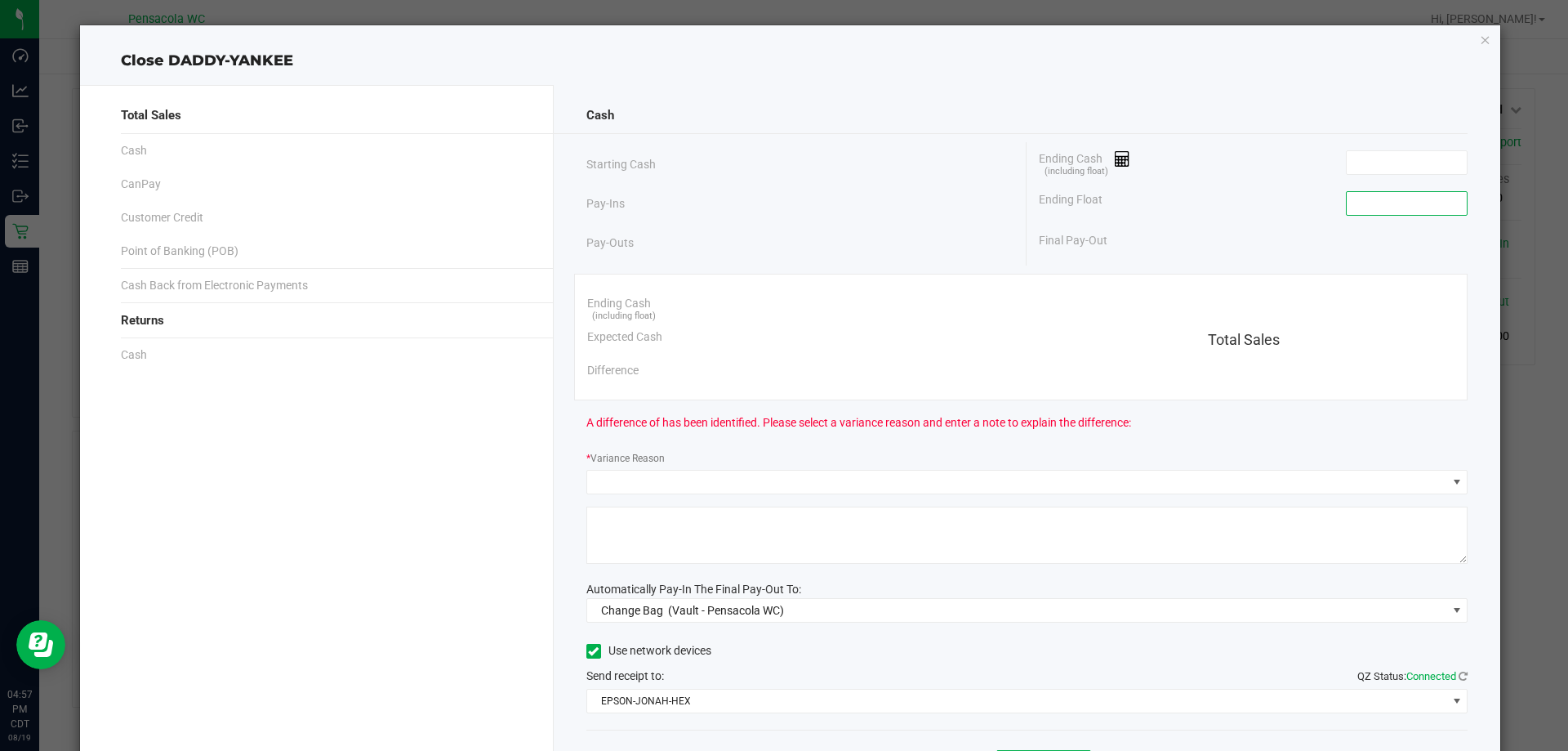
click at [1363, 208] on input at bounding box center [1407, 203] width 120 height 23
type input "$200.00"
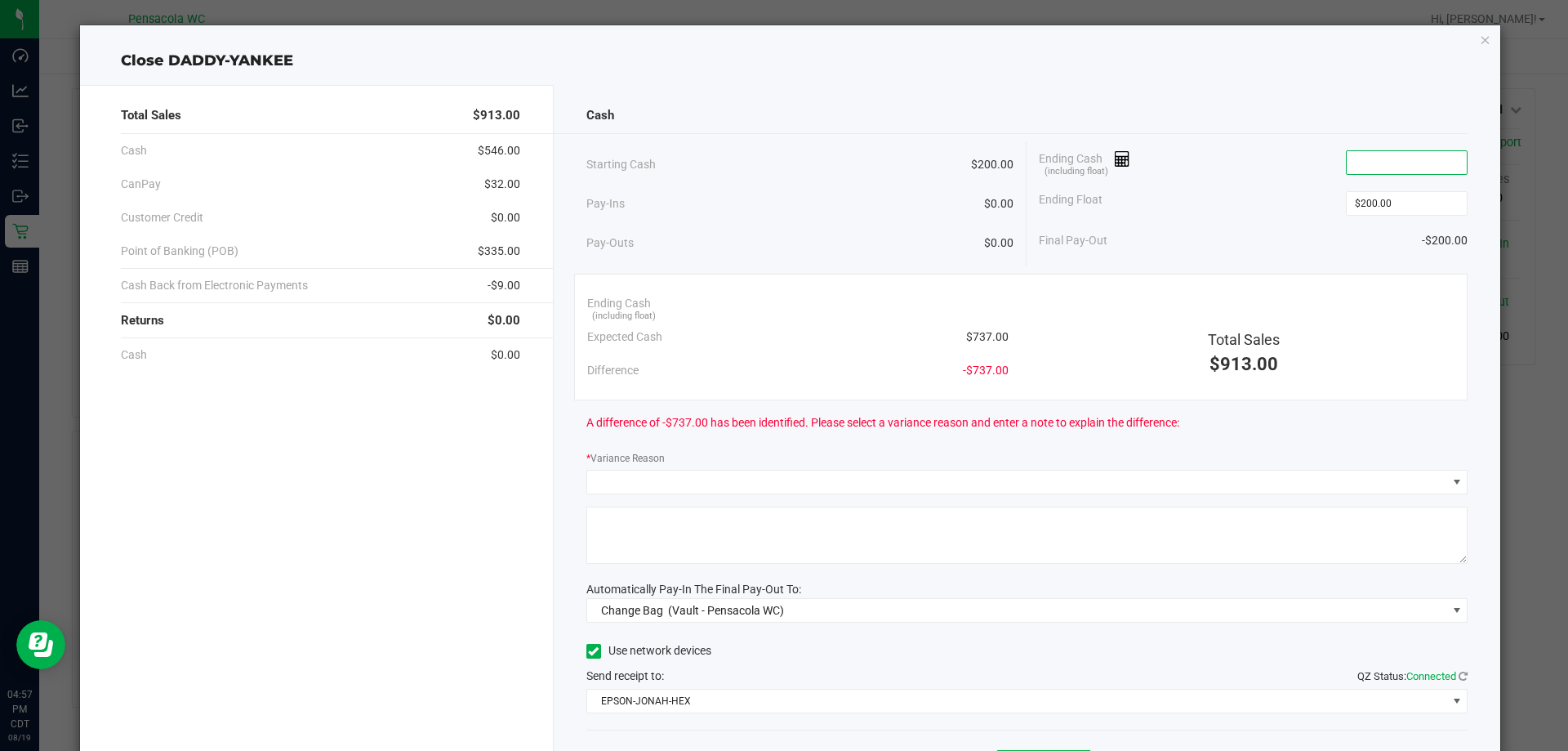
click at [1372, 168] on input at bounding box center [1407, 162] width 120 height 23
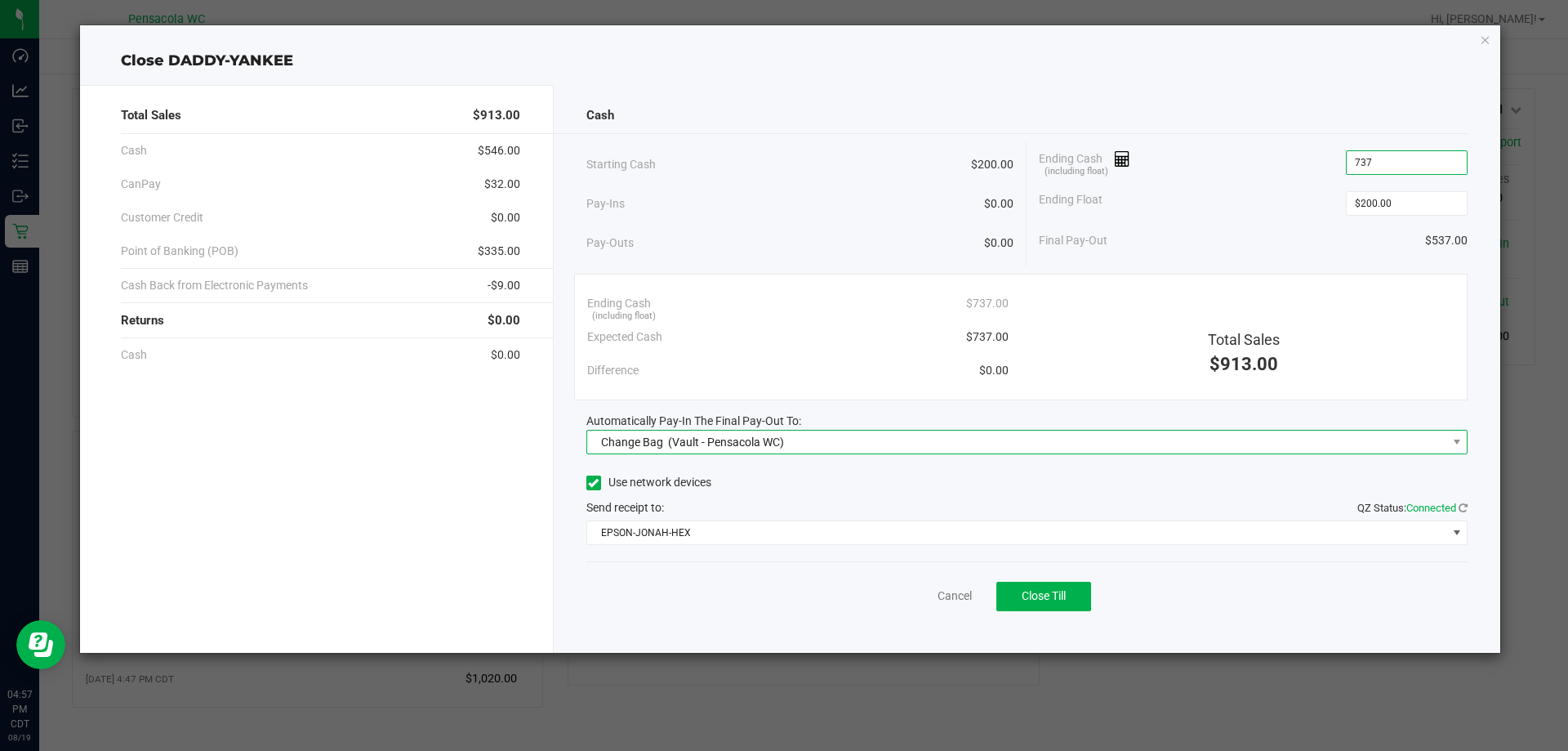
type input "$737.00"
click at [669, 442] on span "(Vault - Pensacola WC)" at bounding box center [726, 442] width 116 height 13
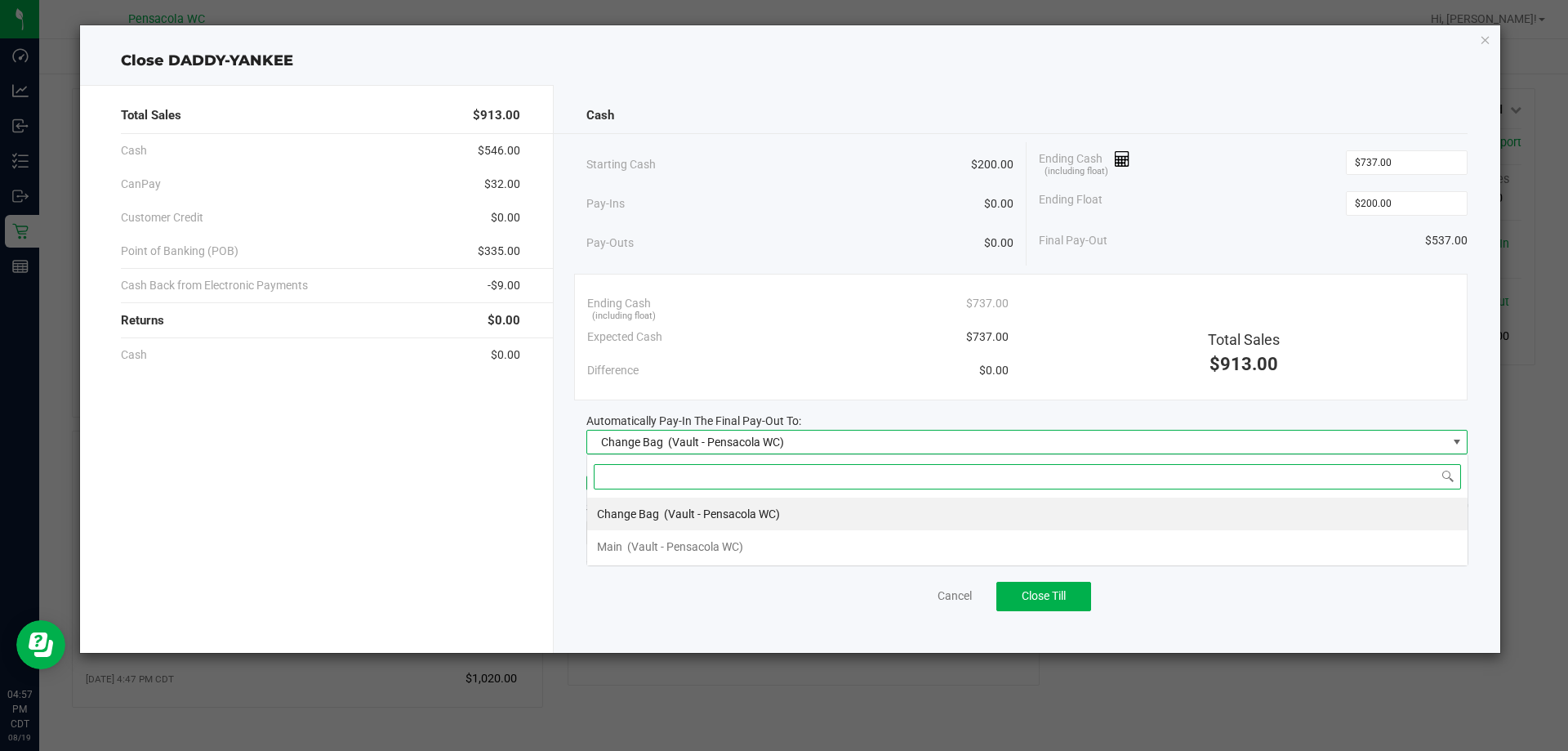
scroll to position [25, 881]
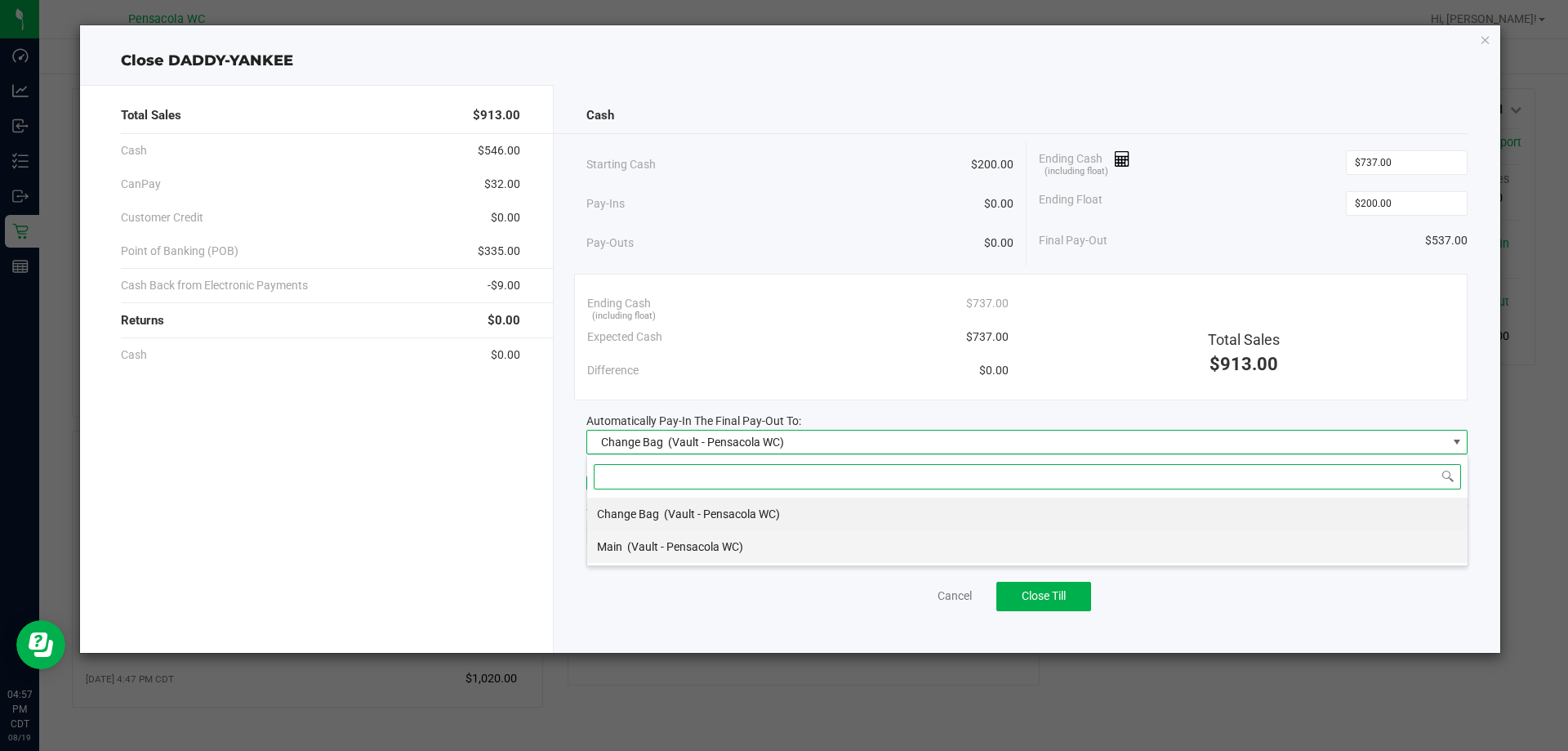
click at [644, 549] on span "(Vault - Pensacola WC)" at bounding box center [686, 546] width 116 height 13
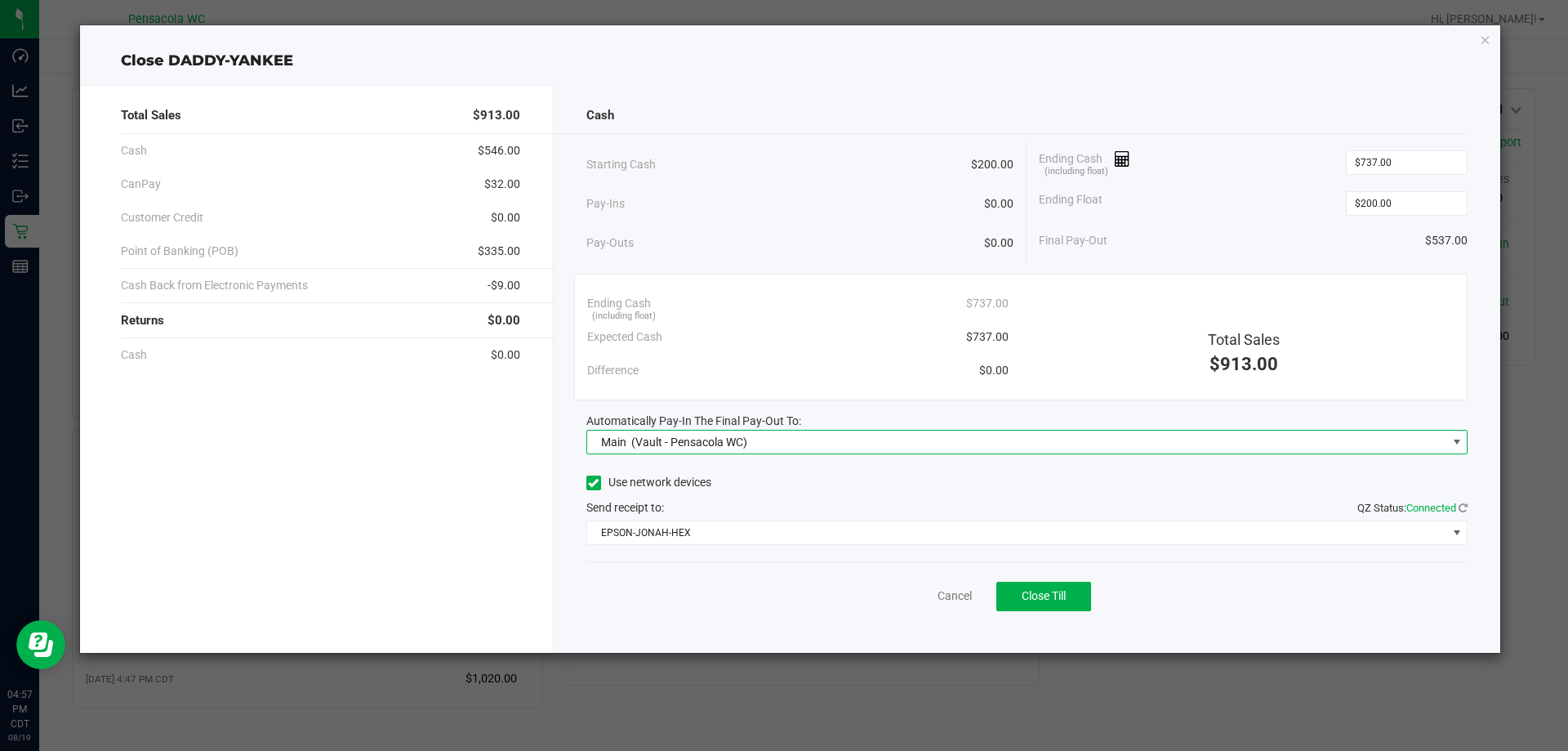
click at [761, 300] on div "Ending Cash (including float) $737.00" at bounding box center [798, 304] width 422 height 34
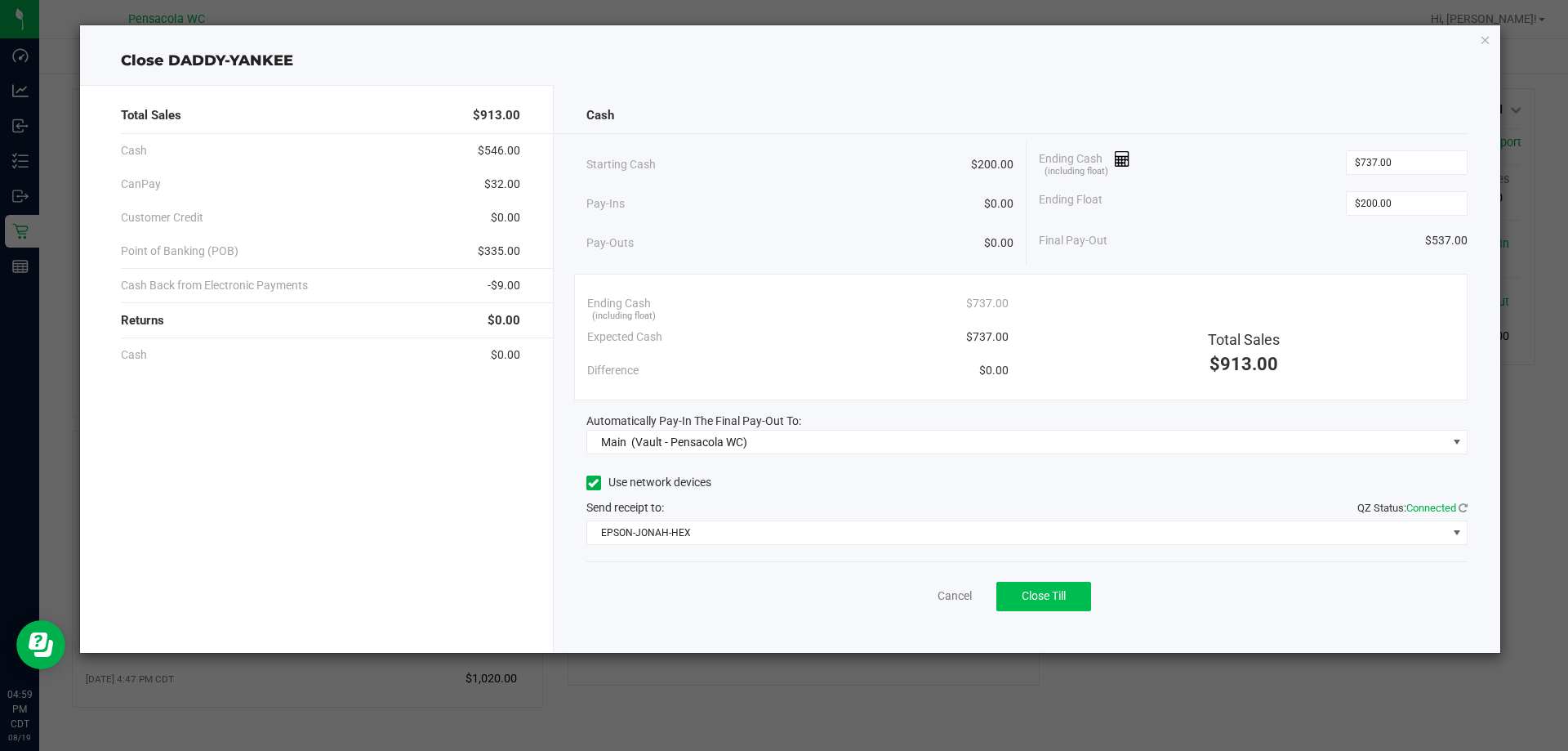
click at [1057, 600] on span "Close Till" at bounding box center [1044, 595] width 44 height 13
click at [923, 596] on link "Dismiss" at bounding box center [920, 595] width 39 height 17
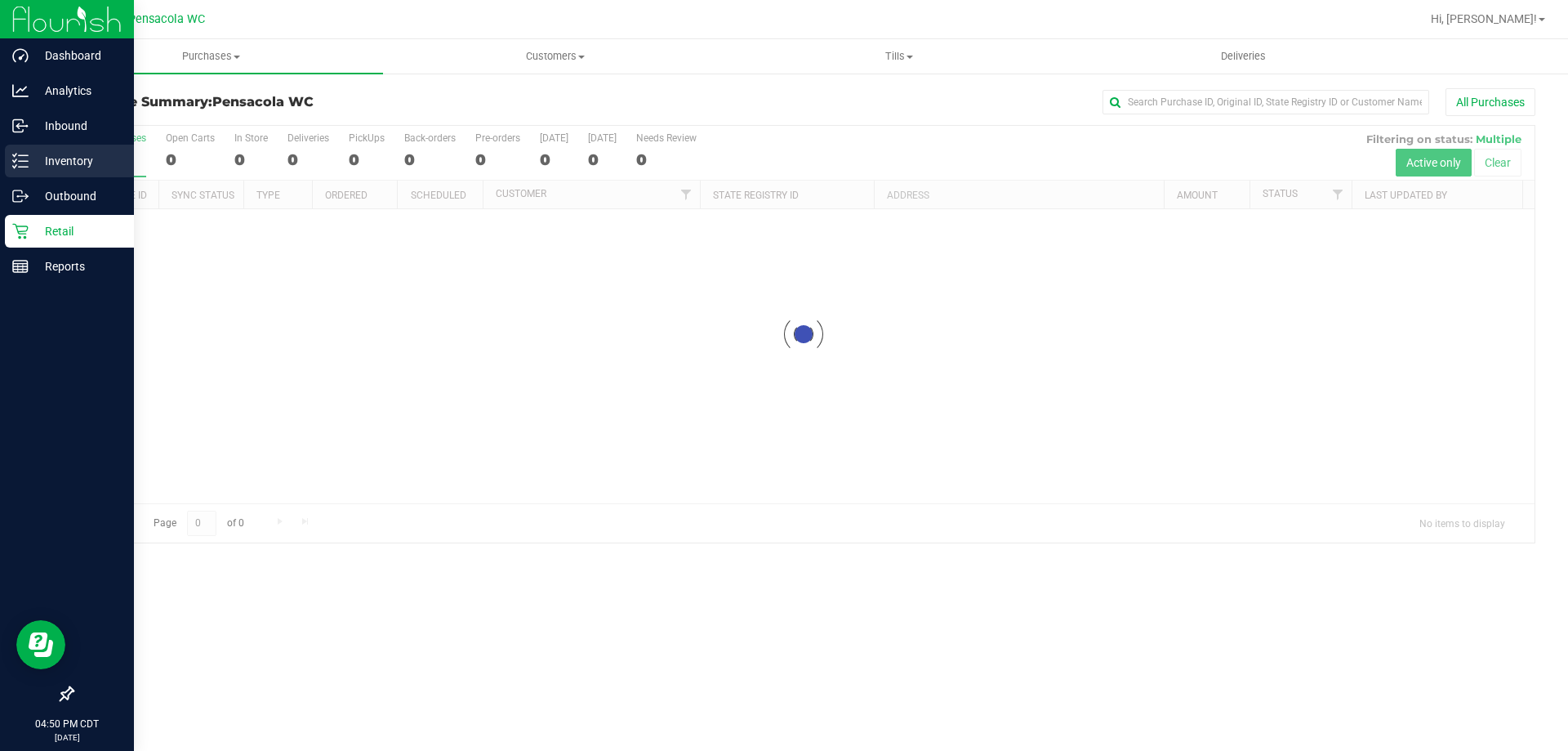
click at [22, 151] on div "Inventory" at bounding box center [69, 161] width 129 height 33
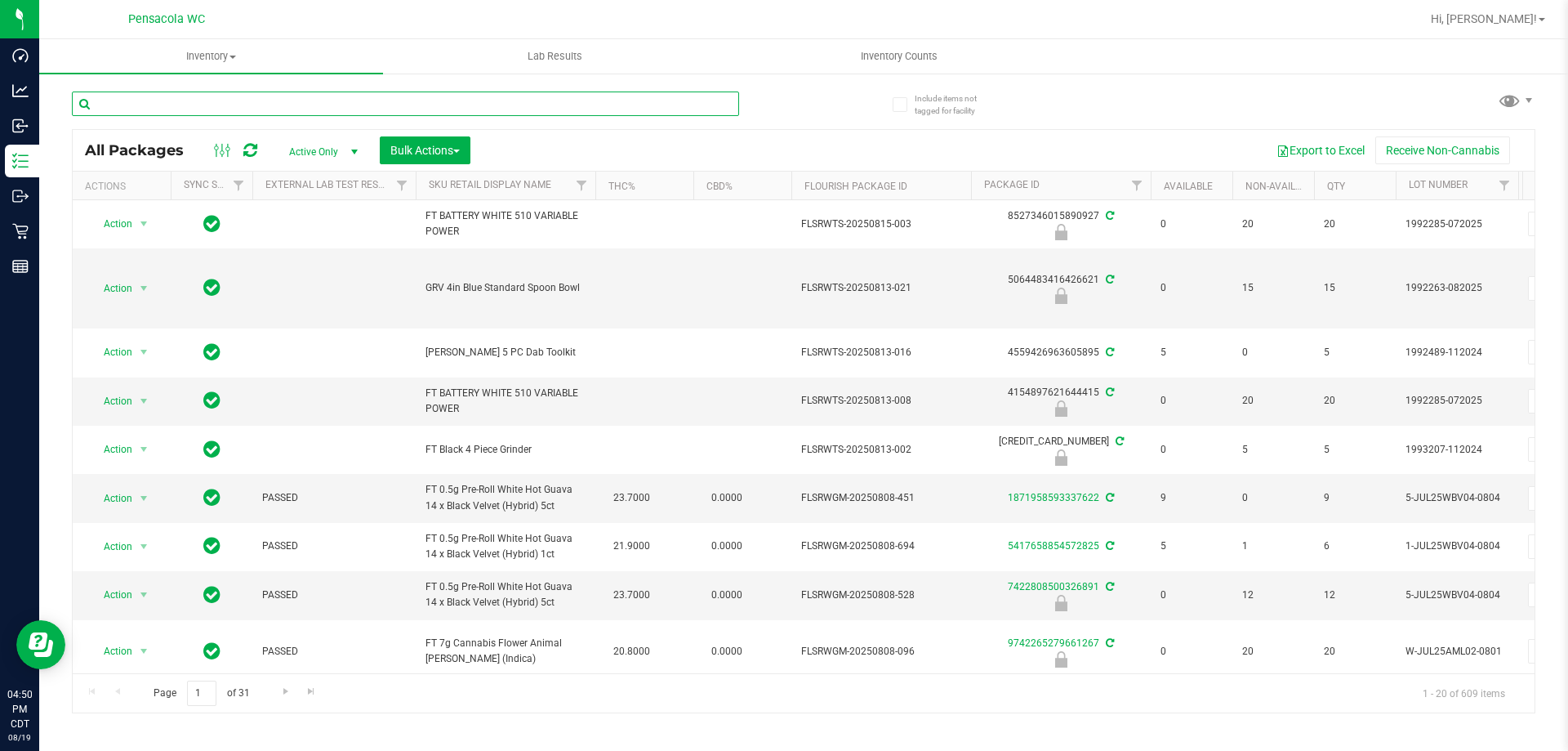
click at [284, 99] on input "text" at bounding box center [405, 103] width 667 height 25
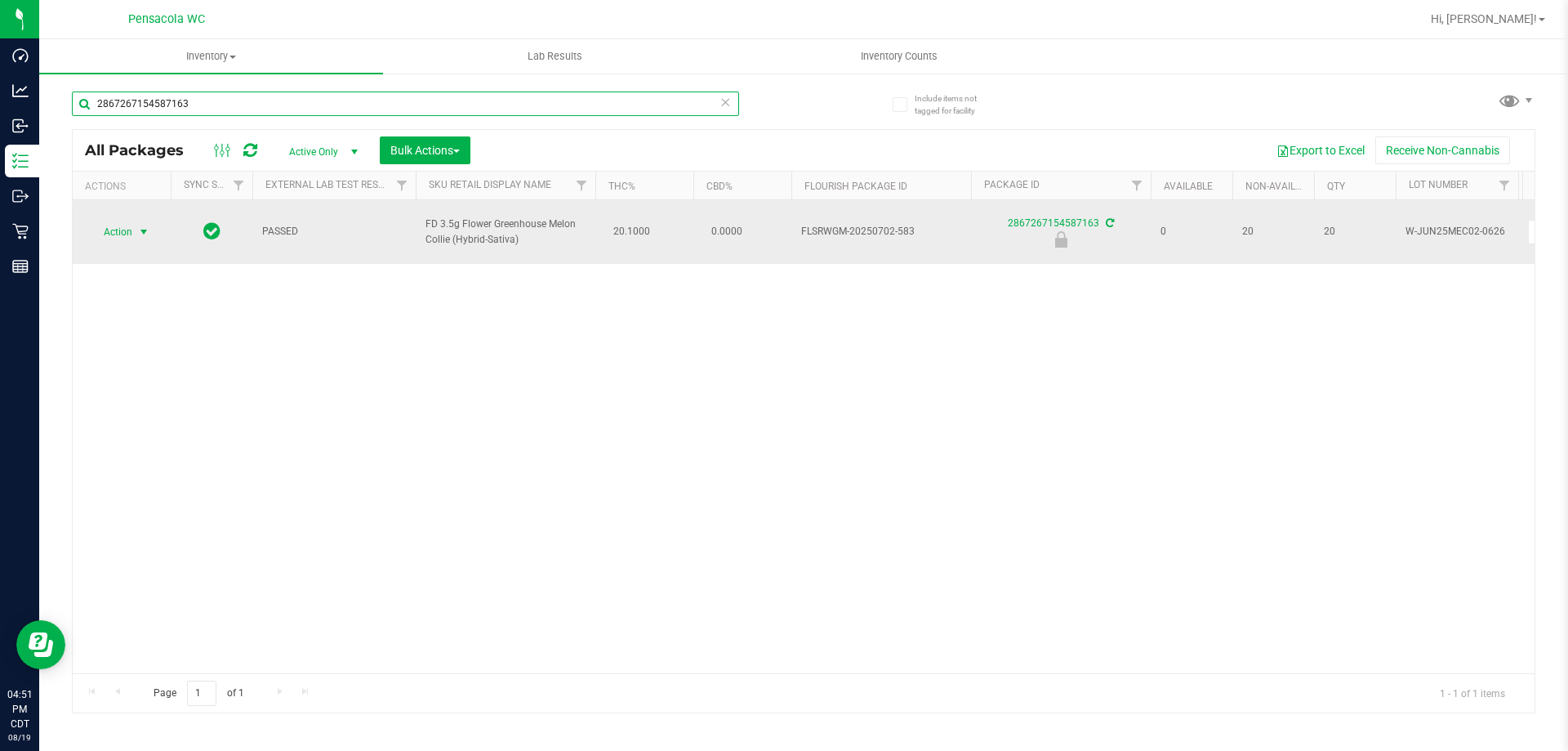
type input "2867267154587163"
click at [136, 221] on span "select" at bounding box center [144, 232] width 21 height 23
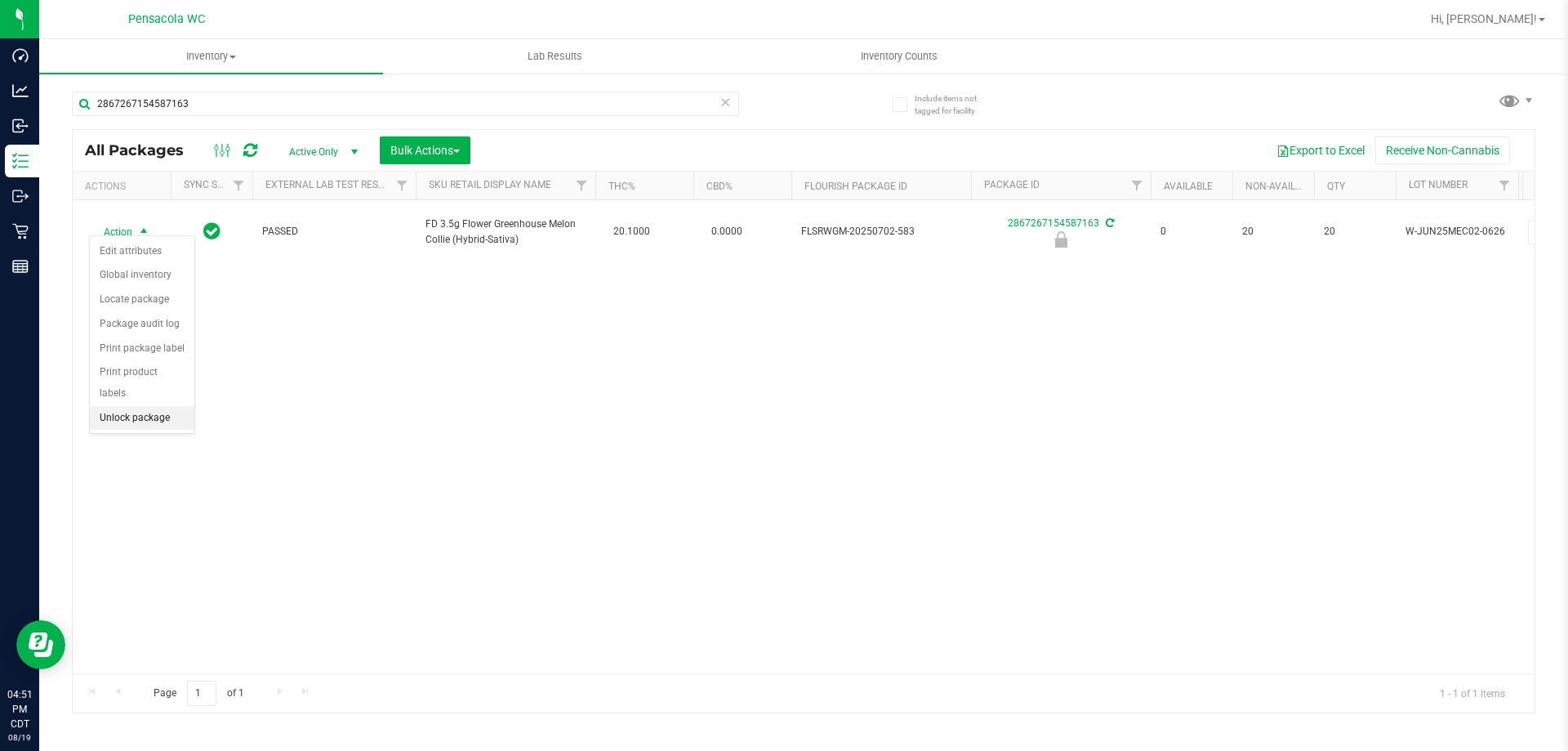
click at [166, 406] on li "Unlock package" at bounding box center [142, 418] width 104 height 25
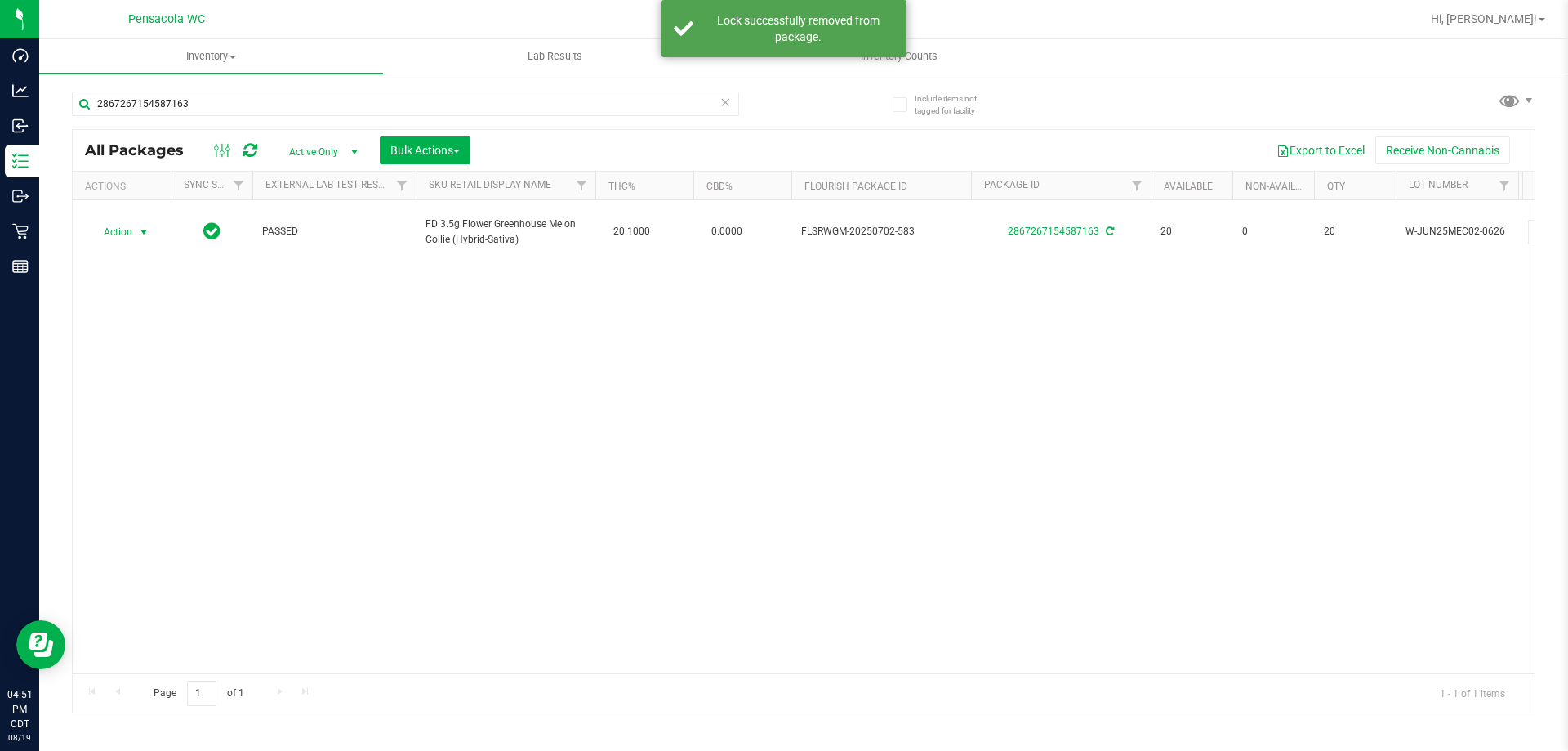
click at [120, 222] on span "Action" at bounding box center [110, 232] width 44 height 23
click at [178, 423] on li "Print package label" at bounding box center [153, 421] width 126 height 25
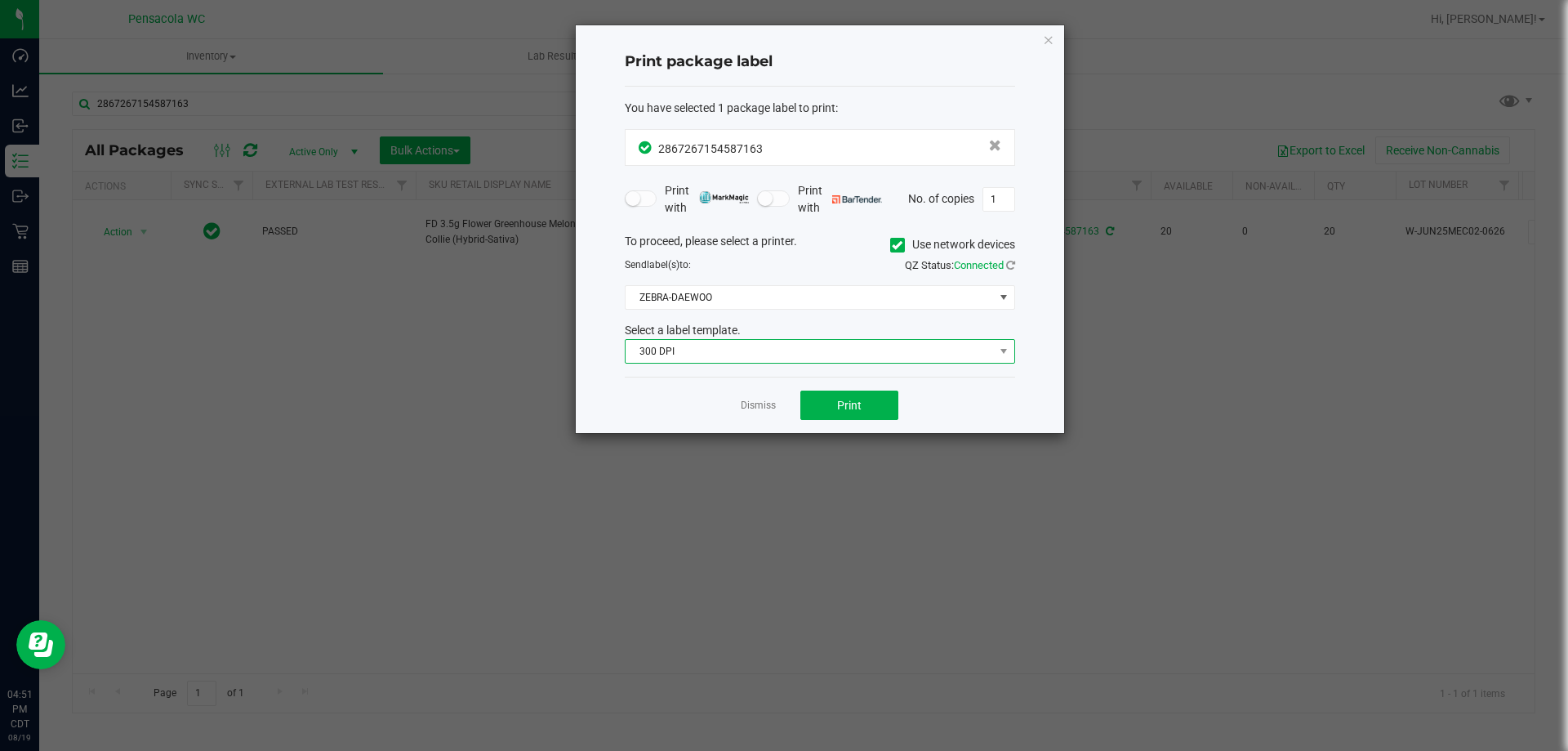
click at [754, 340] on span "300 DPI" at bounding box center [810, 351] width 369 height 23
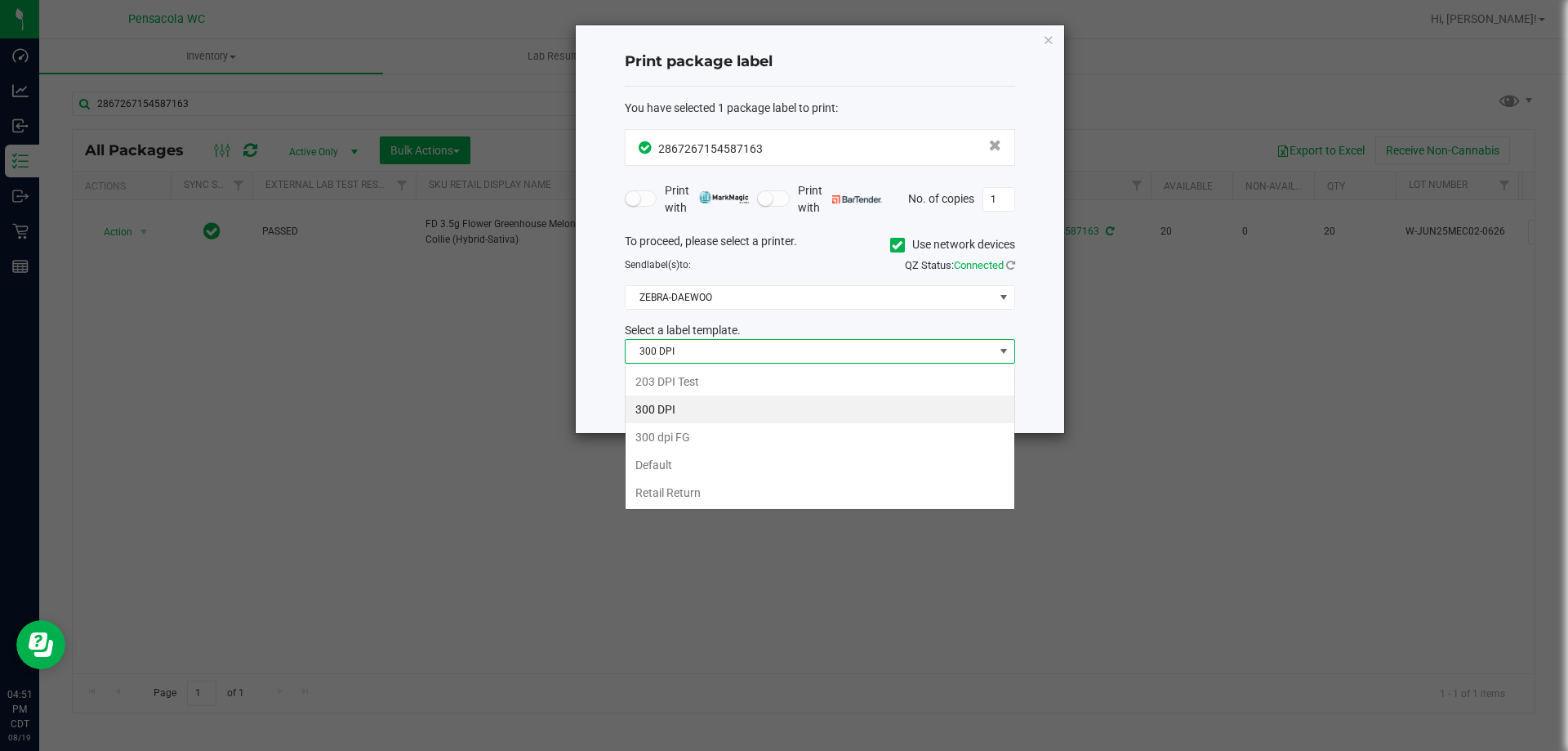
scroll to position [25, 390]
click at [686, 373] on li "203 DPI Test" at bounding box center [820, 381] width 389 height 28
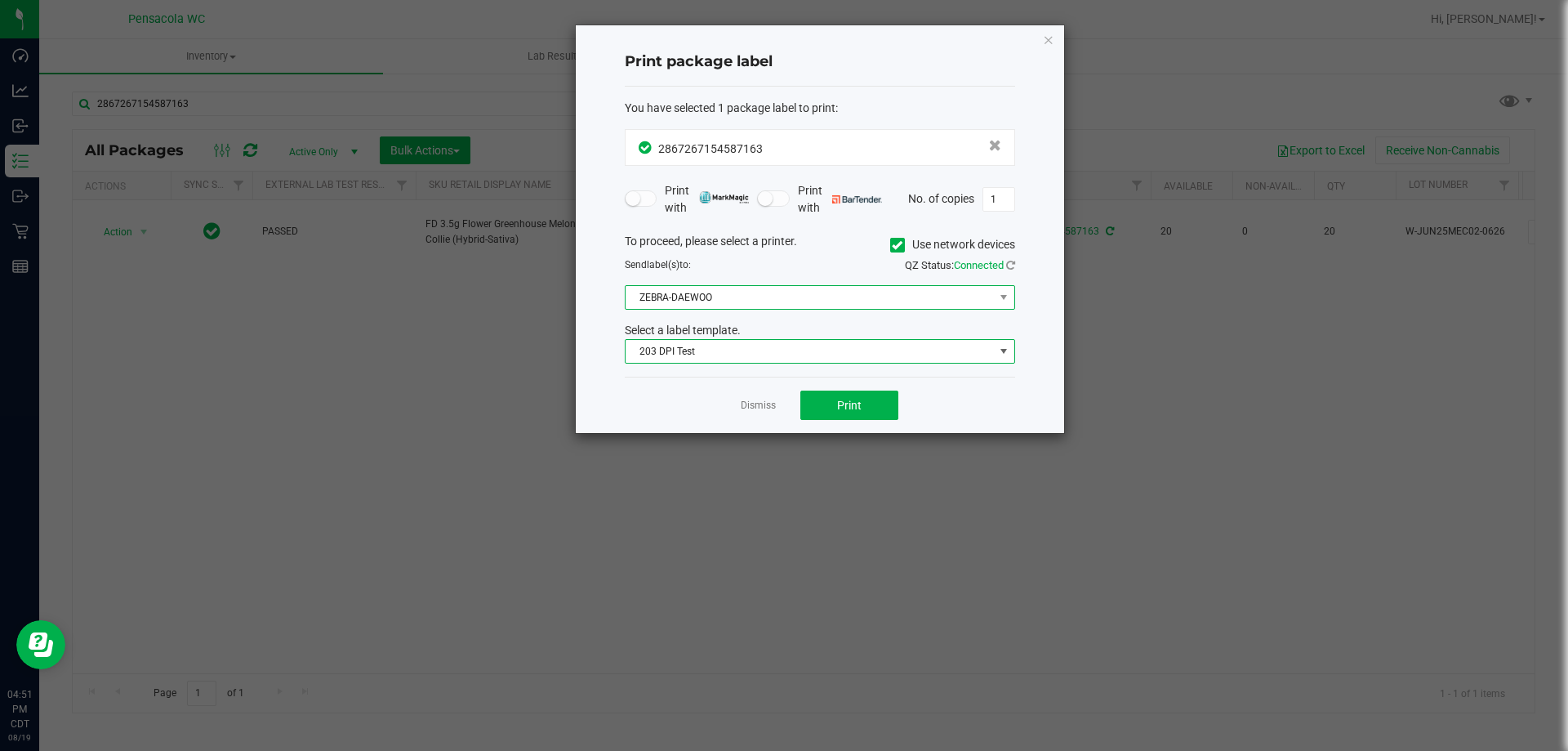
click at [690, 303] on span "ZEBRA-DAEWOO" at bounding box center [810, 297] width 369 height 23
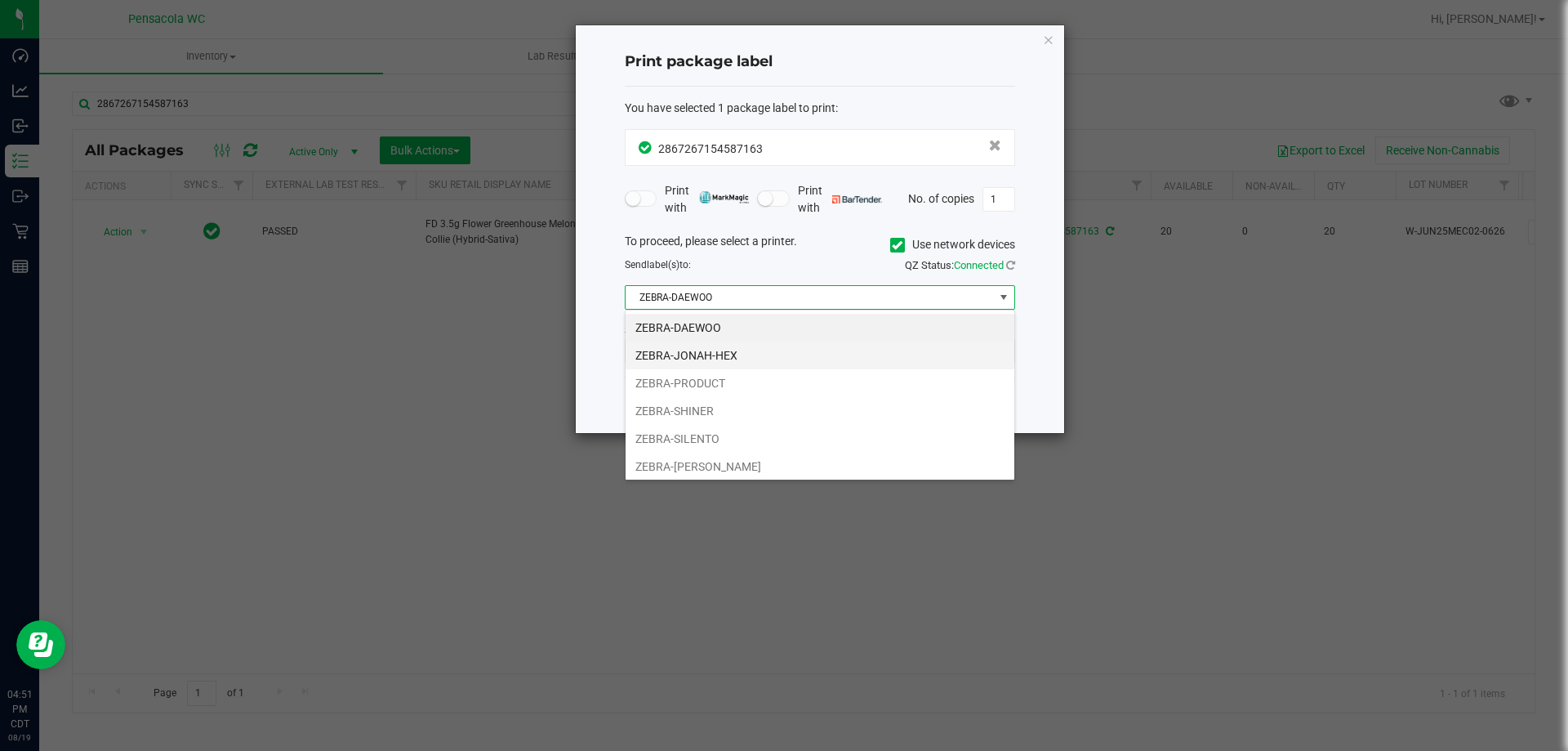
click at [716, 353] on li "ZEBRA-JONAH-HEX" at bounding box center [820, 355] width 389 height 28
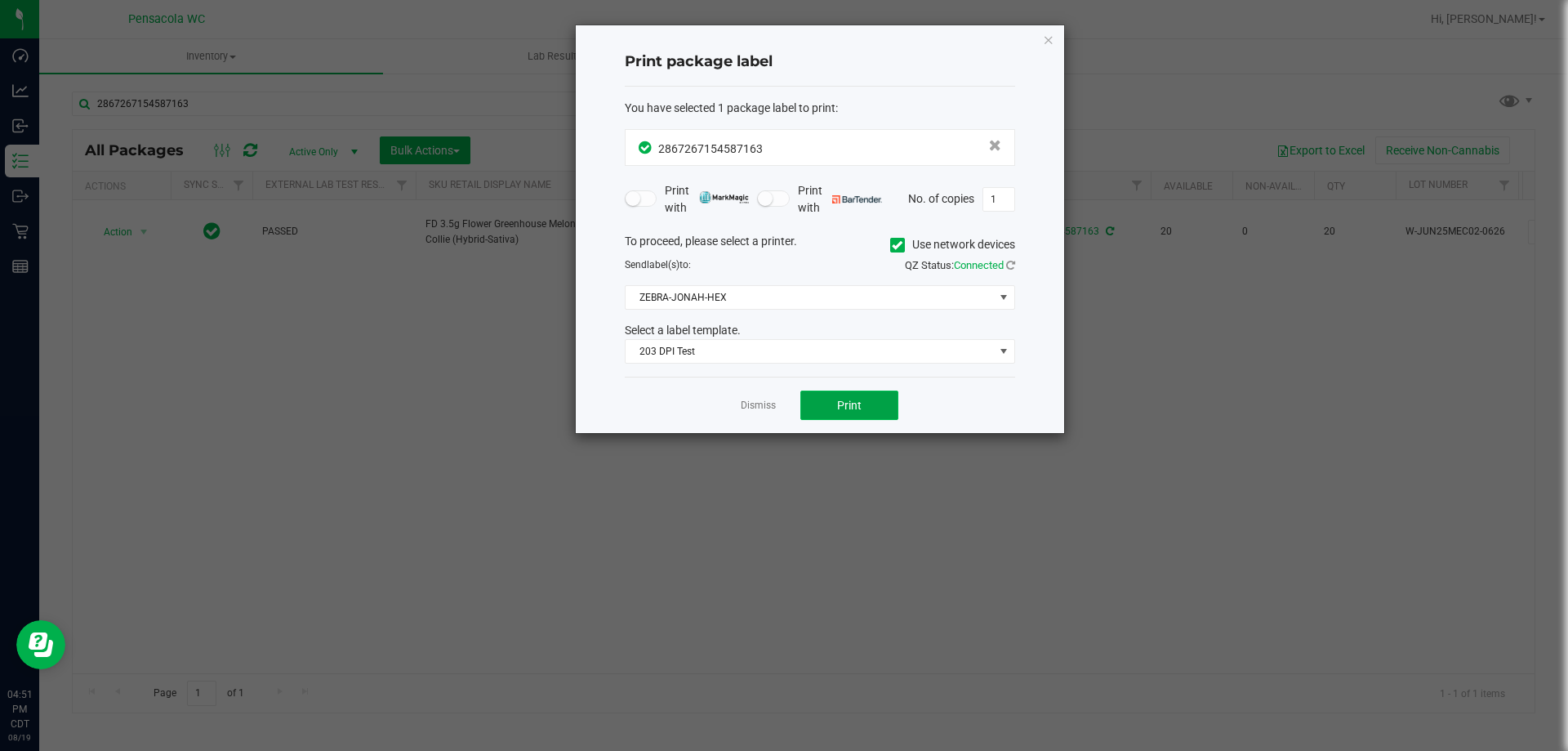
click at [876, 412] on button "Print" at bounding box center [849, 405] width 98 height 30
click at [747, 409] on link "Dismiss" at bounding box center [759, 405] width 35 height 14
